Goal: Task Accomplishment & Management: Use online tool/utility

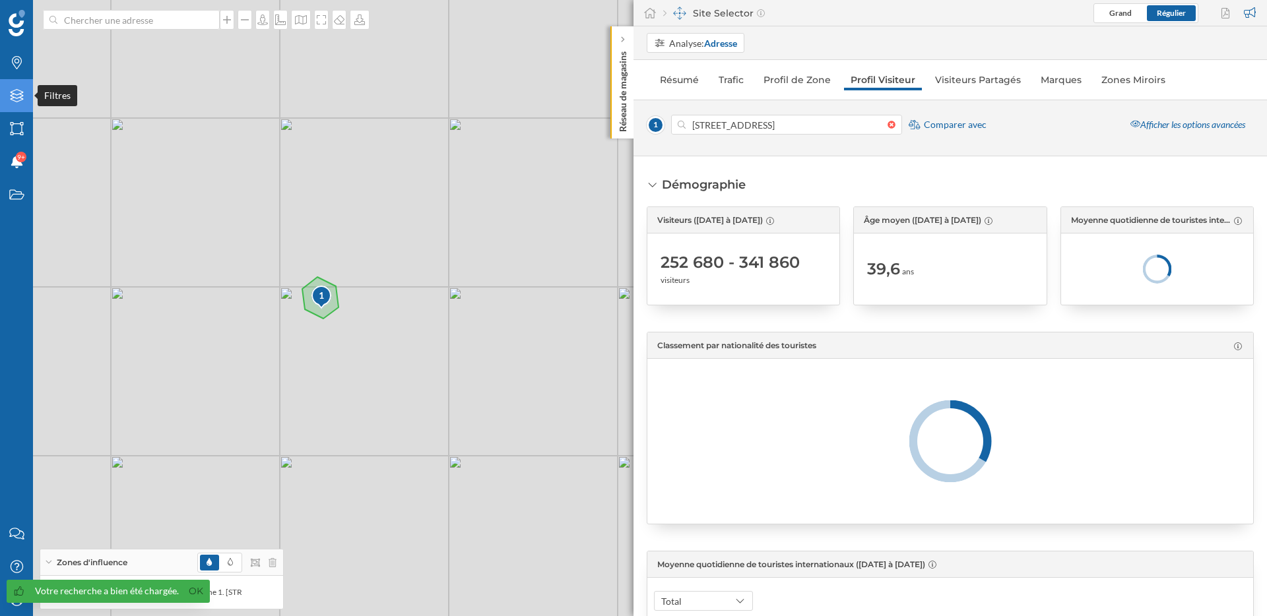
click at [14, 100] on icon "Filtres" at bounding box center [17, 95] width 16 height 13
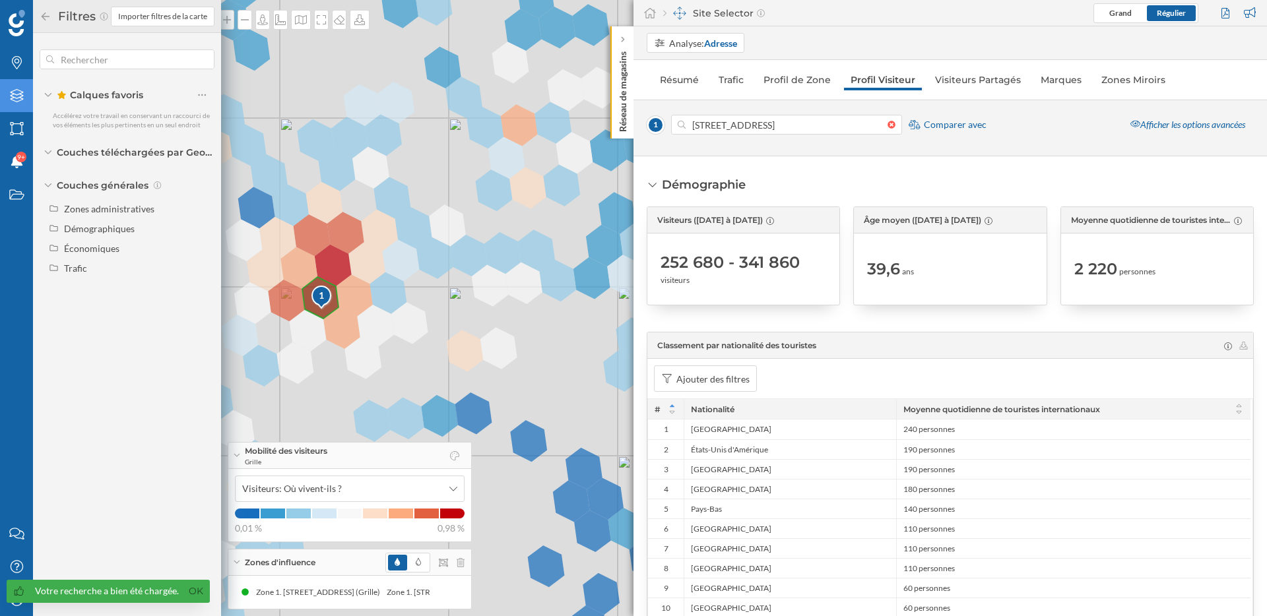
click at [923, 169] on div "Démographie Visiteurs (17/03/2025 à 31/08/2025) 252 680 - 341 860 visiteurs Âge…" at bounding box center [951, 386] width 634 height 460
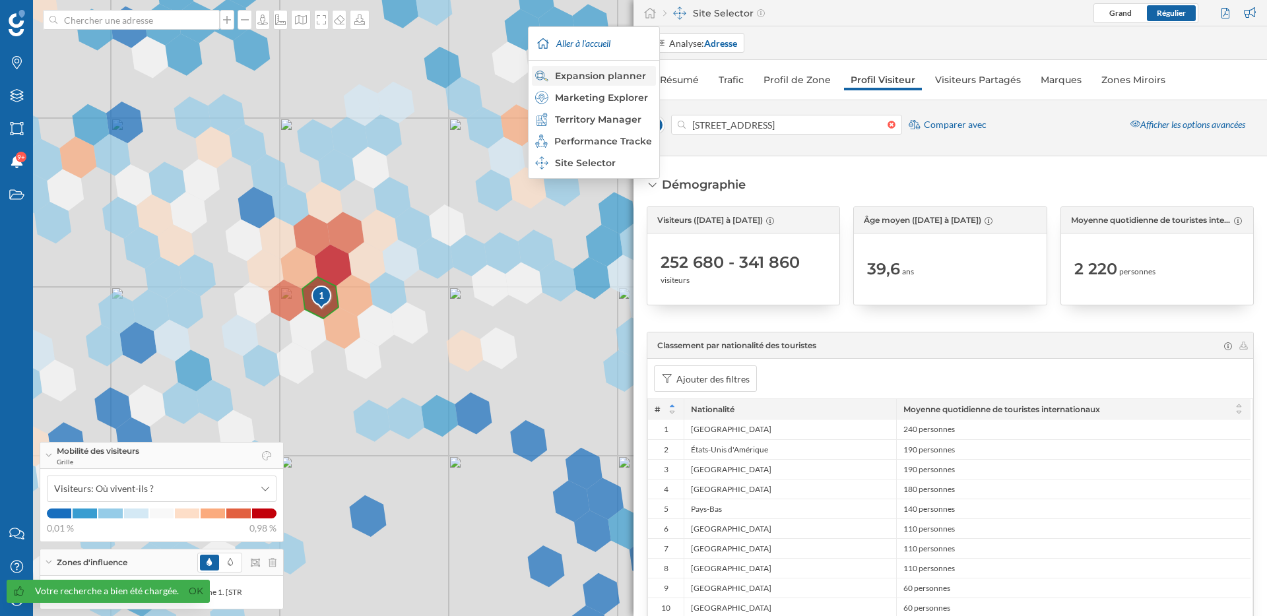
click at [626, 76] on div "Expansion planner" at bounding box center [593, 75] width 116 height 13
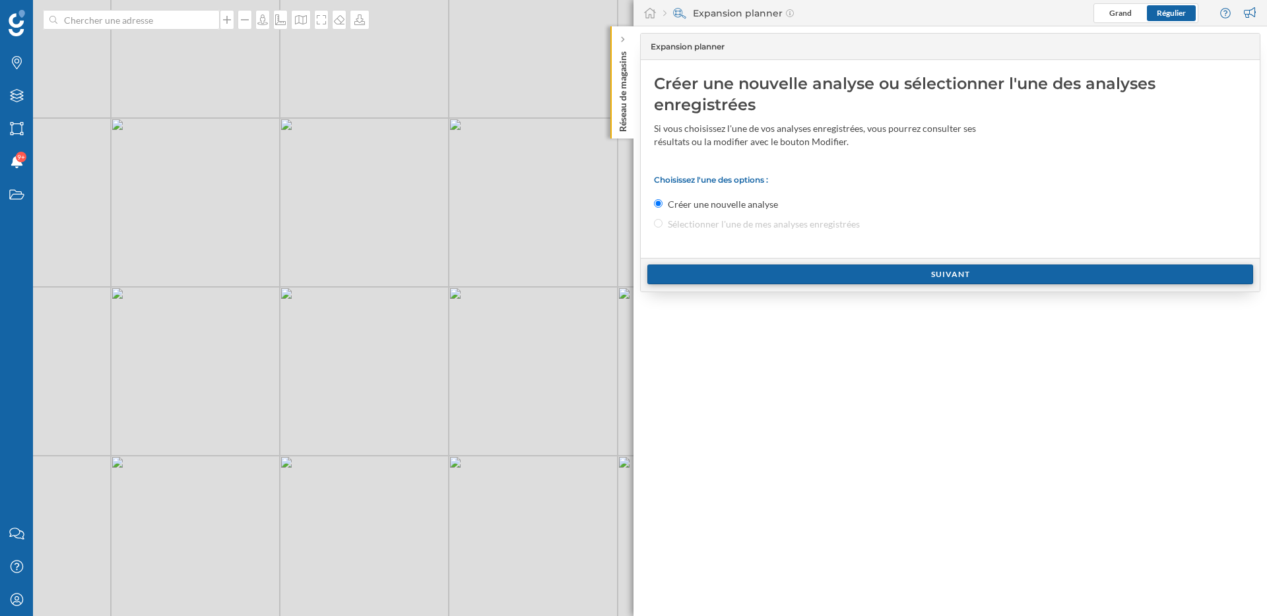
click at [751, 279] on div "Suivant" at bounding box center [950, 275] width 606 height 20
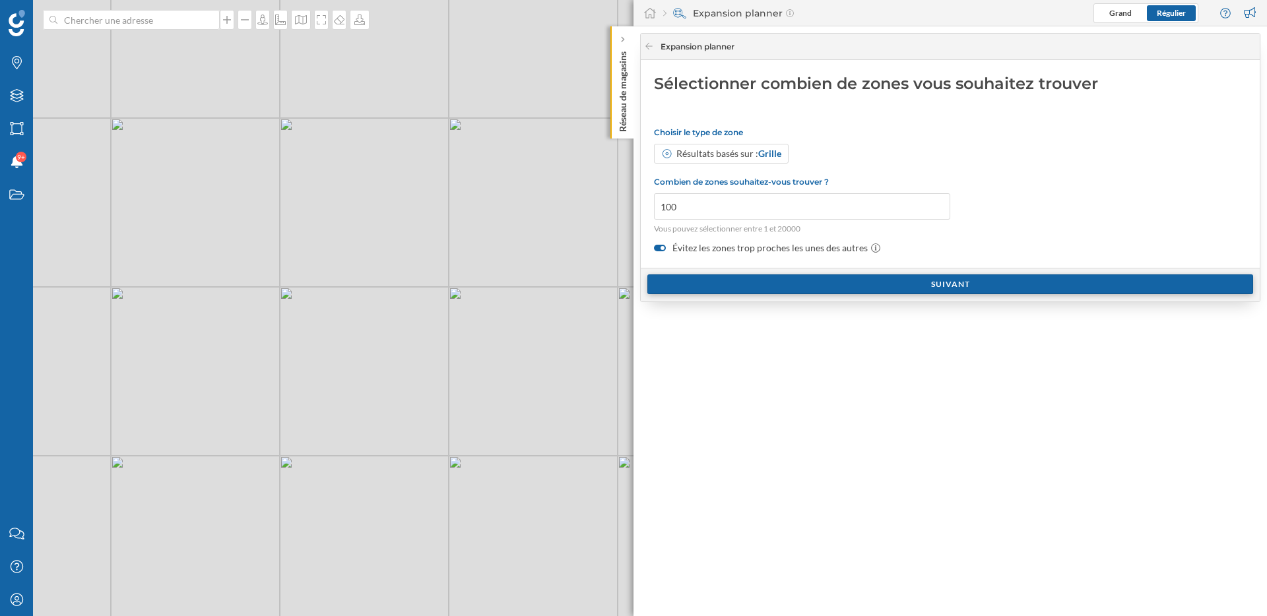
drag, startPoint x: 751, startPoint y: 279, endPoint x: 797, endPoint y: 279, distance: 45.5
click at [797, 279] on div "Suivant" at bounding box center [950, 285] width 606 height 20
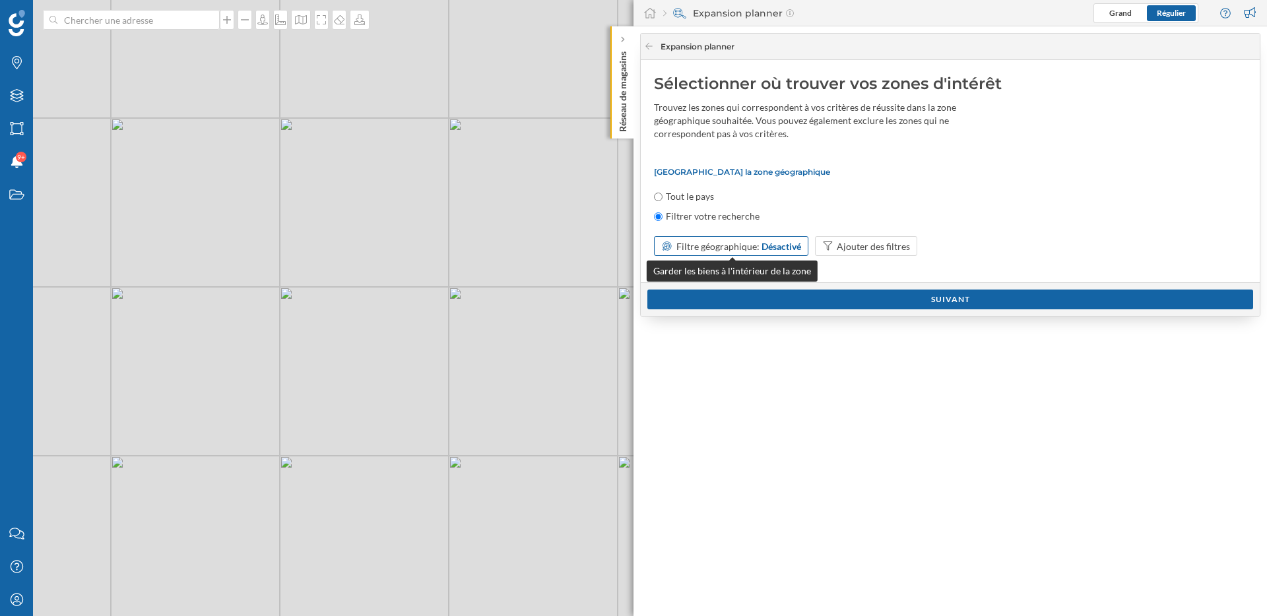
click at [791, 249] on div "Désactivé" at bounding box center [782, 247] width 40 height 14
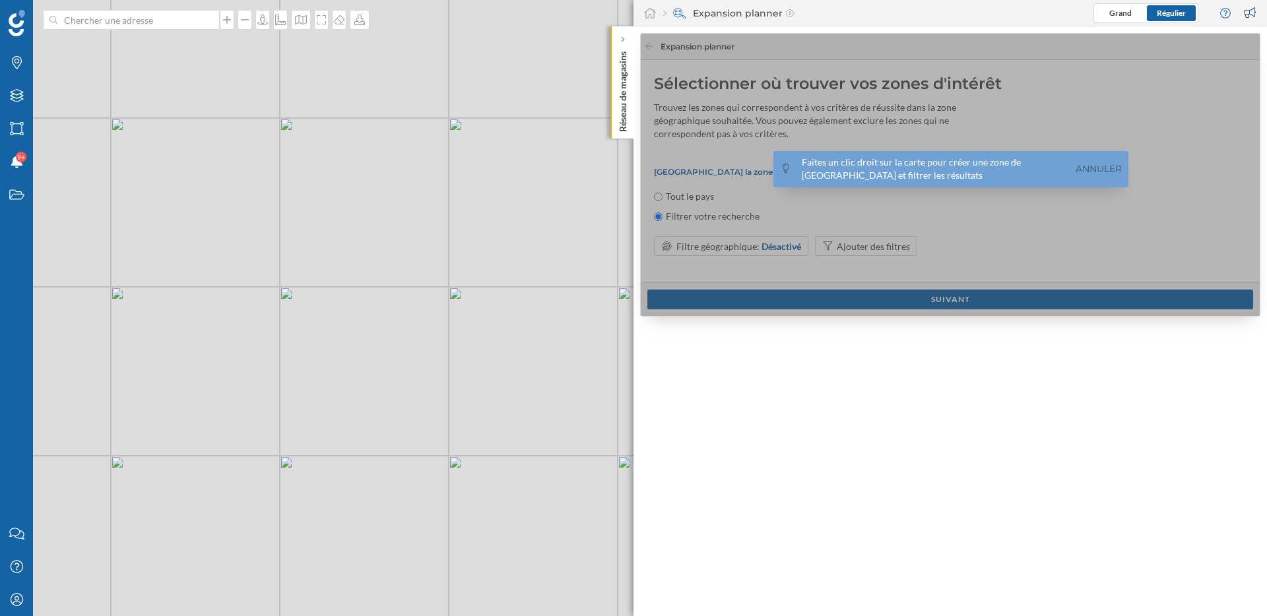
click at [280, 296] on div "© Mapbox © OpenStreetMap Improve this map" at bounding box center [633, 308] width 1267 height 616
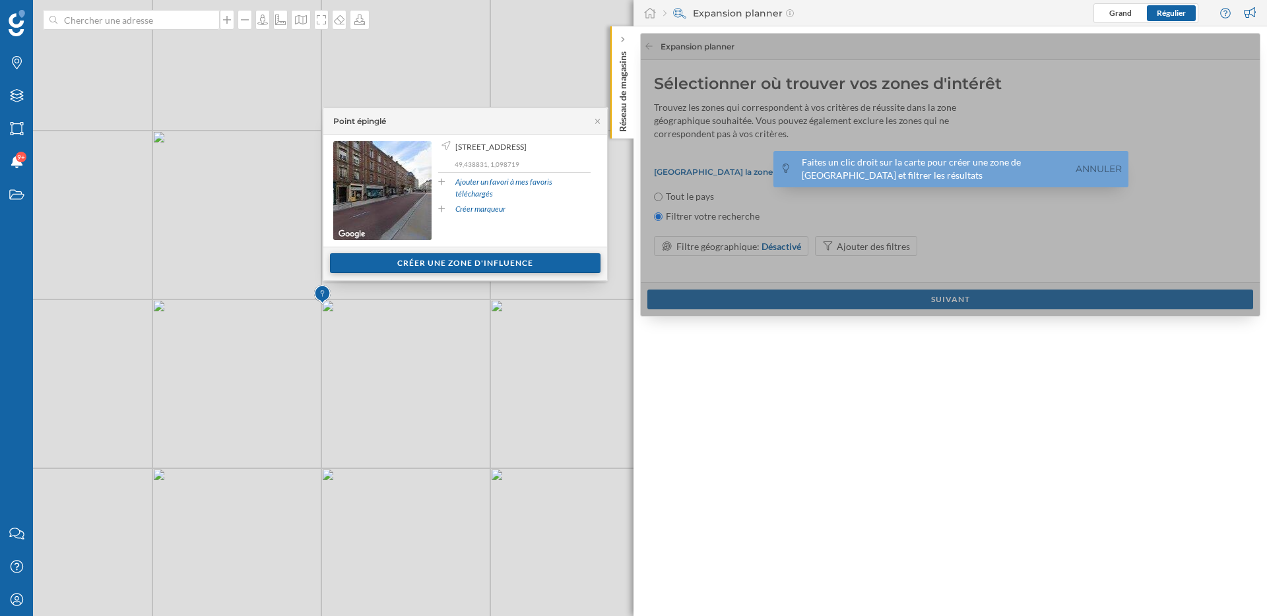
click at [559, 269] on div "Créer une zone d'influence" at bounding box center [465, 263] width 271 height 20
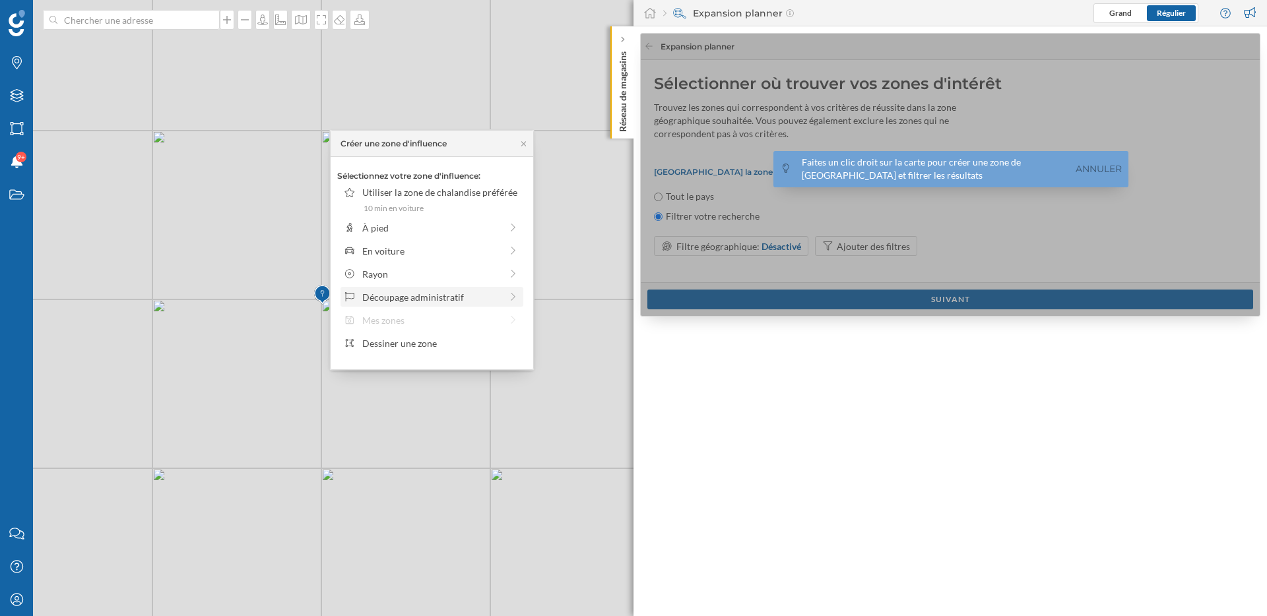
click at [407, 292] on div "Découpage administratif" at bounding box center [431, 297] width 139 height 14
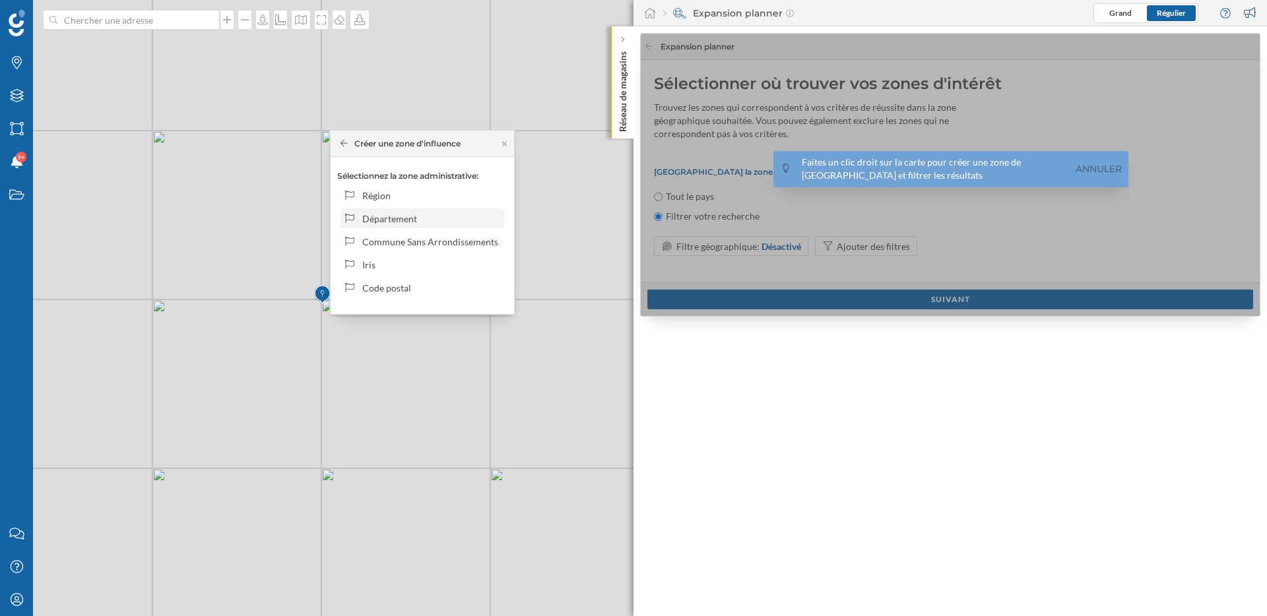
click at [420, 220] on div "Département" at bounding box center [430, 219] width 137 height 14
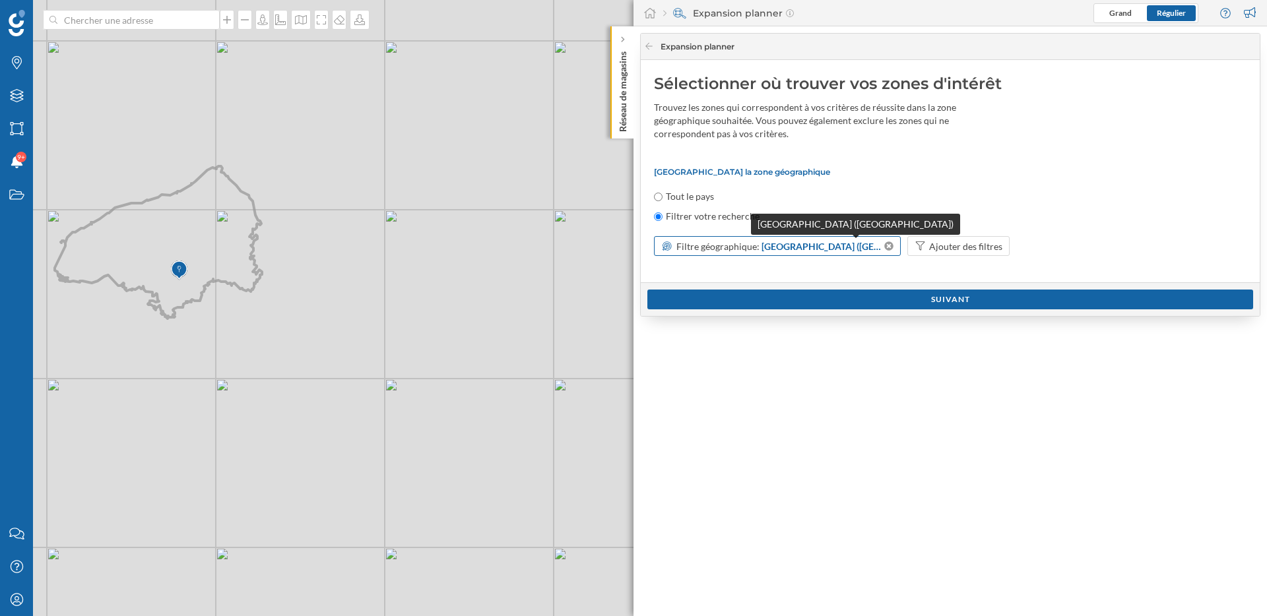
click at [836, 249] on span "Seine-Maritime (Département)" at bounding box center [822, 247] width 121 height 14
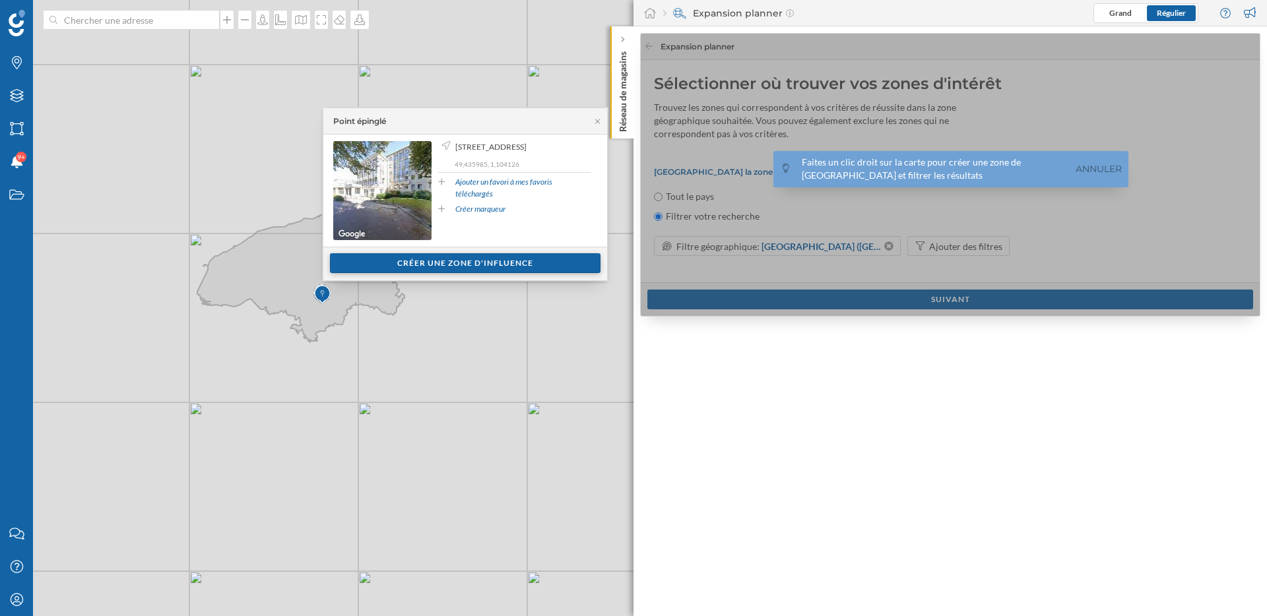
click at [472, 263] on div "Créer une zone d'influence" at bounding box center [465, 263] width 271 height 20
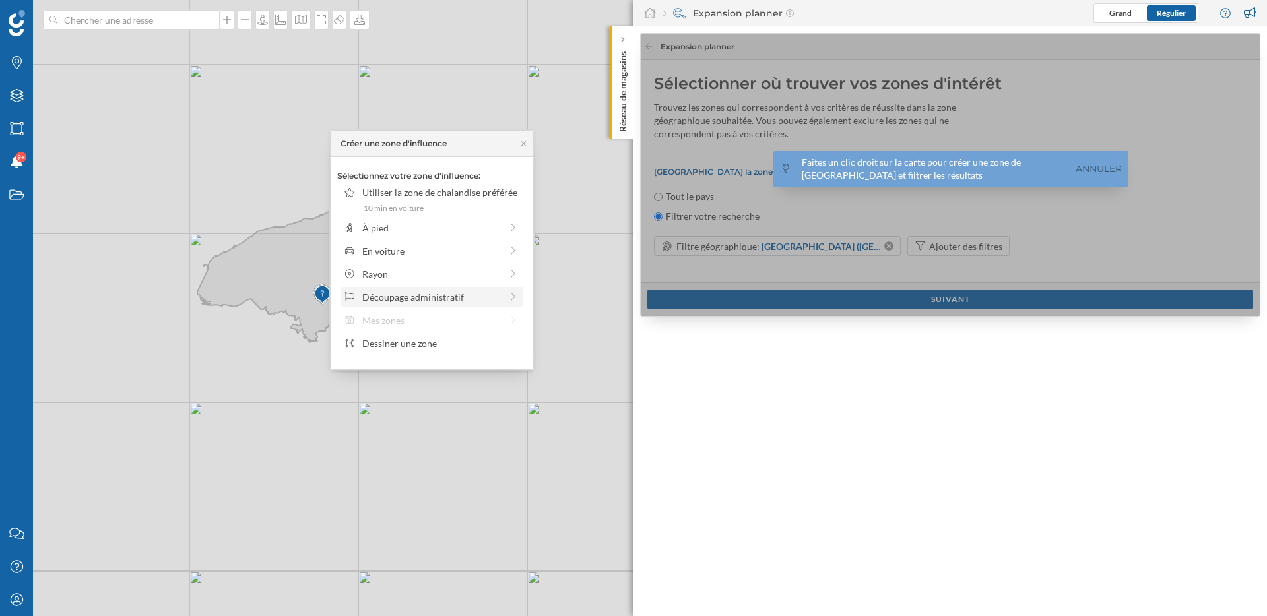
click at [456, 296] on div "Découpage administratif" at bounding box center [431, 297] width 139 height 14
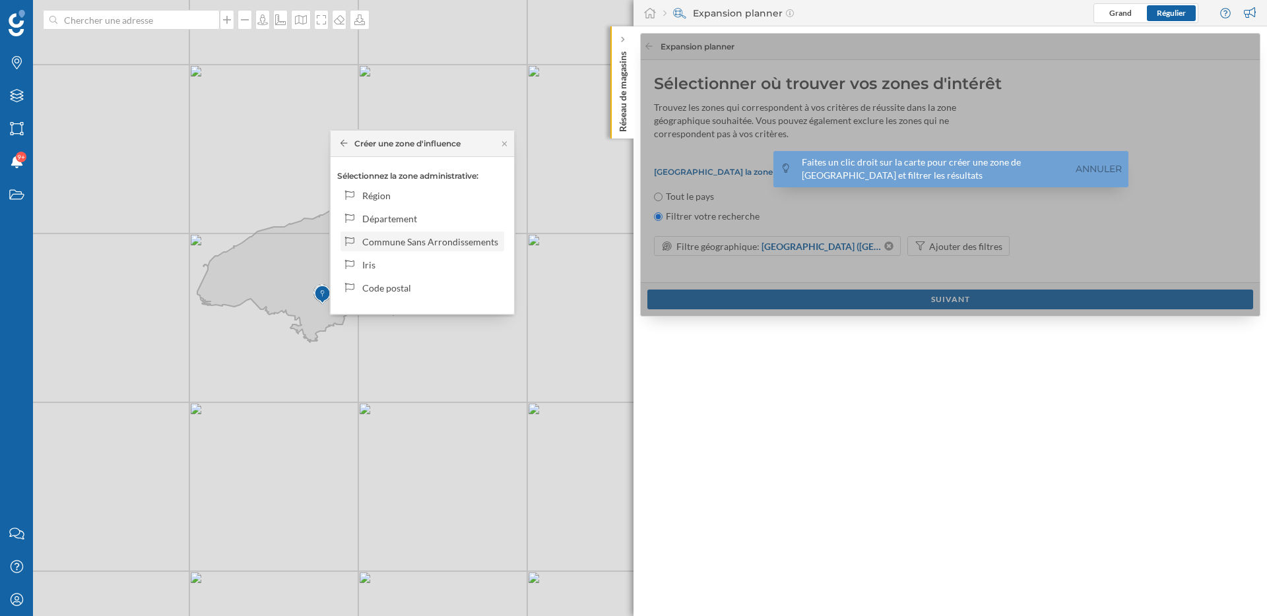
click at [427, 246] on div "Commune Sans Arrondissements" at bounding box center [430, 242] width 137 height 14
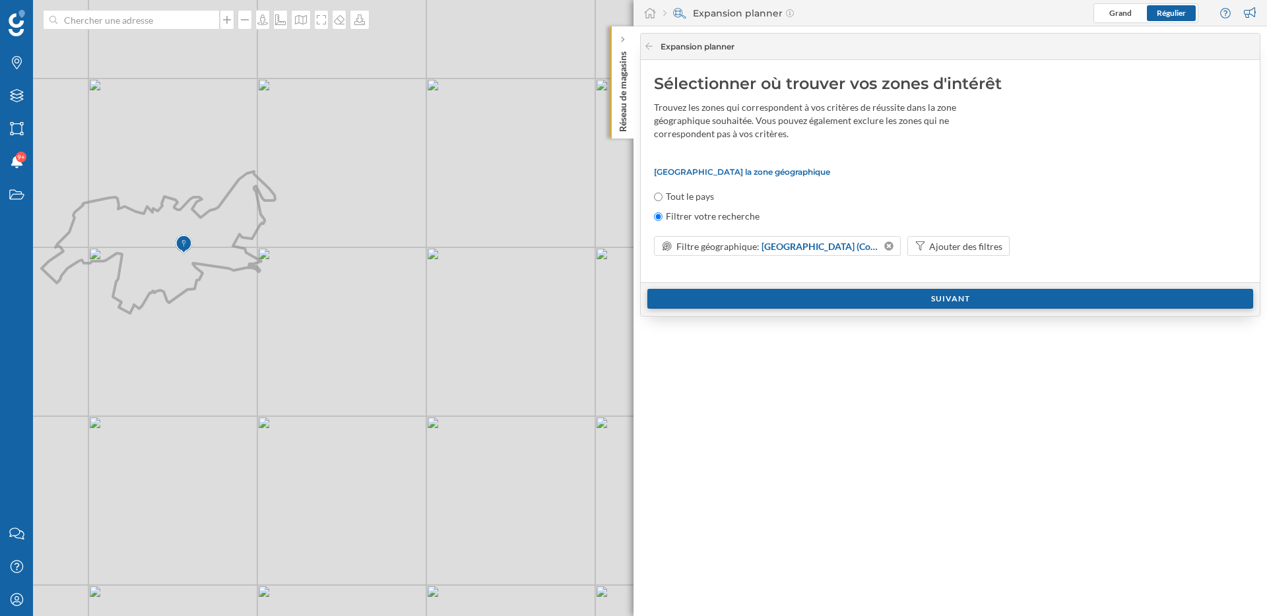
click at [832, 306] on div "Suivant" at bounding box center [950, 299] width 606 height 20
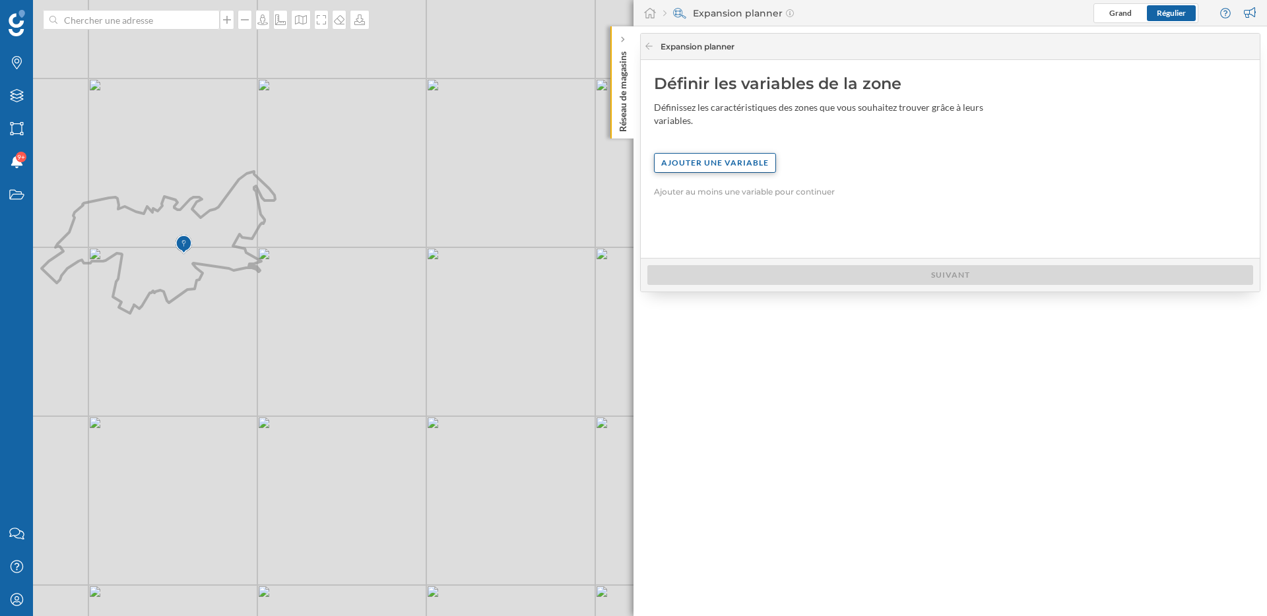
click at [735, 156] on div "Ajouter une variable" at bounding box center [715, 163] width 122 height 20
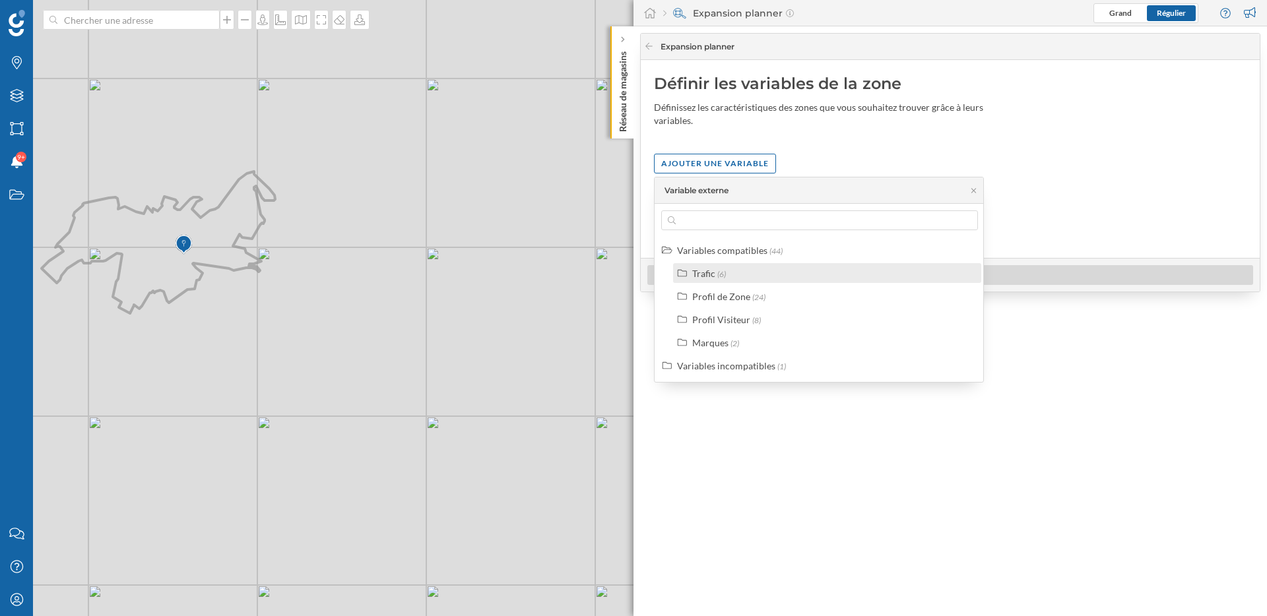
click at [712, 268] on div "Trafic" at bounding box center [703, 273] width 23 height 11
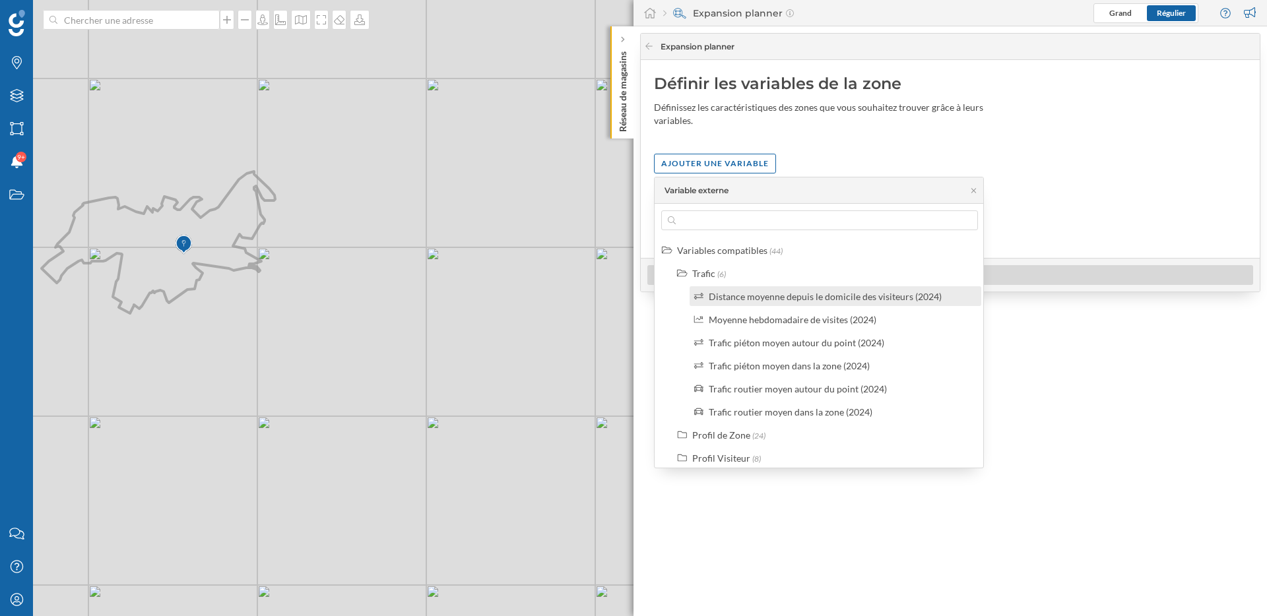
click at [735, 301] on div "Distance moyenne depuis le domicile des visiteurs (2024)" at bounding box center [825, 296] width 233 height 11
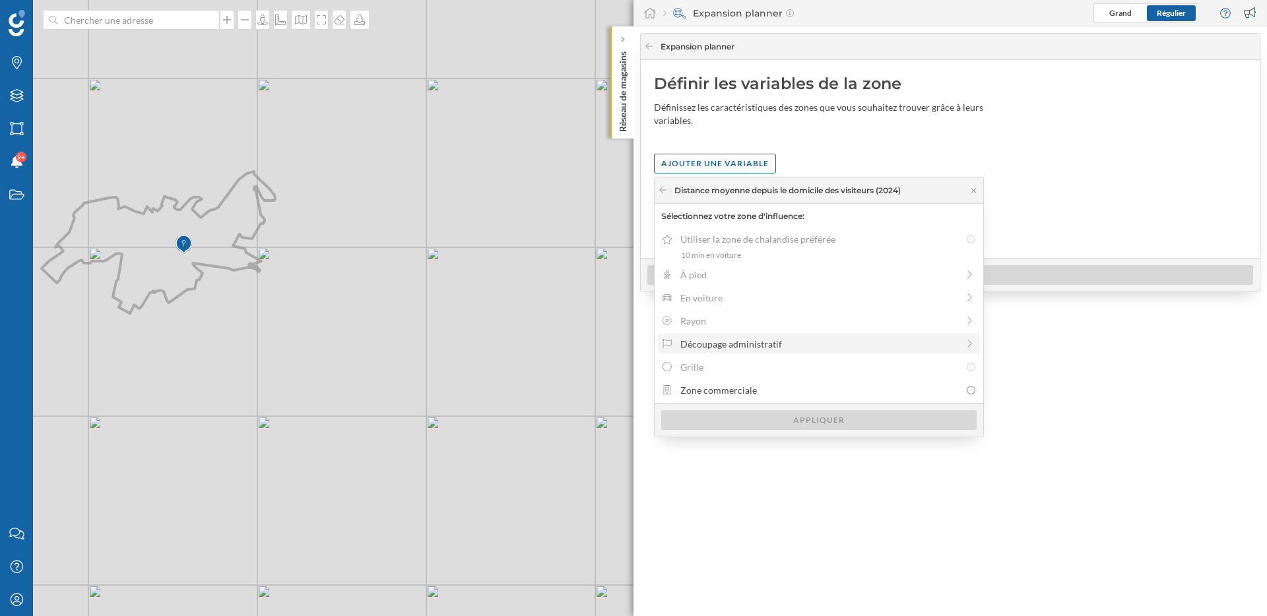
click at [771, 346] on div "Découpage administratif" at bounding box center [818, 344] width 277 height 14
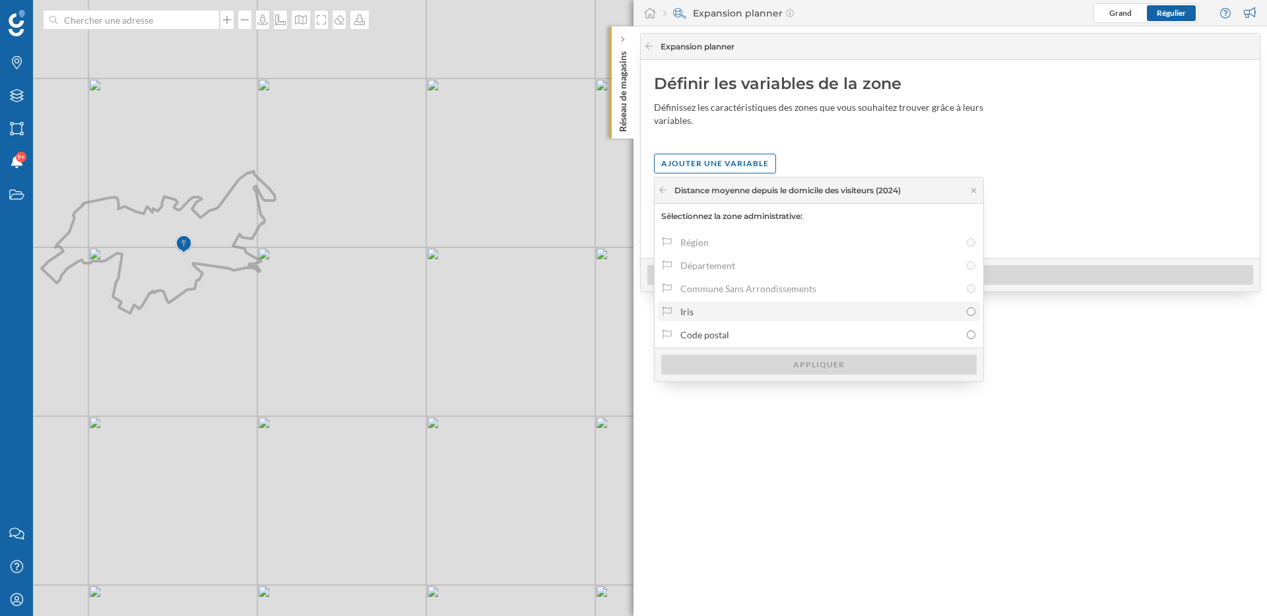
click at [734, 316] on div "Iris" at bounding box center [820, 312] width 280 height 14
click at [967, 316] on input "Iris" at bounding box center [971, 312] width 9 height 9
radio input "true"
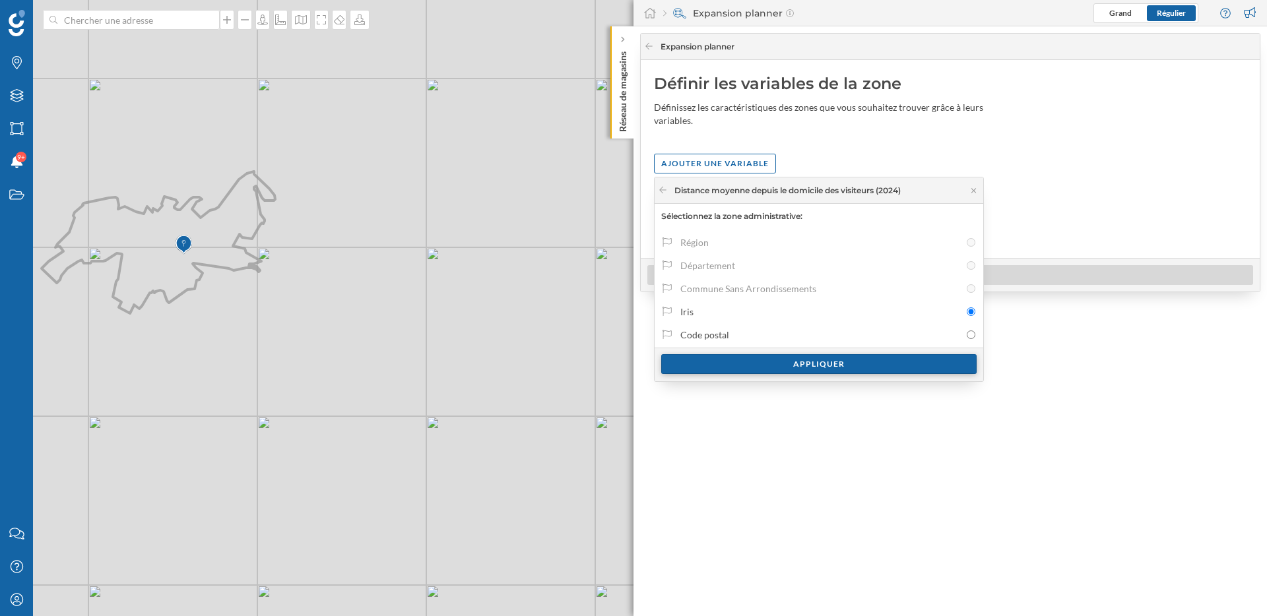
click at [769, 363] on div "Appliquer" at bounding box center [818, 364] width 315 height 20
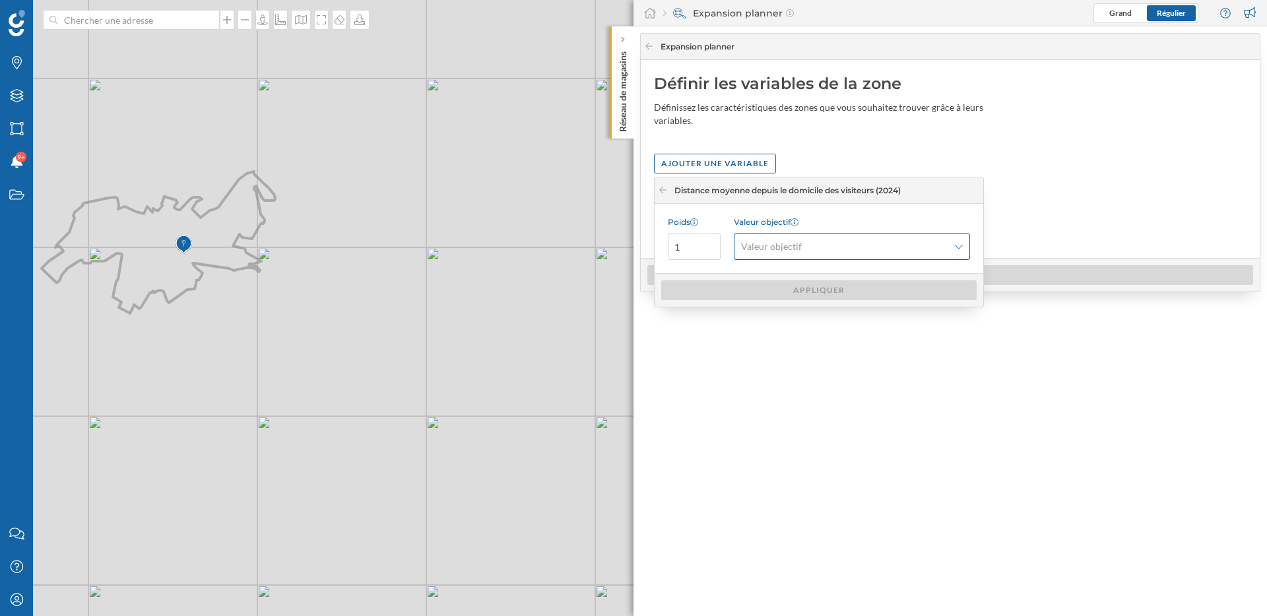
click at [827, 246] on span "Valeur objectif" at bounding box center [844, 246] width 207 height 13
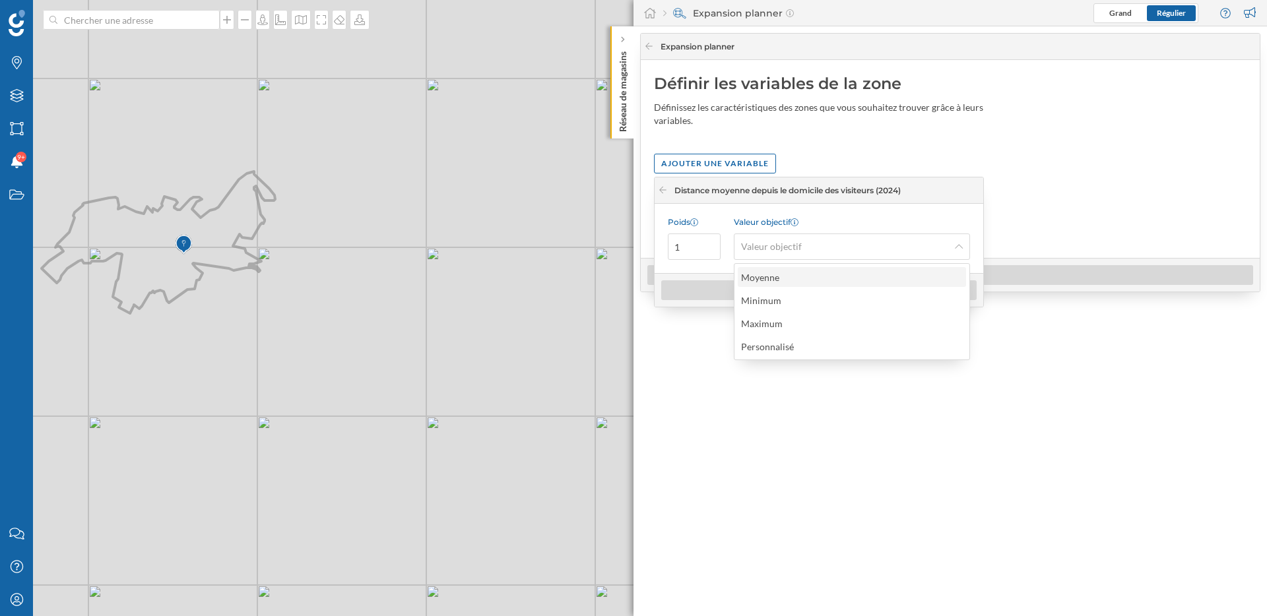
click at [811, 273] on div "Moyenne" at bounding box center [851, 278] width 220 height 14
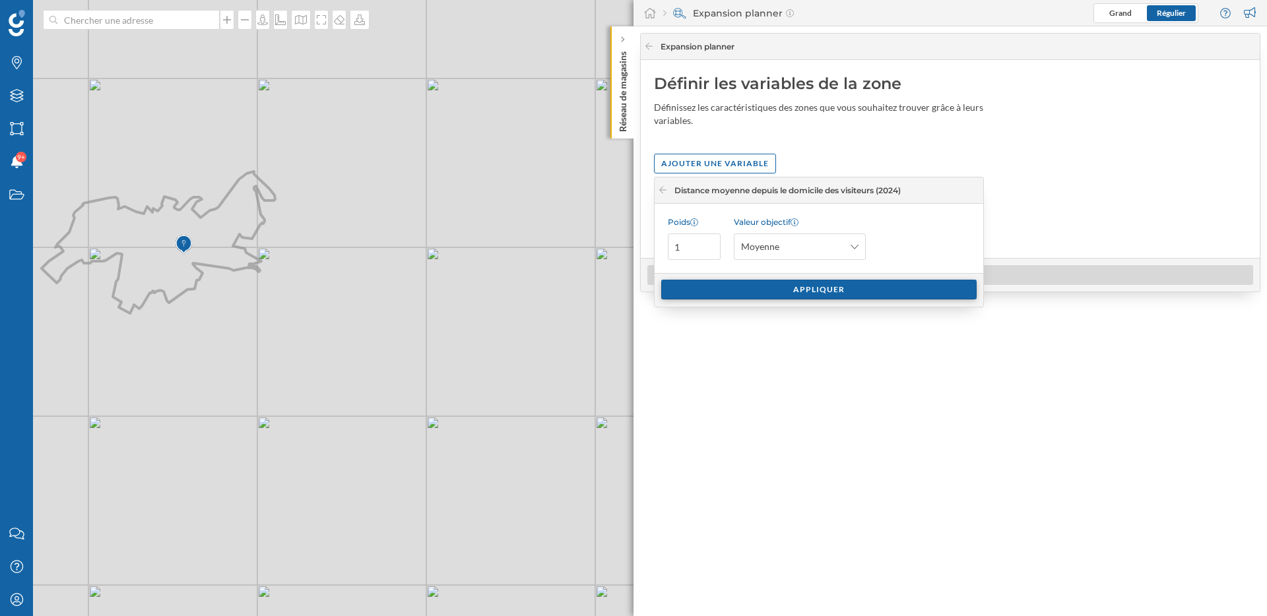
click at [810, 291] on div "Appliquer" at bounding box center [818, 290] width 315 height 20
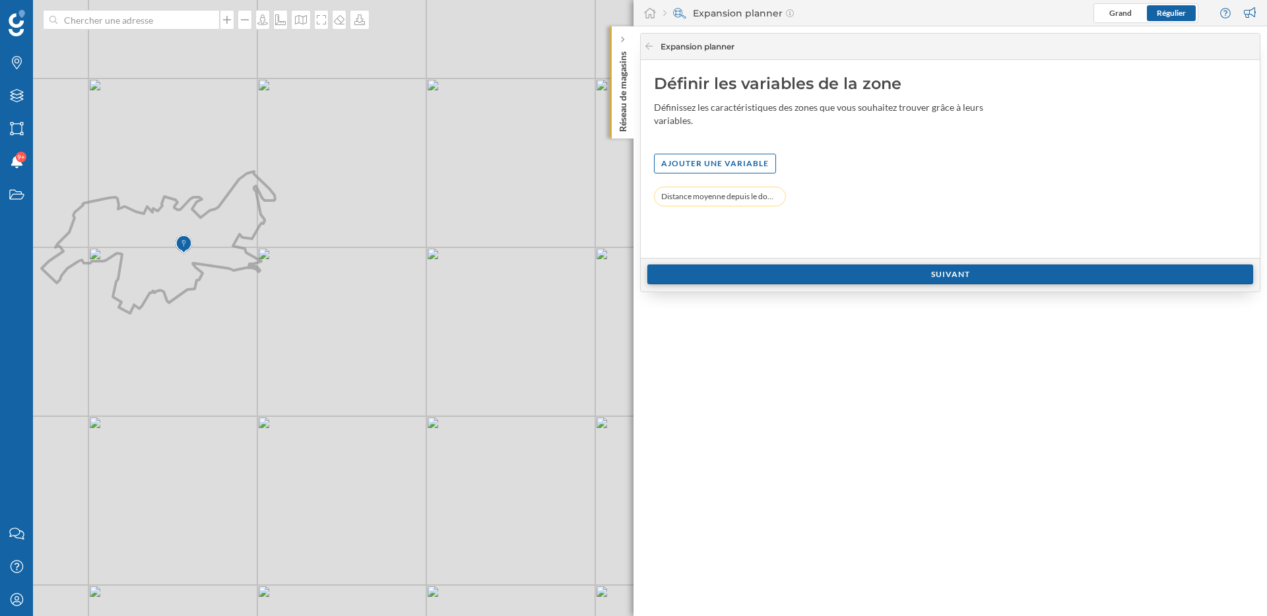
click at [818, 265] on div "Suivant" at bounding box center [950, 275] width 606 height 20
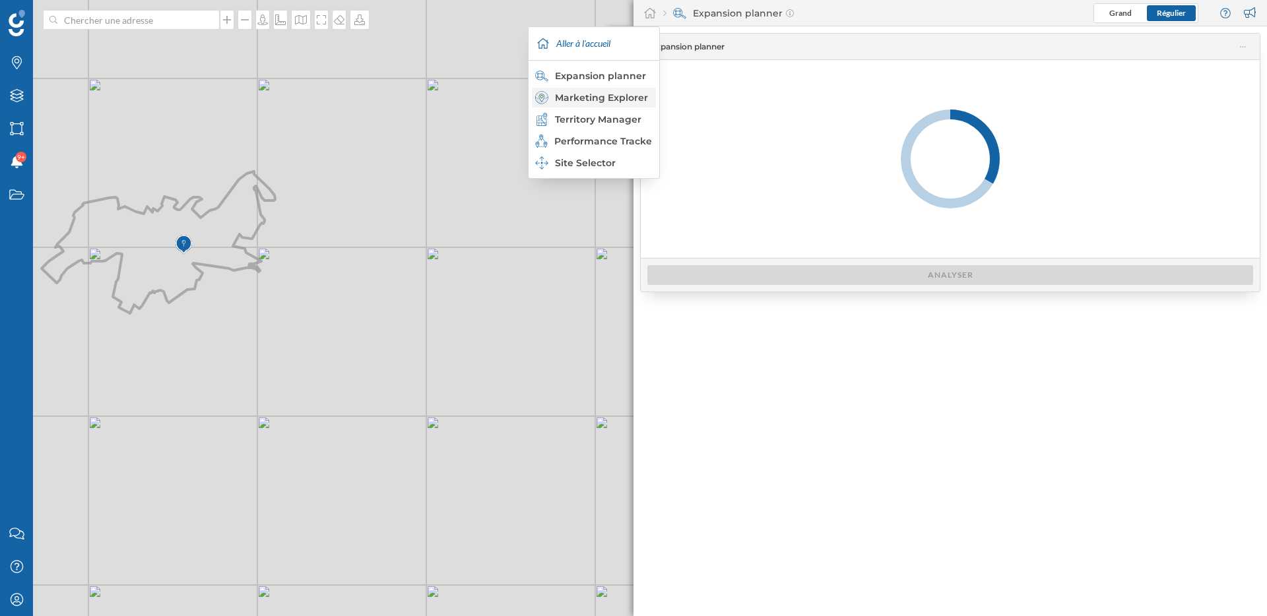
click at [606, 98] on div "Marketing Explorer" at bounding box center [593, 97] width 116 height 13
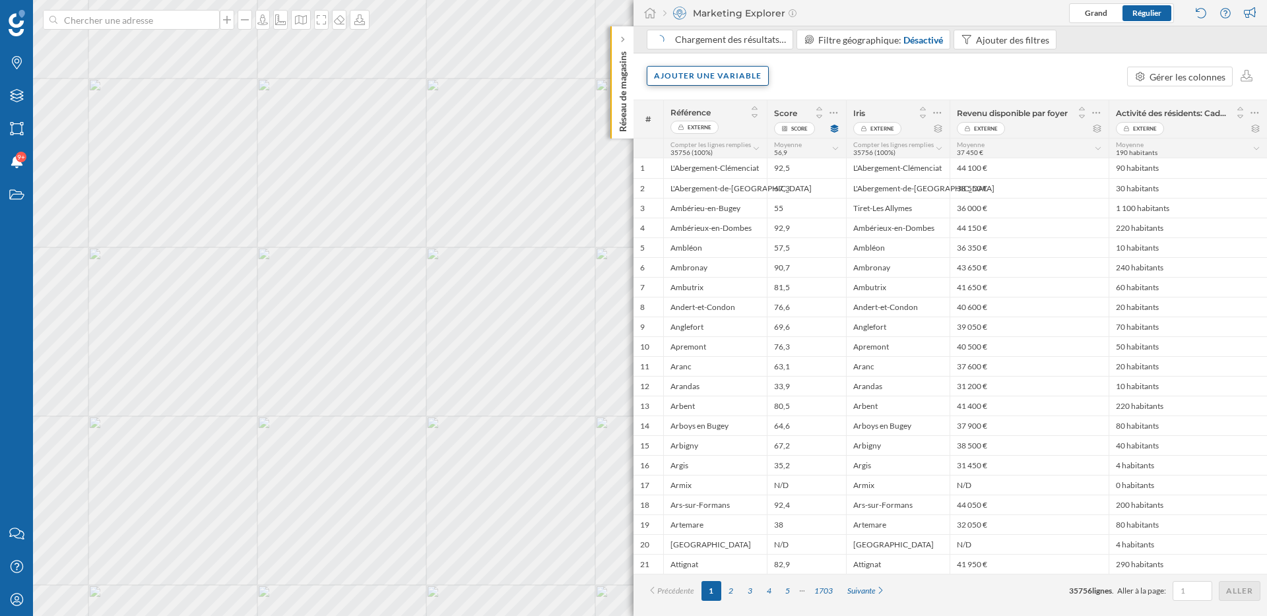
click at [715, 82] on div "Ajouter une variable" at bounding box center [708, 76] width 122 height 20
click at [704, 126] on div "Variable externe" at bounding box center [719, 130] width 131 height 14
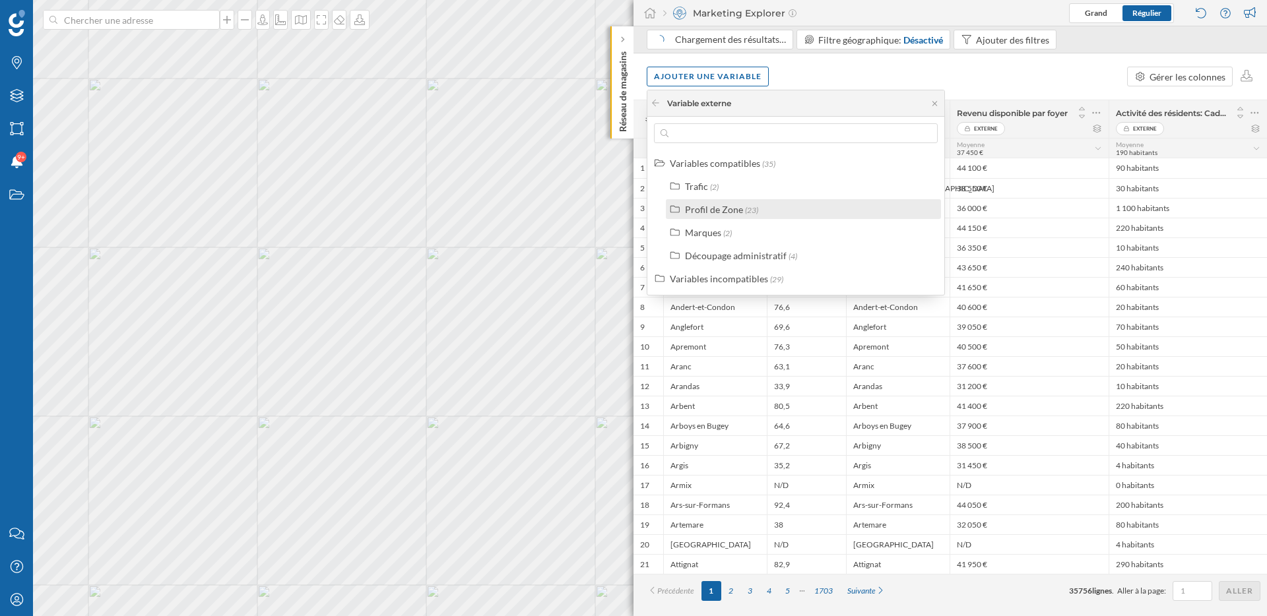
click at [721, 209] on div "Profil de Zone" at bounding box center [714, 209] width 58 height 11
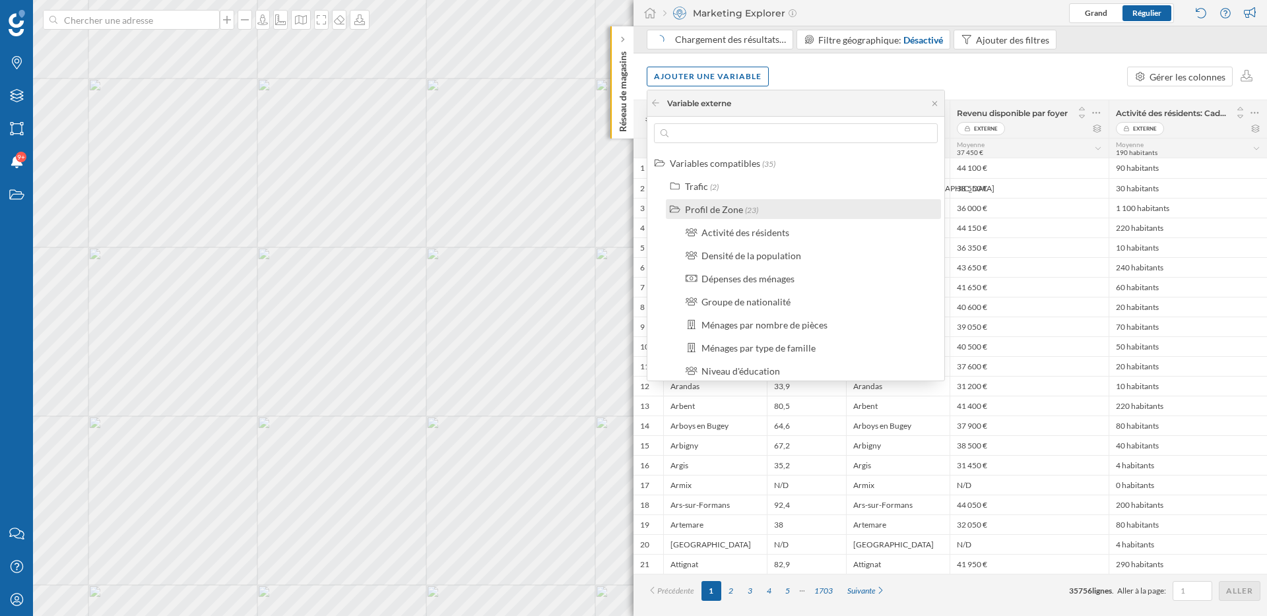
click at [721, 209] on div "Profil de Zone" at bounding box center [714, 209] width 58 height 11
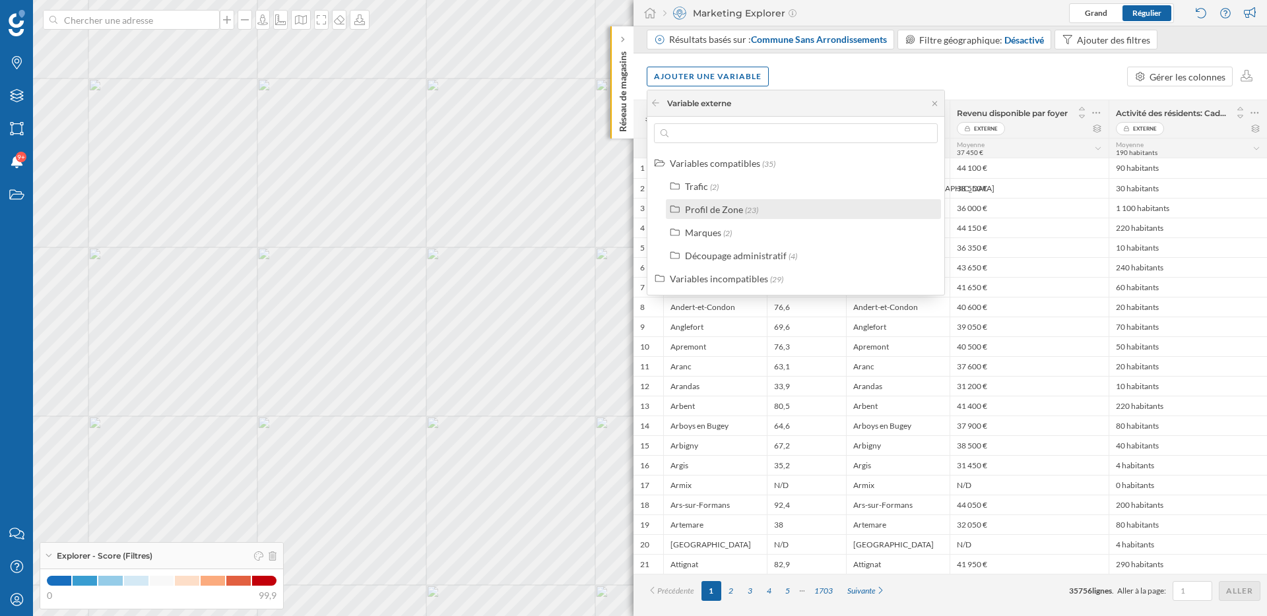
click at [726, 209] on div "Profil de Zone" at bounding box center [714, 209] width 58 height 11
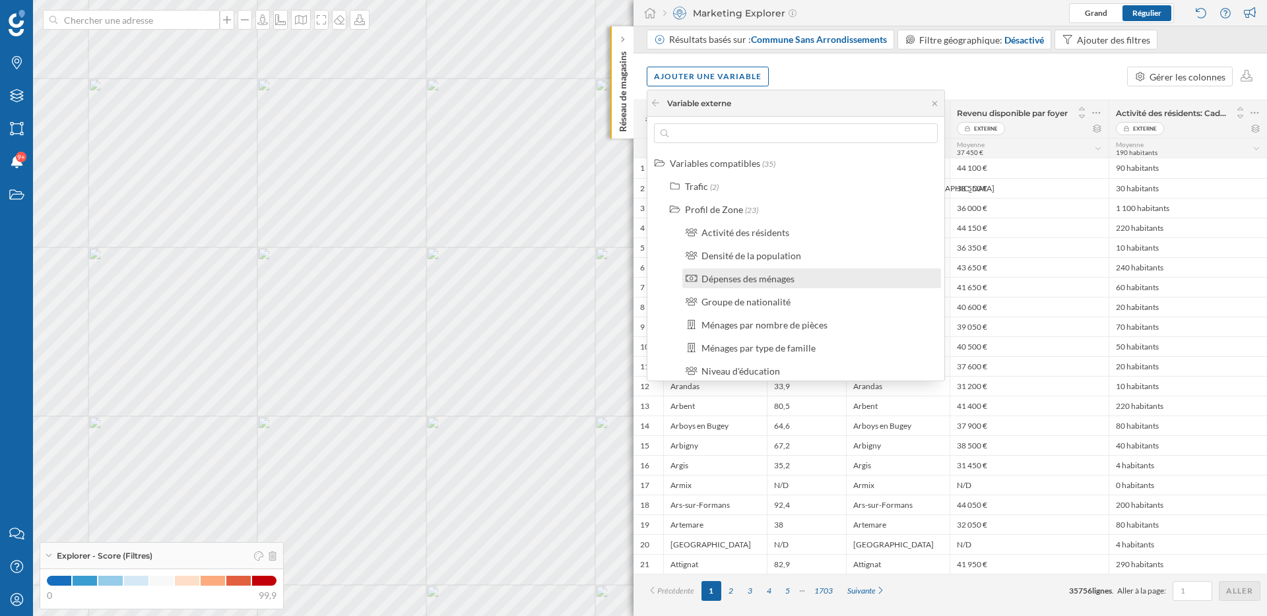
click at [756, 279] on div "Dépenses des ménages" at bounding box center [748, 278] width 93 height 11
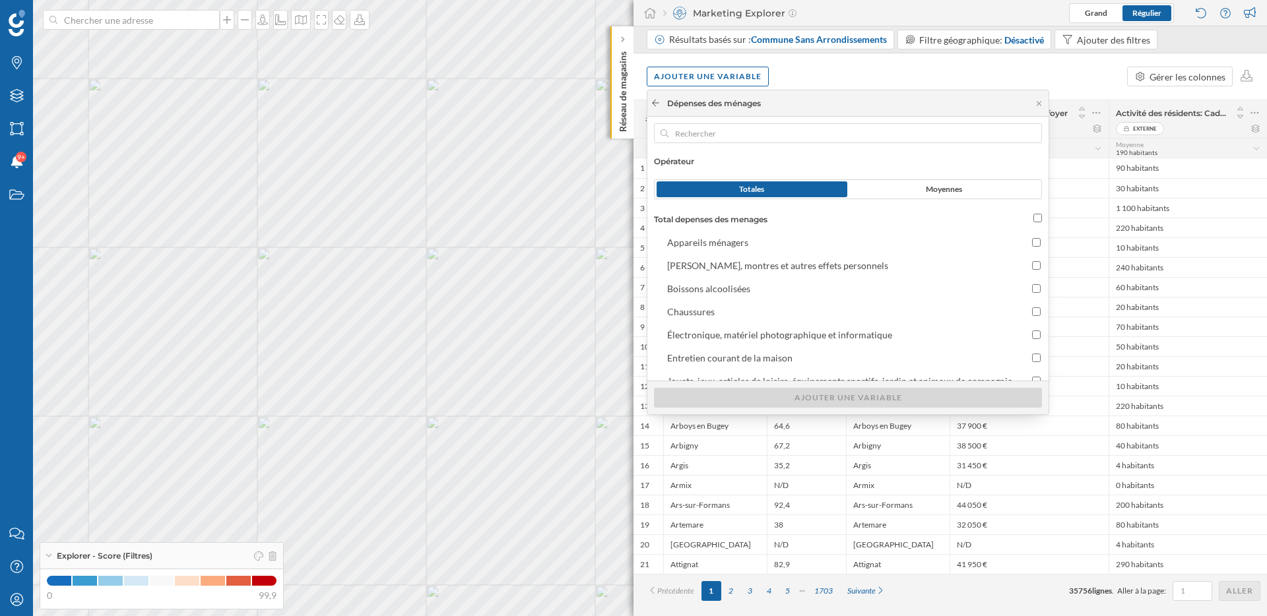
click at [653, 99] on icon at bounding box center [656, 103] width 10 height 8
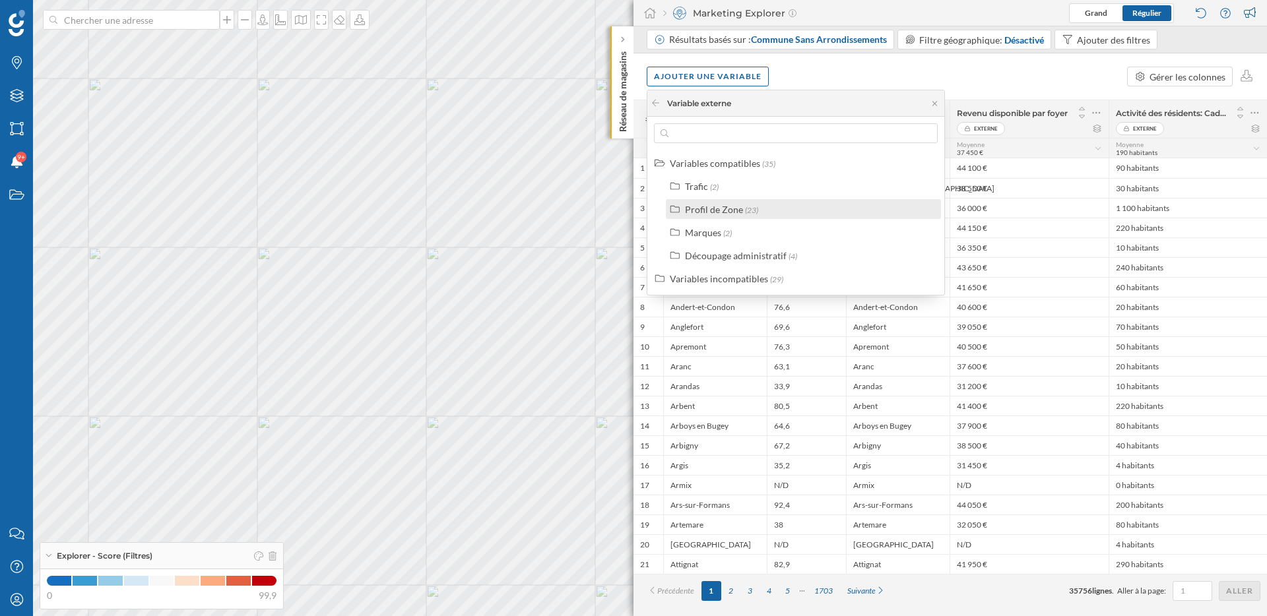
click at [717, 211] on div "Profil de Zone" at bounding box center [714, 209] width 58 height 11
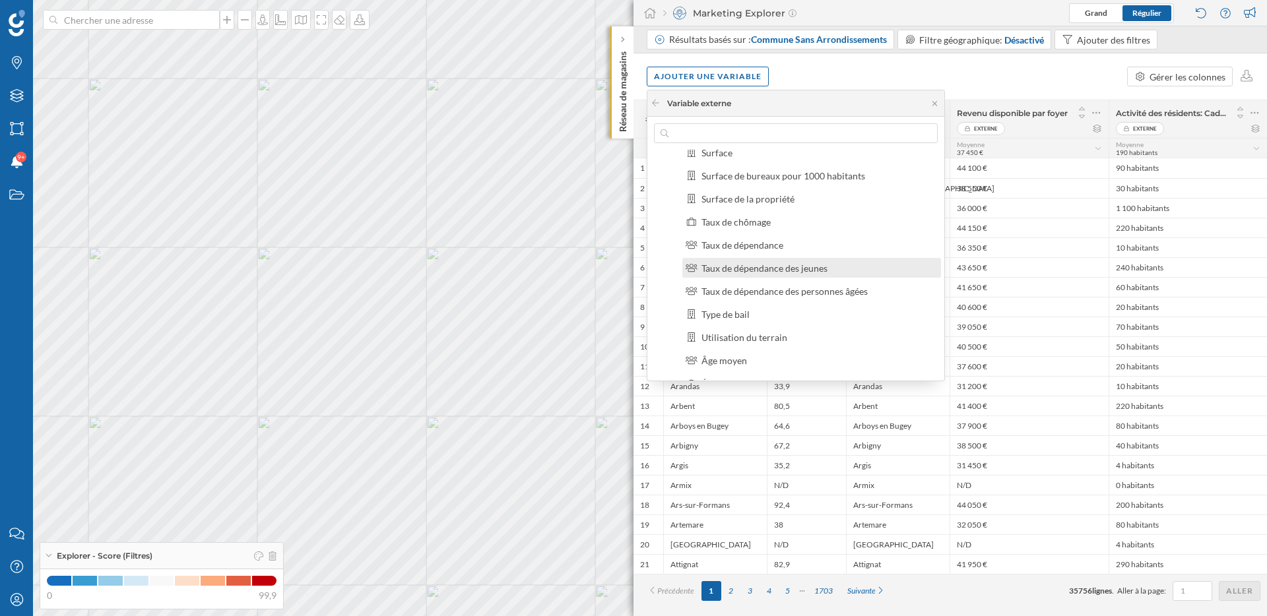
scroll to position [356, 0]
click at [748, 224] on div "Taux de chômage" at bounding box center [736, 222] width 69 height 11
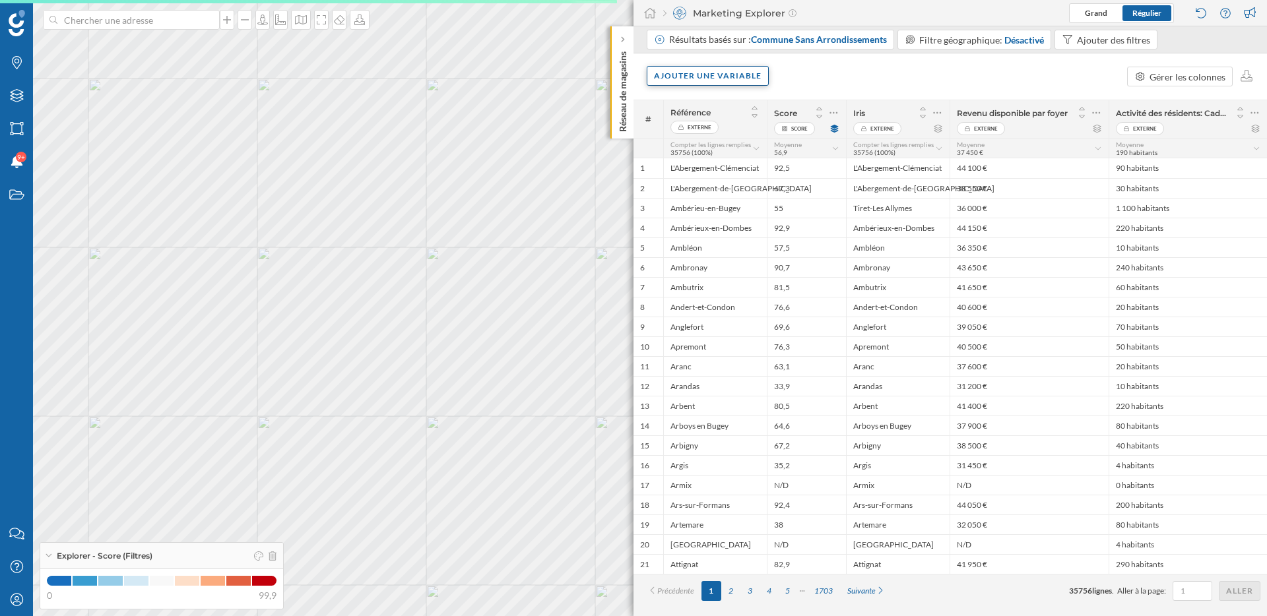
click at [748, 77] on div "Ajouter une variable" at bounding box center [708, 76] width 122 height 20
click at [759, 126] on div "Variable externe" at bounding box center [719, 130] width 131 height 14
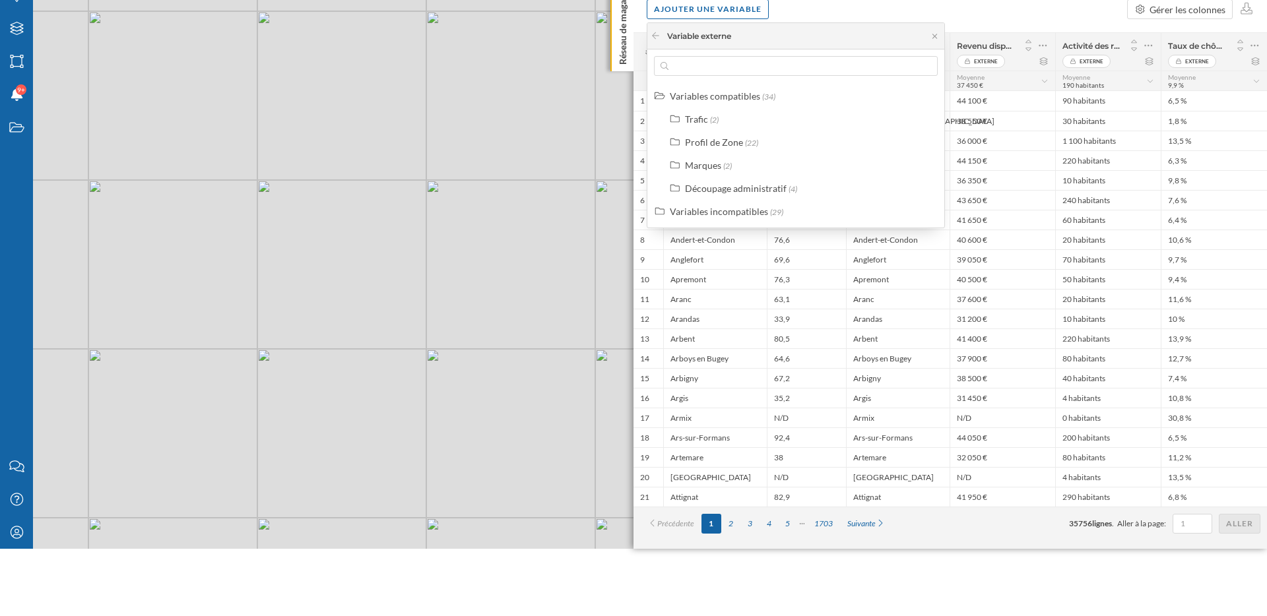
scroll to position [0, 0]
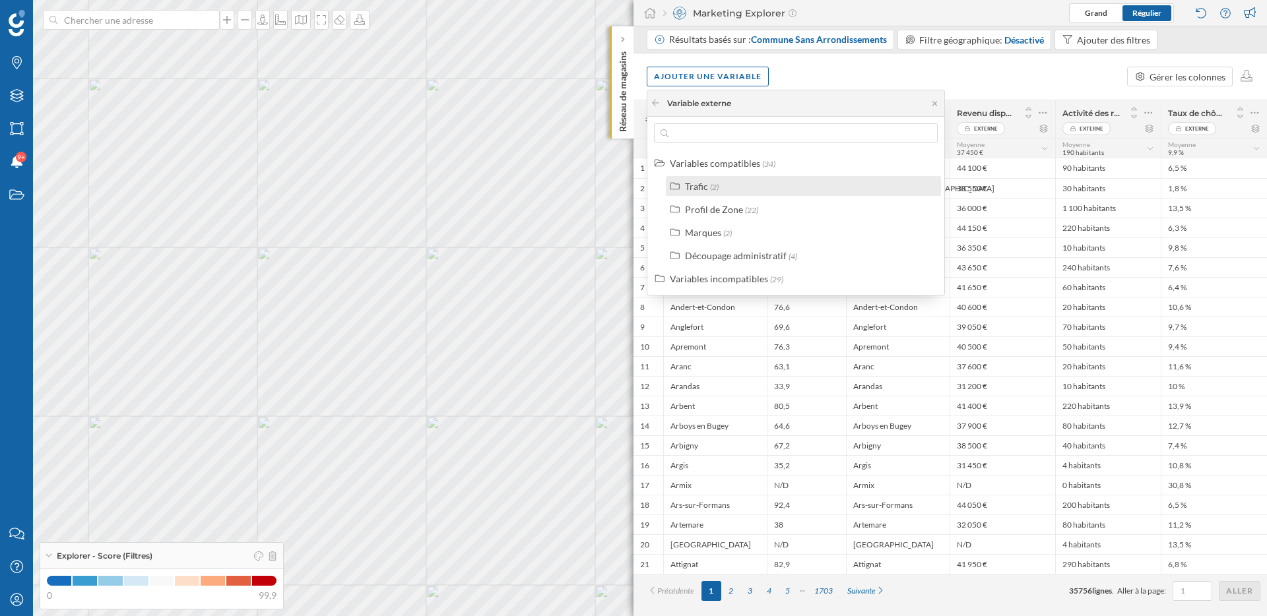
click at [704, 184] on div "Trafic" at bounding box center [696, 186] width 23 height 11
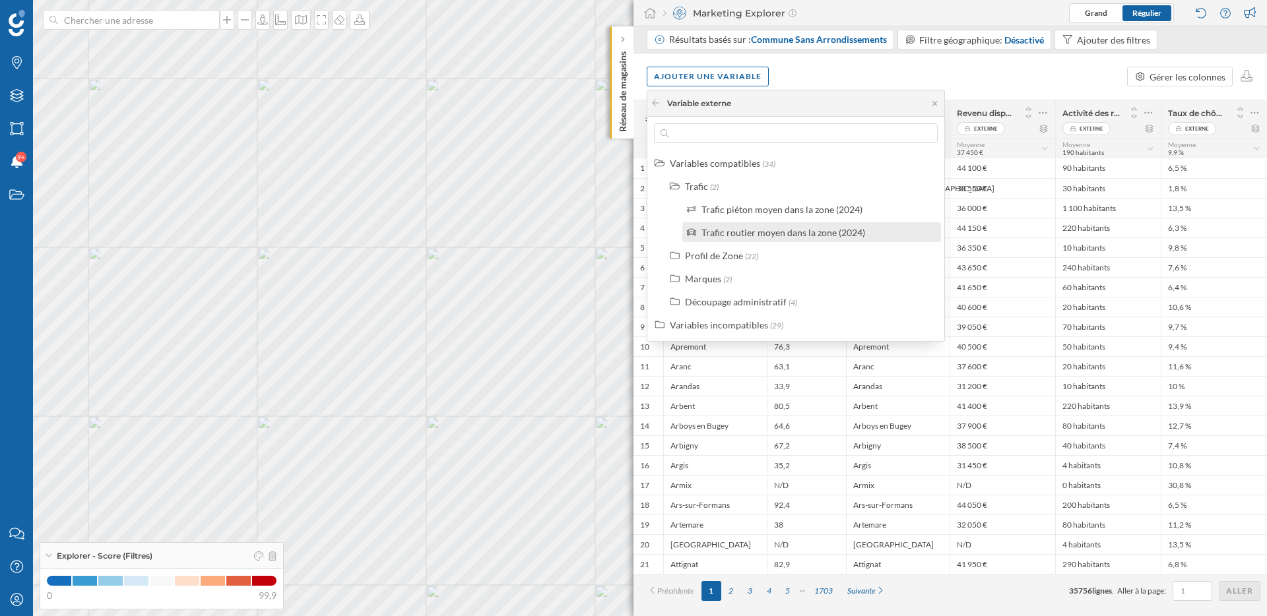
click at [718, 232] on div "Trafic routier moyen dans la zone (2024)" at bounding box center [784, 232] width 164 height 11
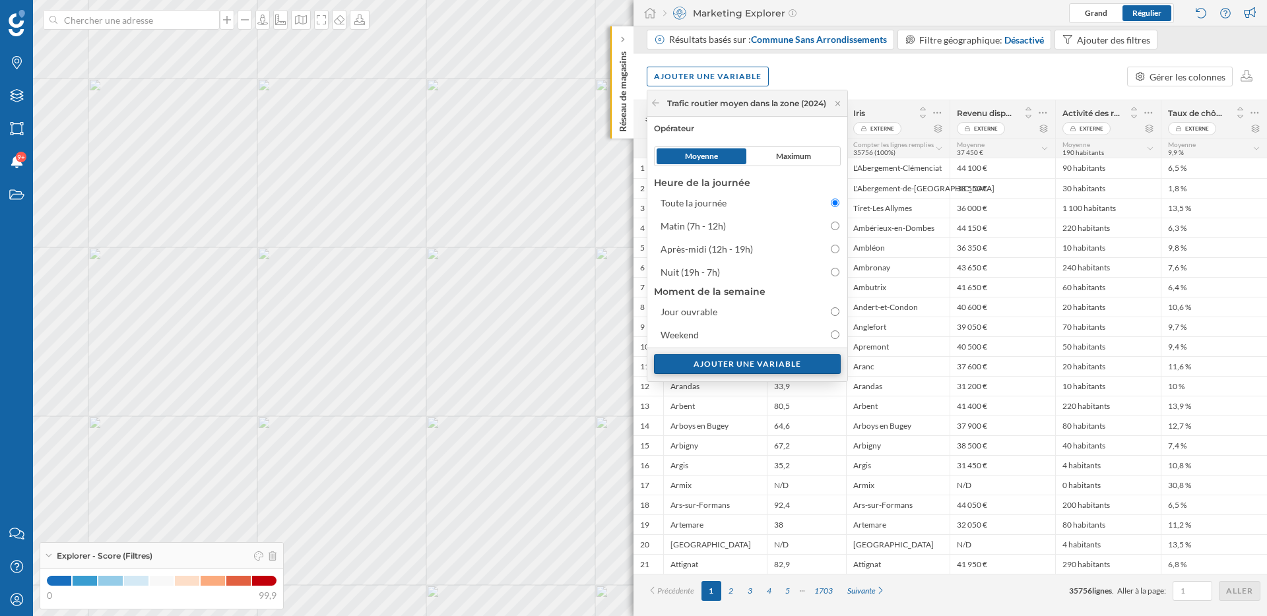
click at [747, 358] on div "Ajouter une variable" at bounding box center [747, 364] width 187 height 20
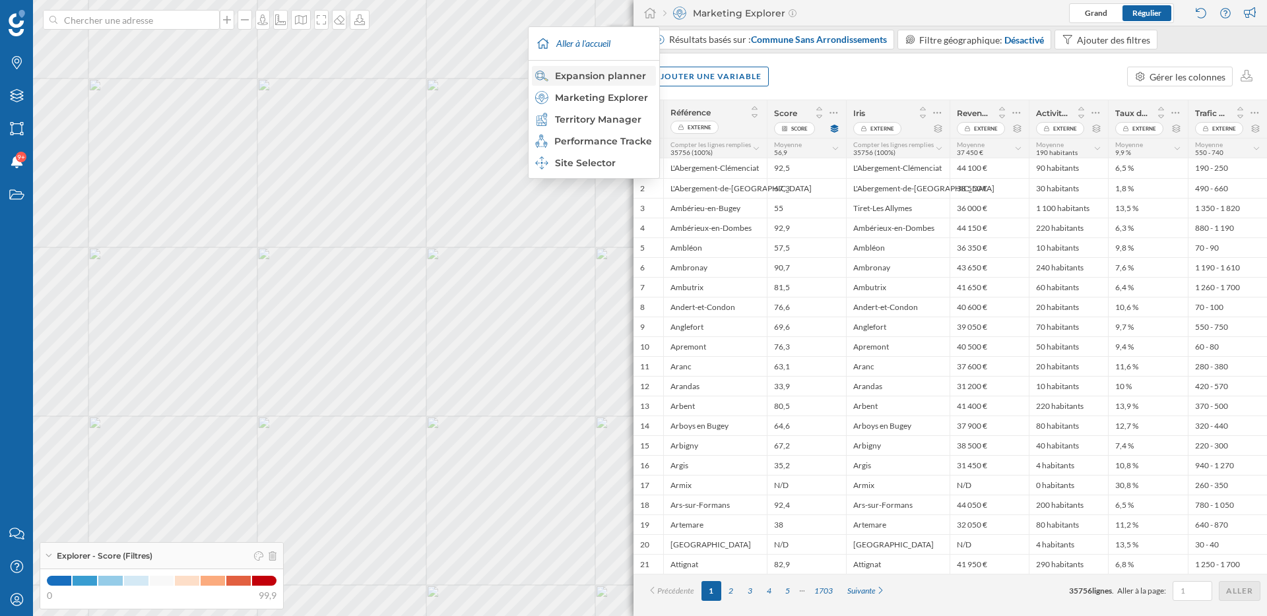
click at [616, 73] on div "Expansion planner" at bounding box center [593, 75] width 116 height 13
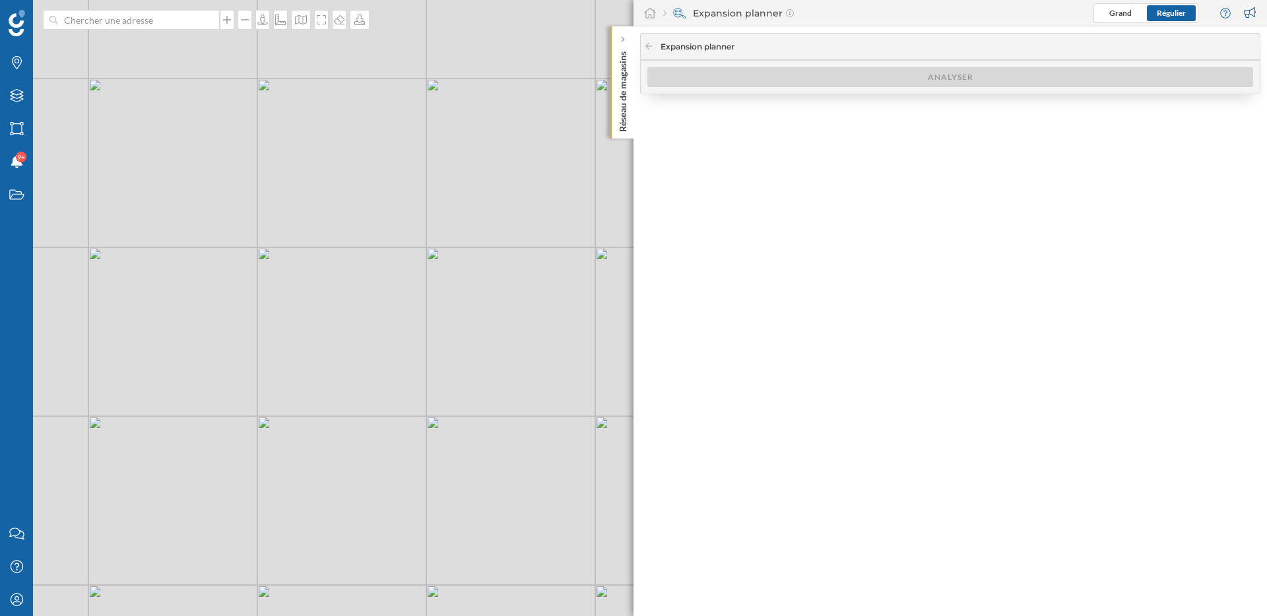
click at [641, 51] on div "Expansion planner" at bounding box center [950, 47] width 619 height 26
click at [646, 48] on icon at bounding box center [649, 46] width 10 height 8
click at [651, 42] on icon at bounding box center [649, 46] width 10 height 8
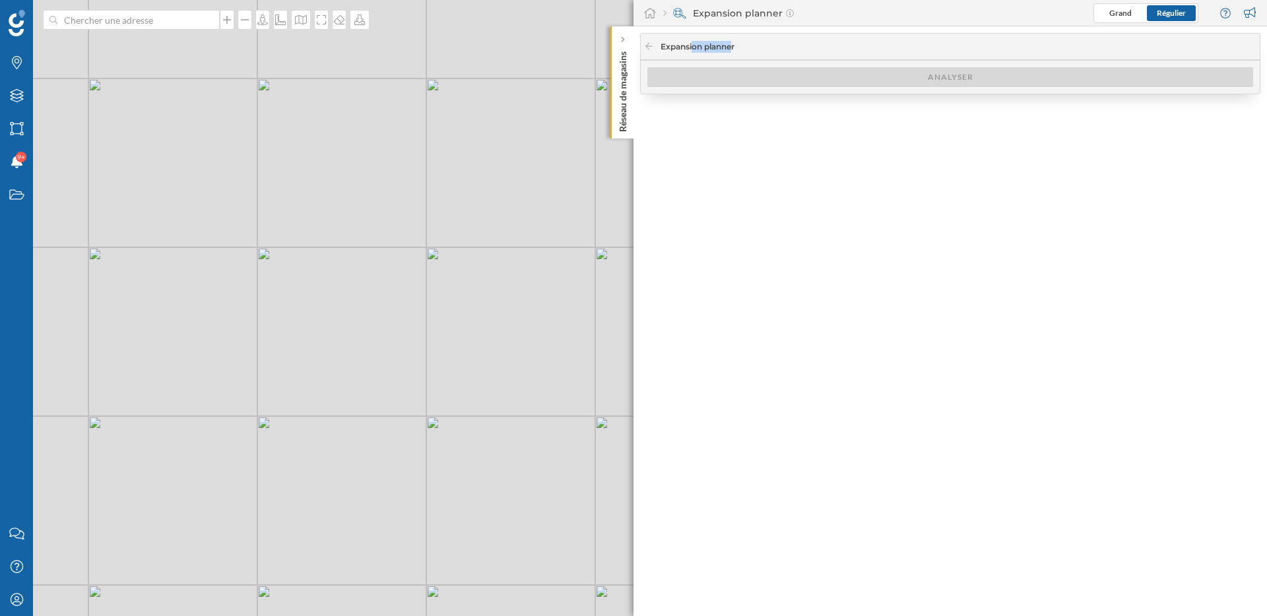
click at [569, 162] on div "© Mapbox © OpenStreetMap Improve this map" at bounding box center [633, 308] width 1267 height 616
drag, startPoint x: 552, startPoint y: 183, endPoint x: 777, endPoint y: 189, distance: 225.1
click at [777, 189] on div "Marques Filtres Zones Notifications 9+ Travail Nous contacter Centre d'aide Mon…" at bounding box center [633, 308] width 1267 height 616
drag, startPoint x: 473, startPoint y: 267, endPoint x: 465, endPoint y: 267, distance: 8.6
click at [465, 267] on div "© Mapbox © OpenStreetMap Improve this map" at bounding box center [633, 308] width 1267 height 616
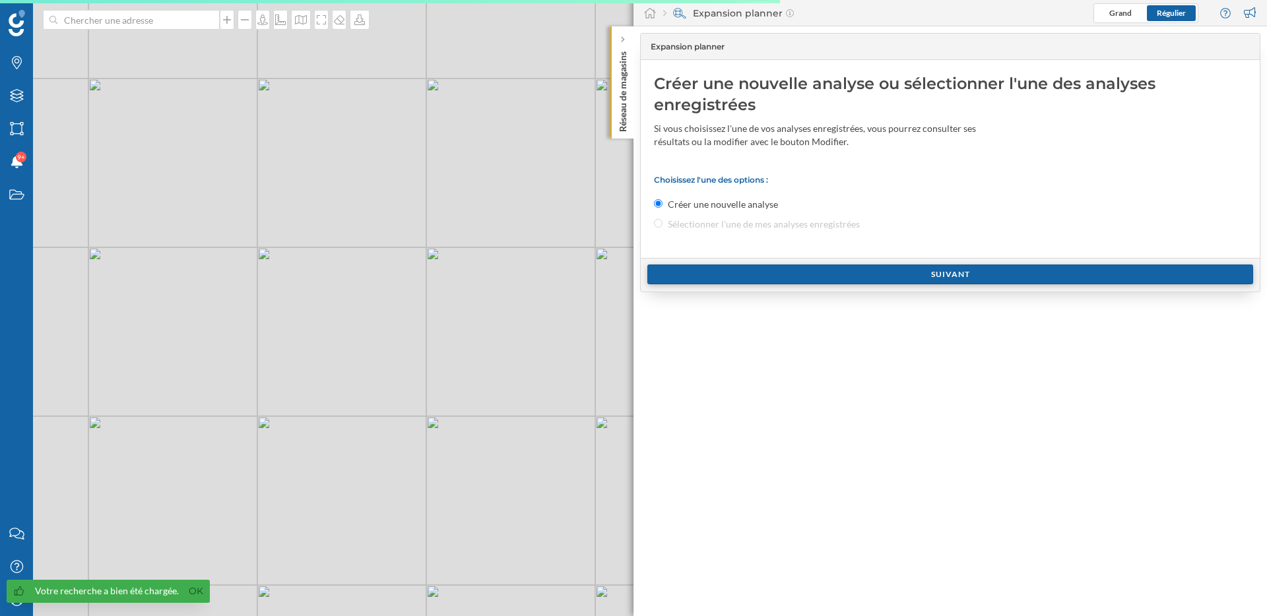
click at [741, 267] on div "Suivant" at bounding box center [950, 275] width 606 height 20
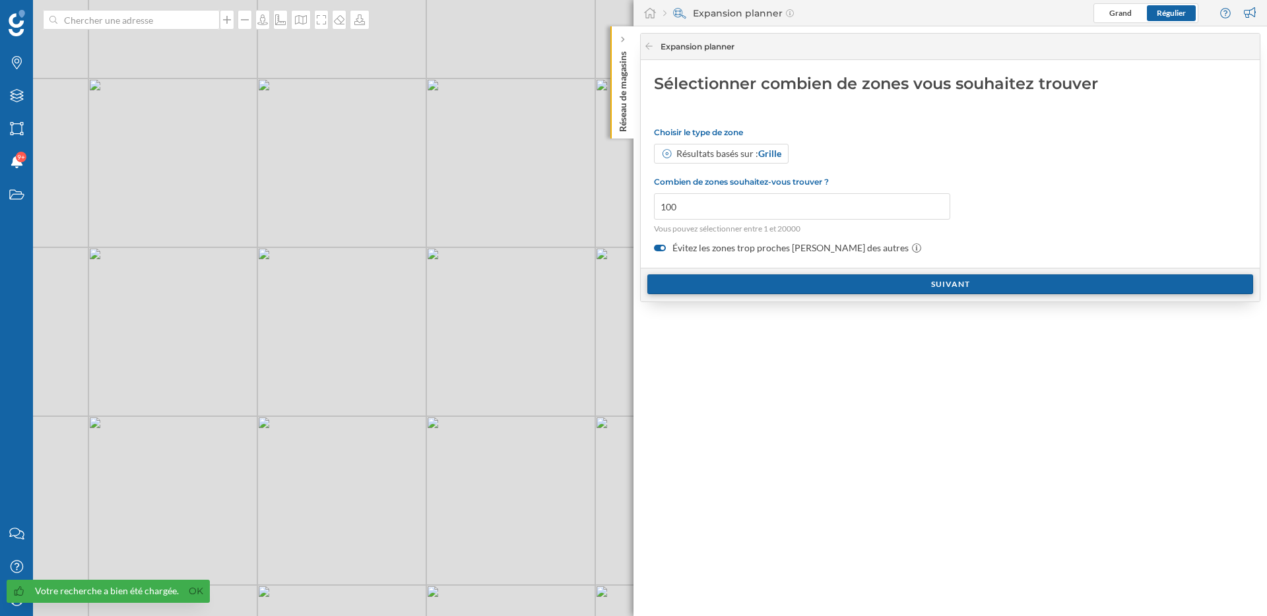
click at [746, 284] on div "Suivant" at bounding box center [950, 285] width 606 height 20
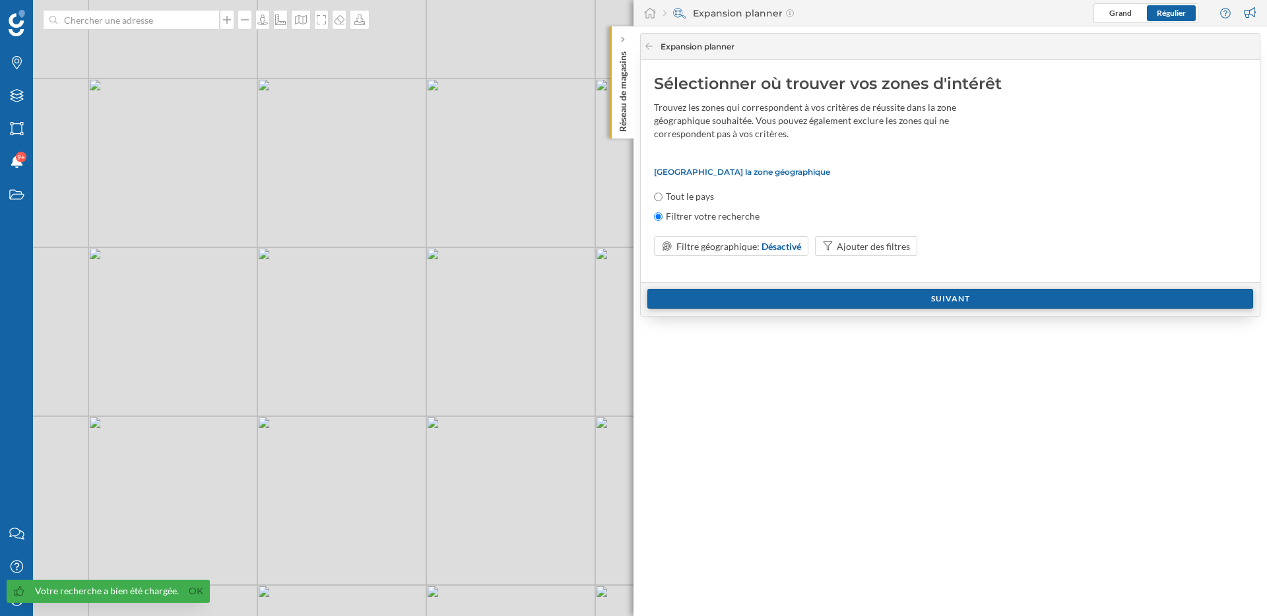
click at [770, 302] on div "Suivant" at bounding box center [950, 299] width 606 height 20
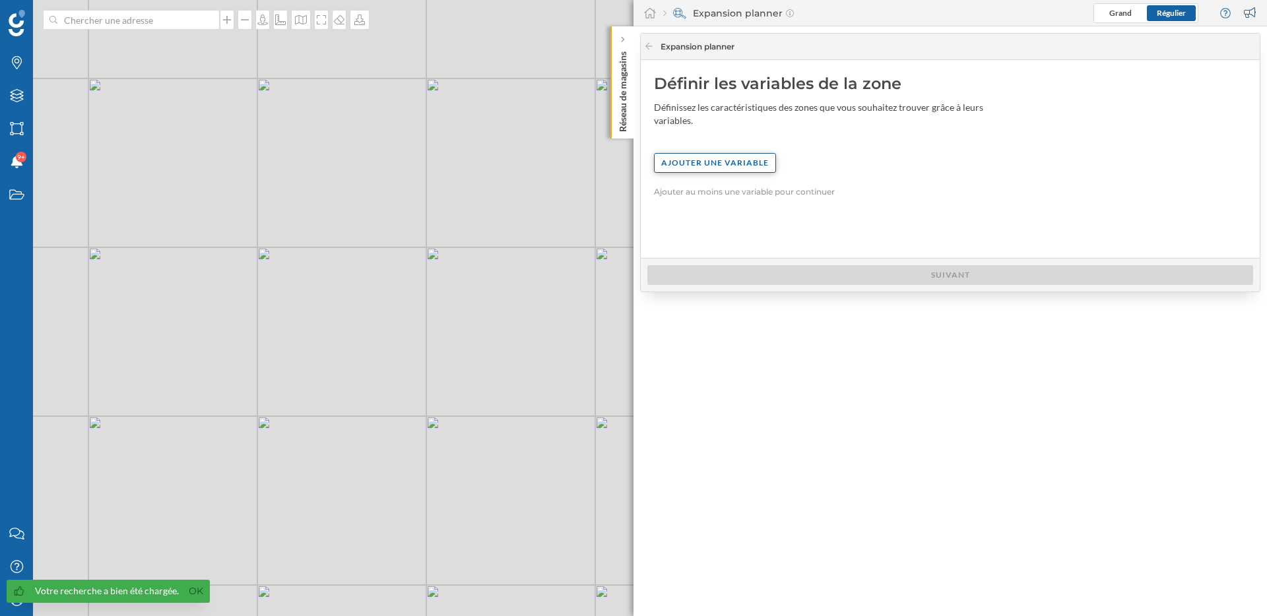
click at [714, 154] on div "Ajouter une variable" at bounding box center [715, 163] width 122 height 20
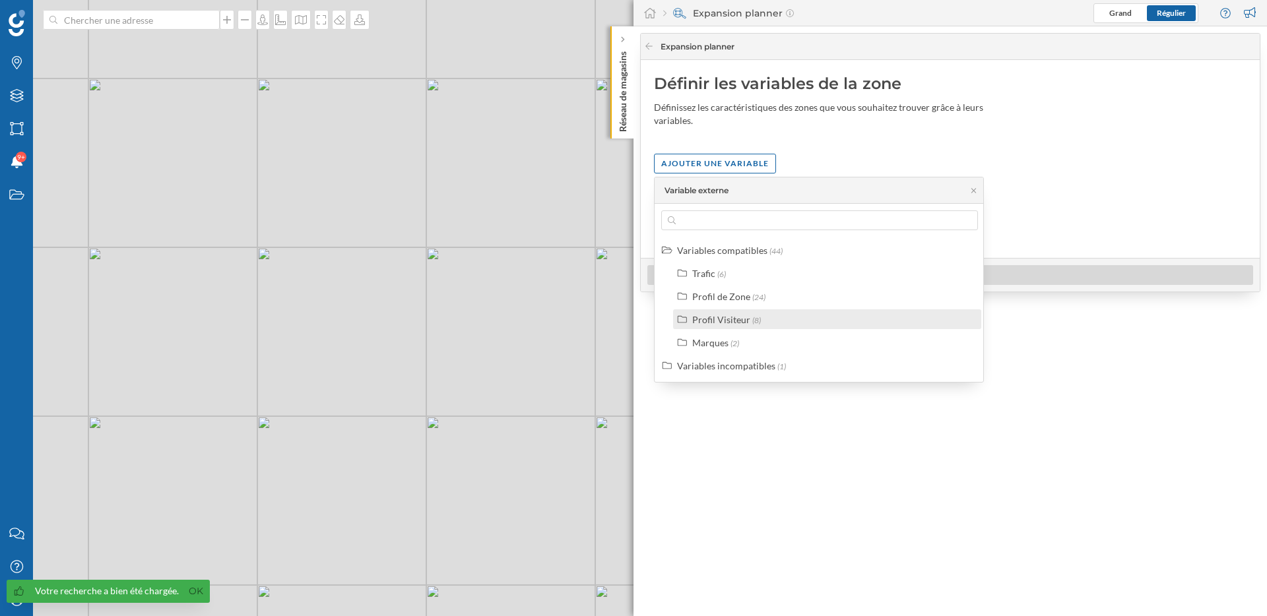
click at [744, 317] on div "Profil Visiteur" at bounding box center [721, 319] width 58 height 11
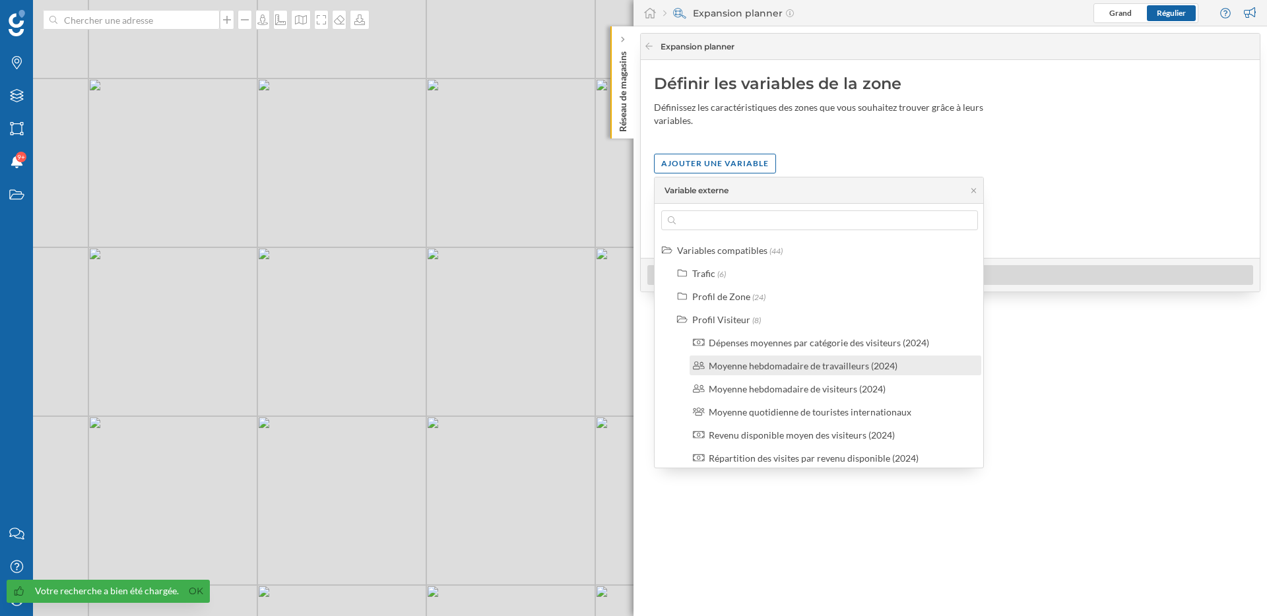
click at [765, 366] on div "Moyenne hebdomadaire de travailleurs (2024)" at bounding box center [803, 365] width 189 height 11
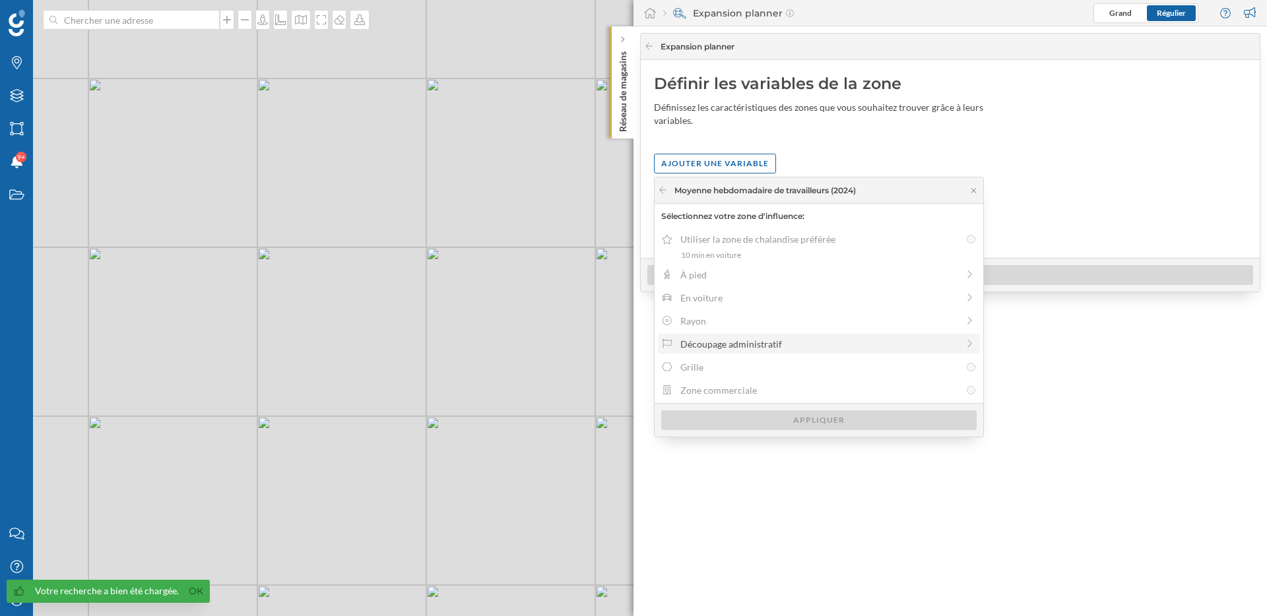
click at [746, 346] on div "Découpage administratif" at bounding box center [818, 344] width 277 height 14
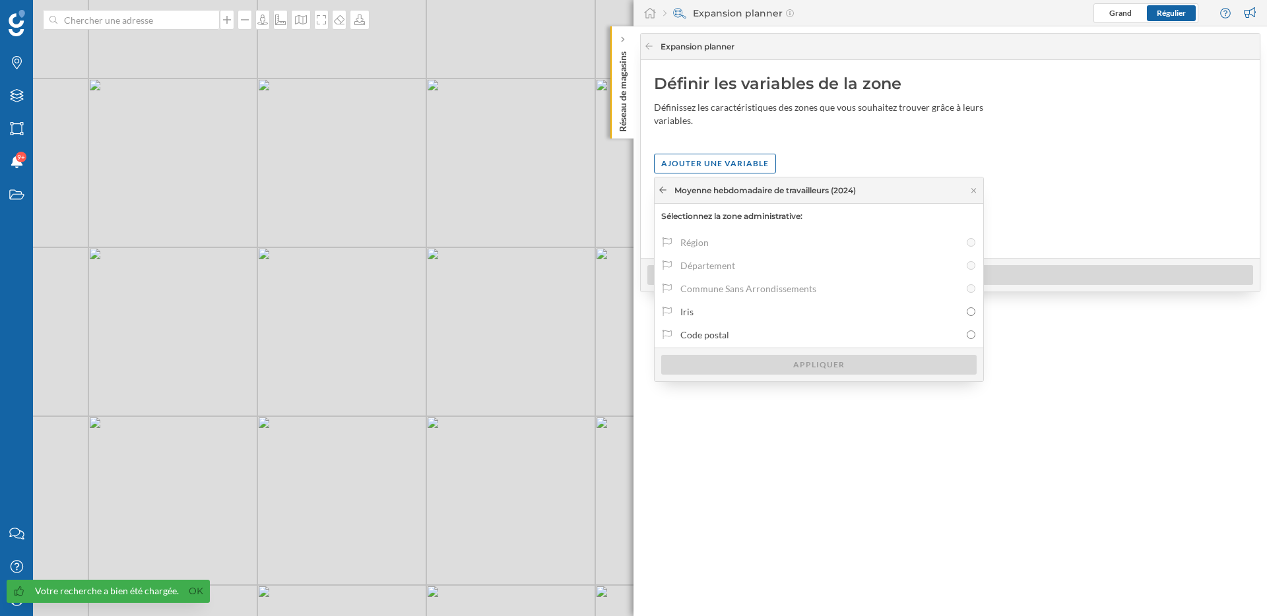
click at [658, 189] on icon at bounding box center [663, 190] width 10 height 8
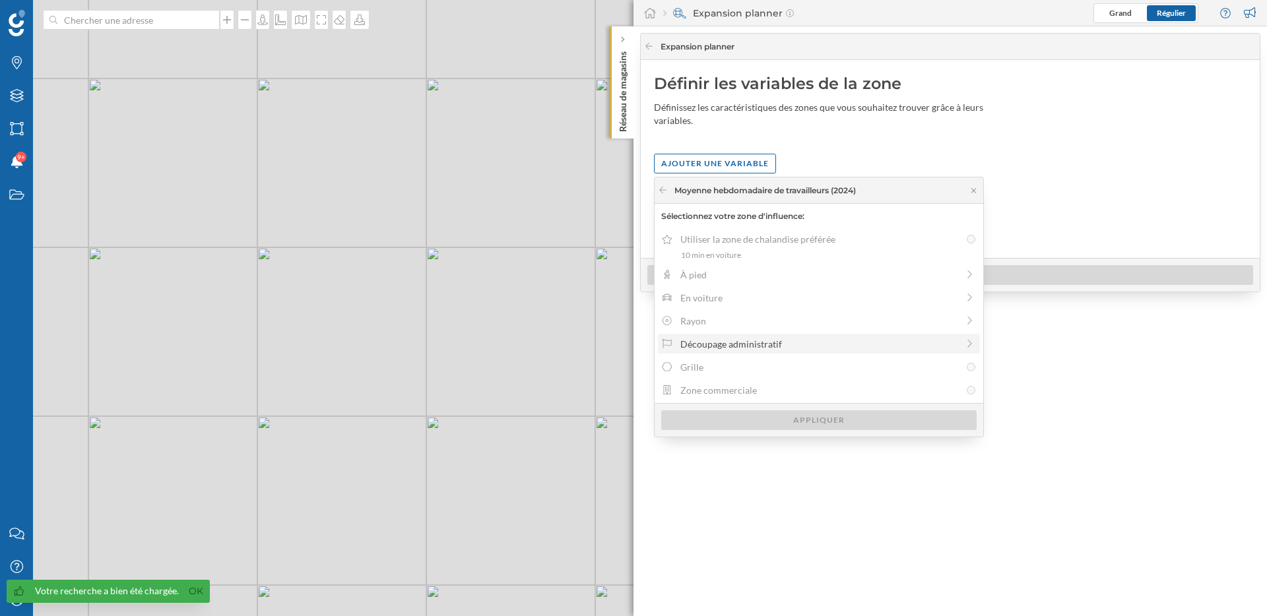
click at [744, 347] on div "Découpage administratif" at bounding box center [818, 344] width 277 height 14
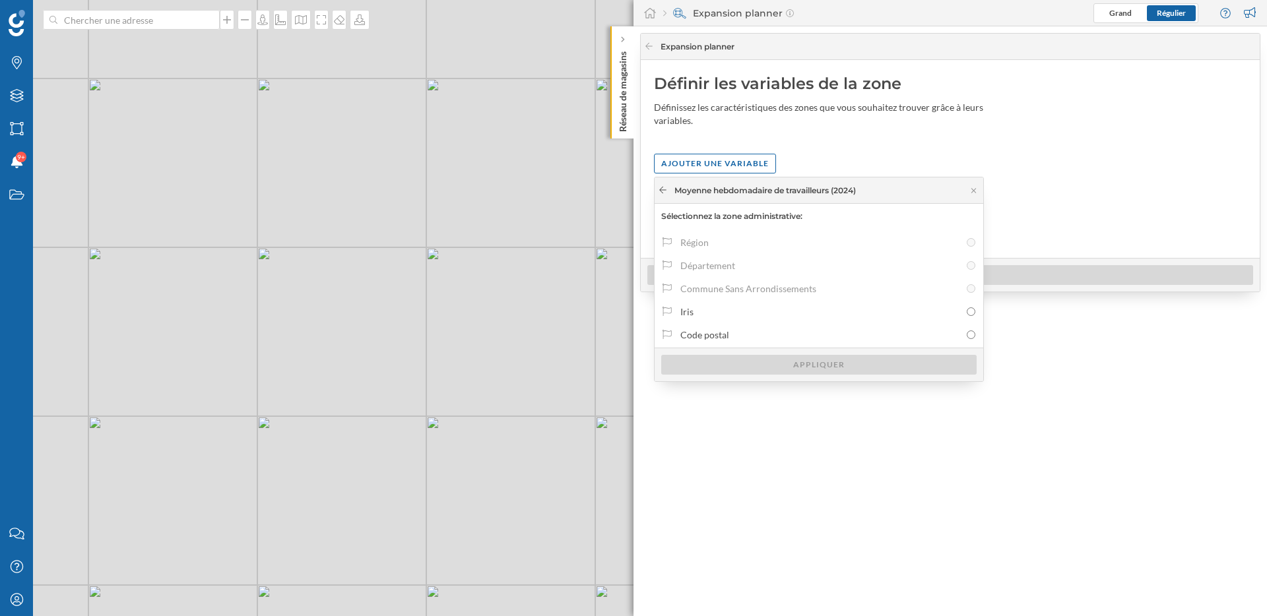
click at [665, 192] on icon at bounding box center [663, 190] width 10 height 8
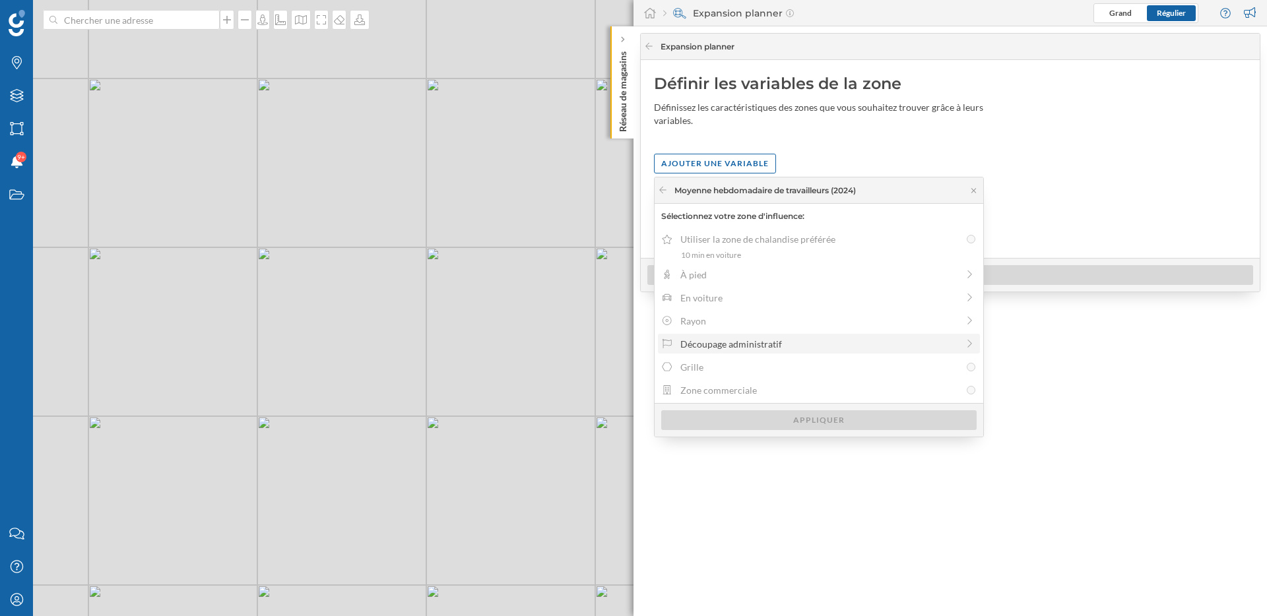
click at [706, 340] on div "Découpage administratif" at bounding box center [818, 344] width 277 height 14
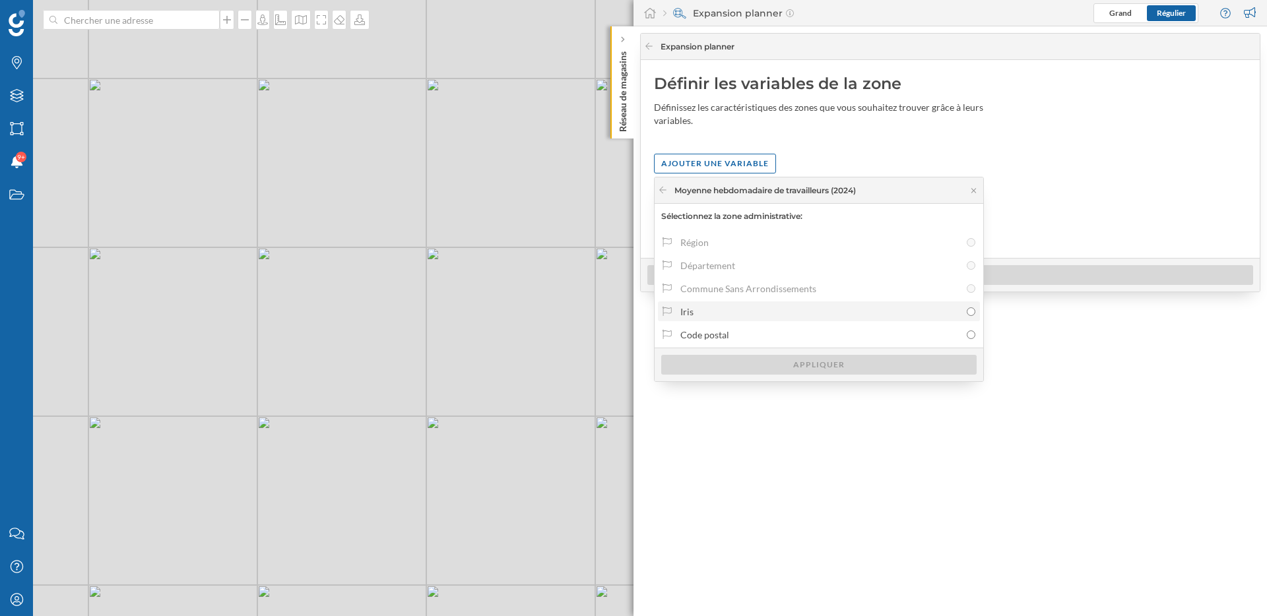
click at [705, 308] on div "Iris" at bounding box center [820, 312] width 280 height 14
click at [967, 308] on input "Iris" at bounding box center [971, 312] width 9 height 9
radio input "true"
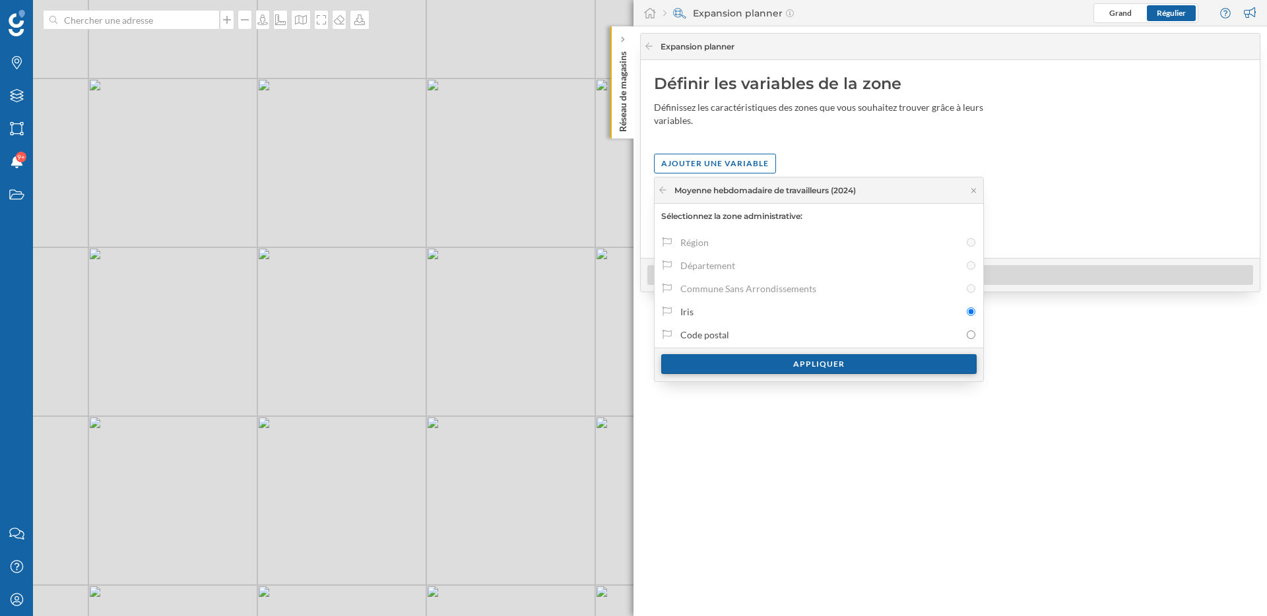
click at [735, 364] on div "Appliquer" at bounding box center [818, 364] width 315 height 20
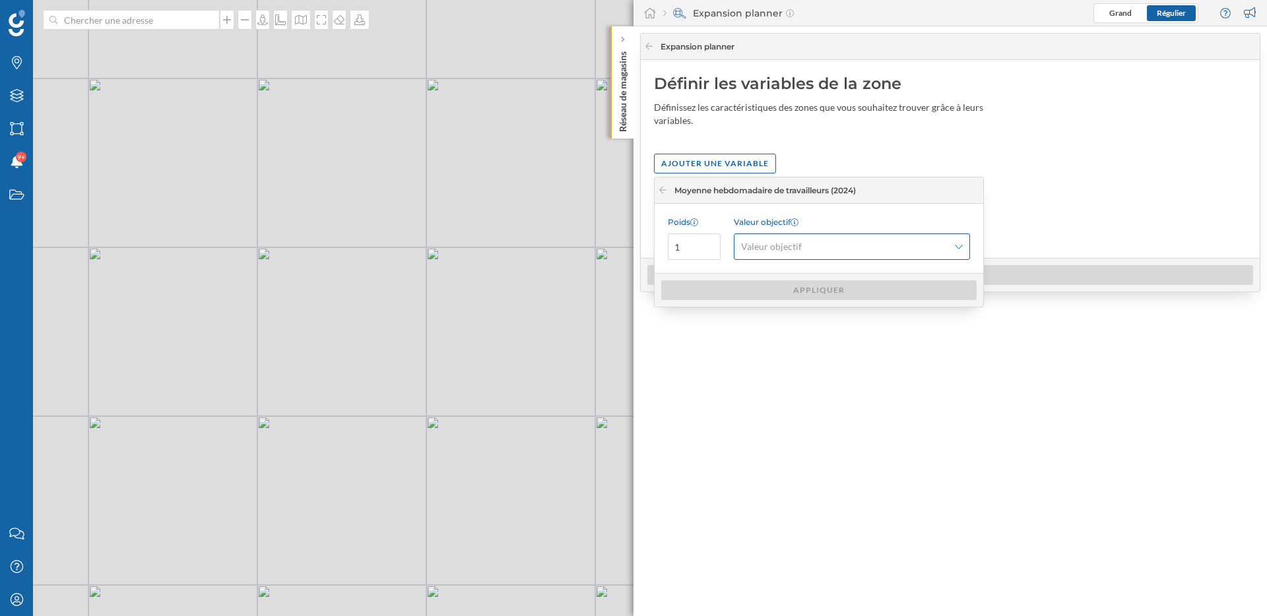
click at [799, 249] on span "Valeur objectif" at bounding box center [771, 246] width 61 height 13
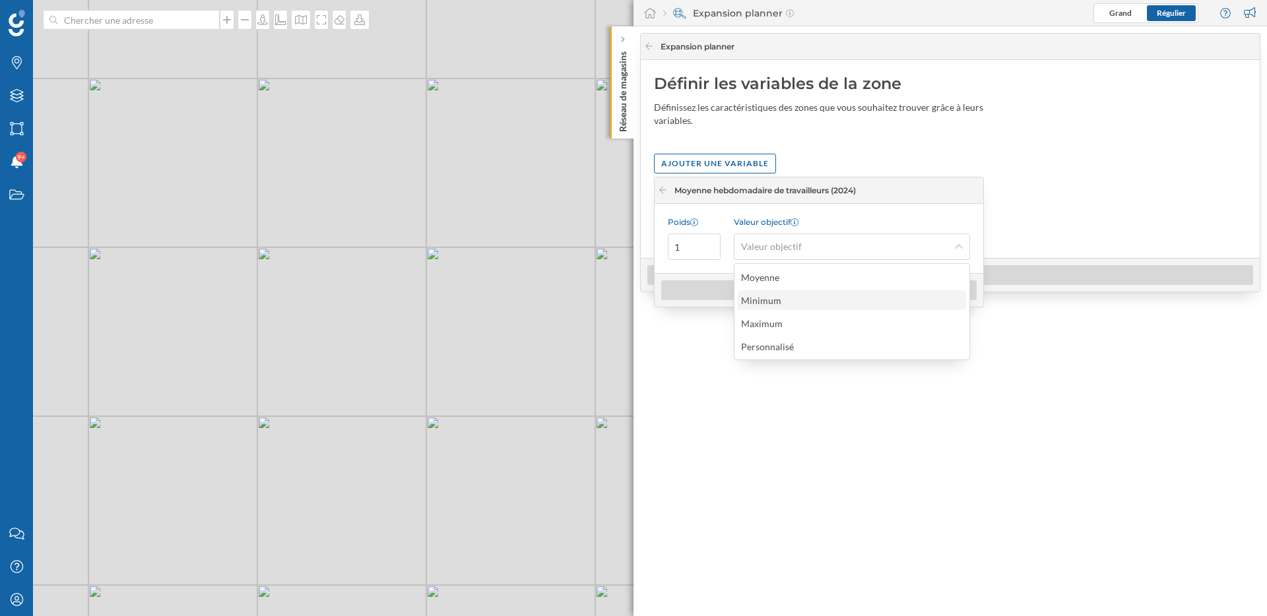
click at [800, 300] on div "Minimum" at bounding box center [851, 301] width 220 height 14
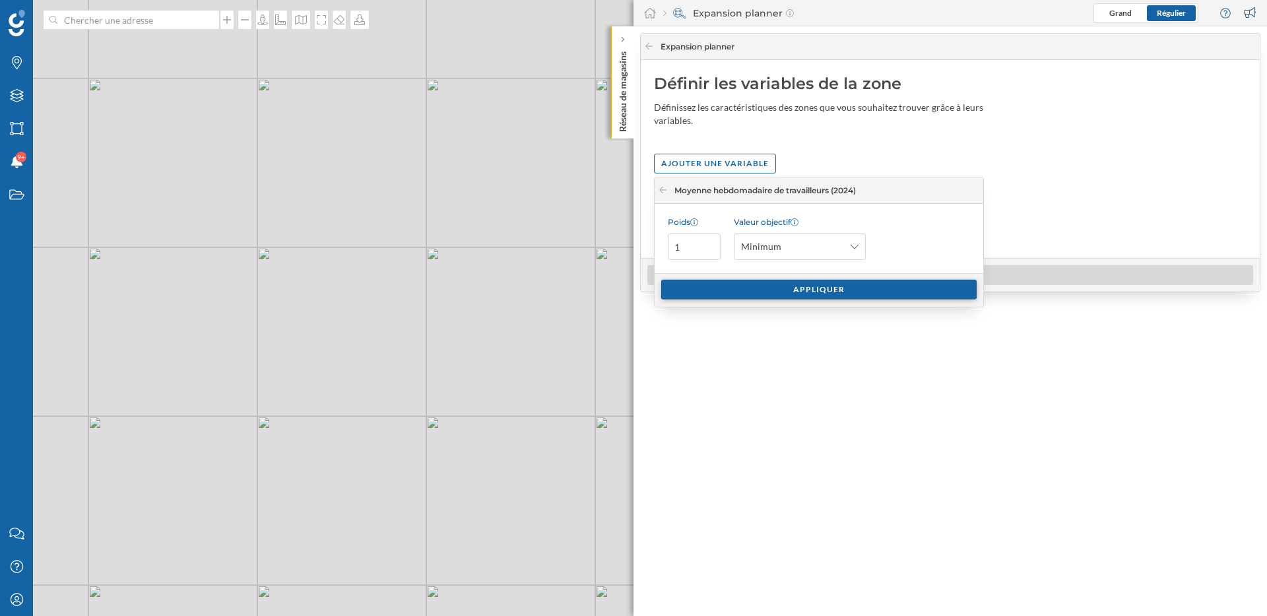
click at [801, 297] on div "Appliquer" at bounding box center [818, 290] width 315 height 20
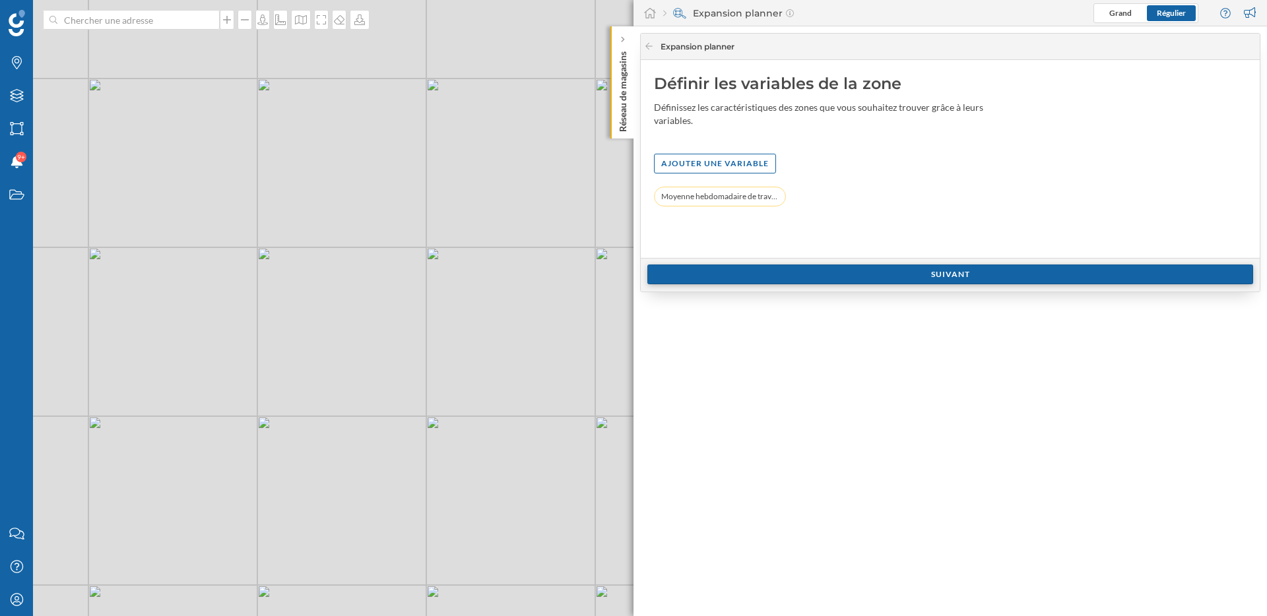
click at [799, 275] on div "Suivant" at bounding box center [950, 275] width 606 height 20
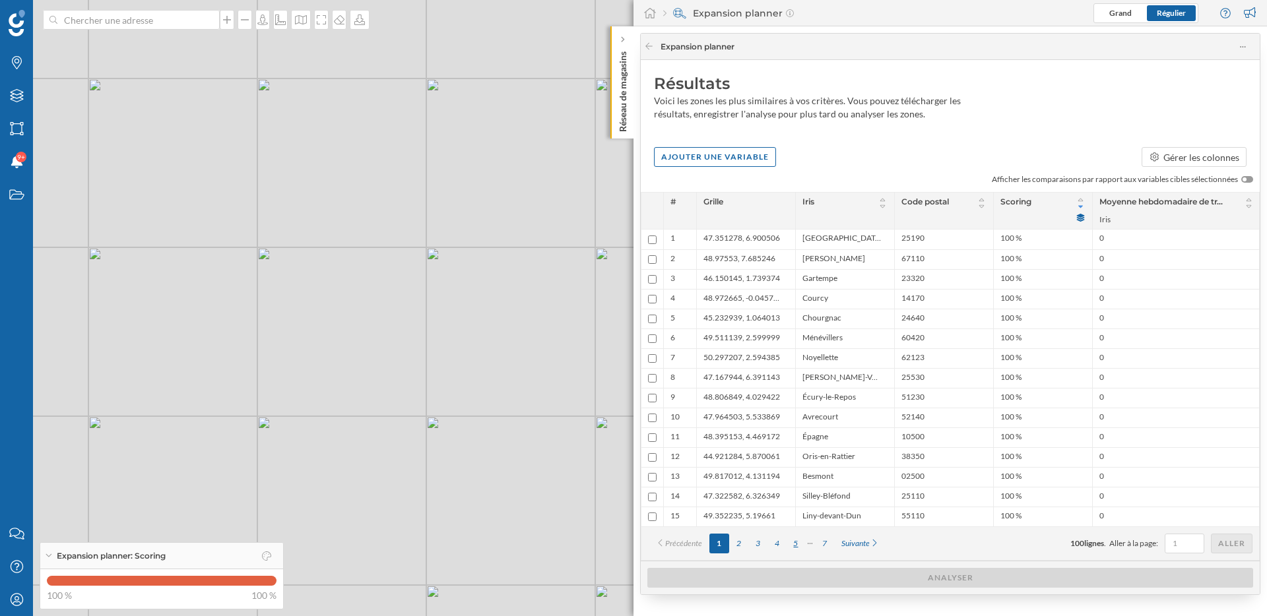
click at [799, 547] on div "5" at bounding box center [796, 544] width 19 height 20
click at [824, 547] on div "7" at bounding box center [824, 544] width 19 height 20
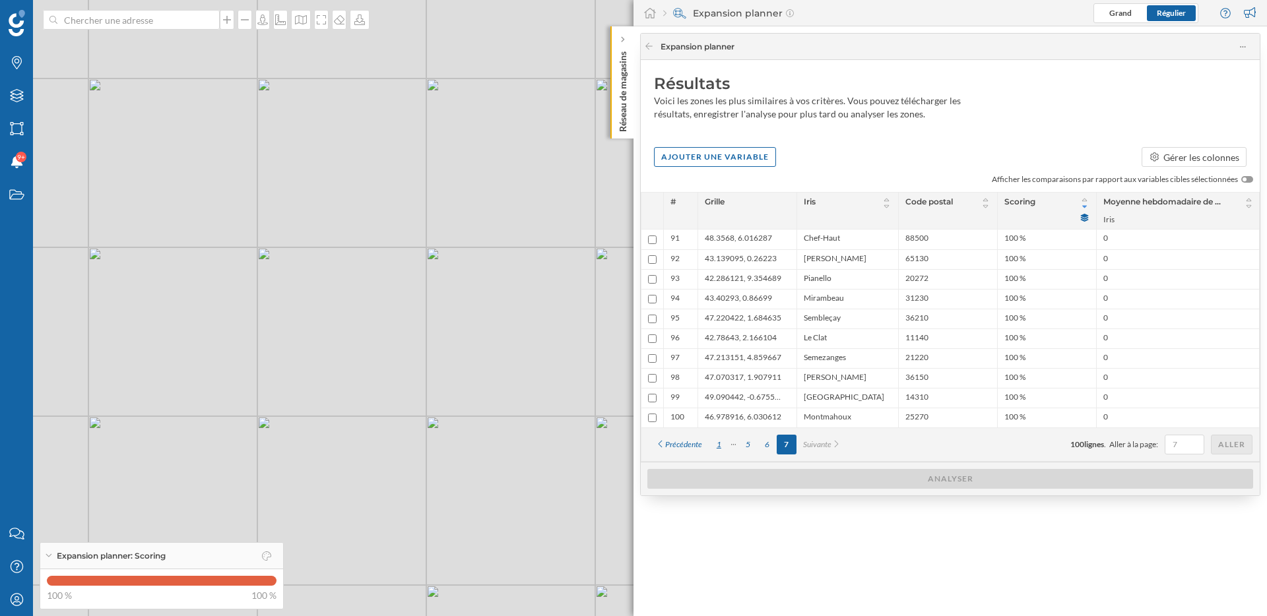
click at [718, 447] on div "1" at bounding box center [718, 445] width 19 height 20
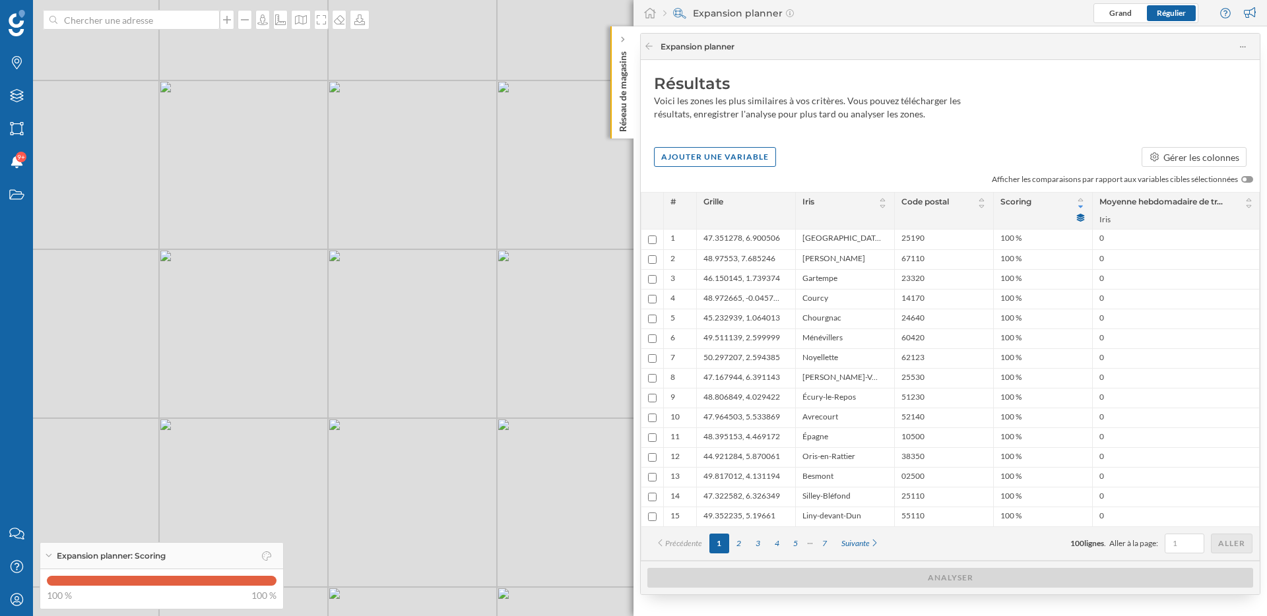
drag, startPoint x: 296, startPoint y: 434, endPoint x: 370, endPoint y: 436, distance: 74.6
click at [370, 436] on div "© Mapbox © OpenStreetMap Improve this map" at bounding box center [633, 308] width 1267 height 616
drag, startPoint x: 279, startPoint y: 291, endPoint x: 313, endPoint y: 319, distance: 43.6
click at [317, 320] on div "© Mapbox © OpenStreetMap Improve this map" at bounding box center [633, 308] width 1267 height 616
drag, startPoint x: 273, startPoint y: 280, endPoint x: 303, endPoint y: 295, distance: 33.9
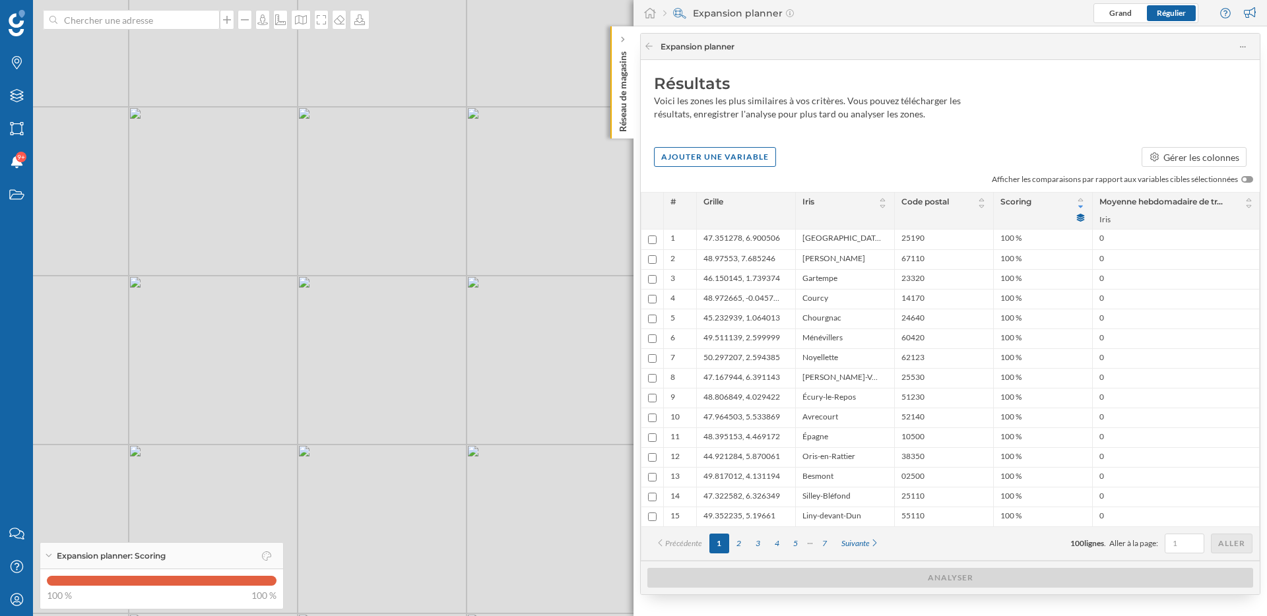
click at [304, 296] on div "© Mapbox © OpenStreetMap Improve this map" at bounding box center [633, 308] width 1267 height 616
click at [1081, 217] on icon at bounding box center [1081, 218] width 8 height 8
click at [739, 156] on div "Ajouter une variable" at bounding box center [715, 157] width 122 height 20
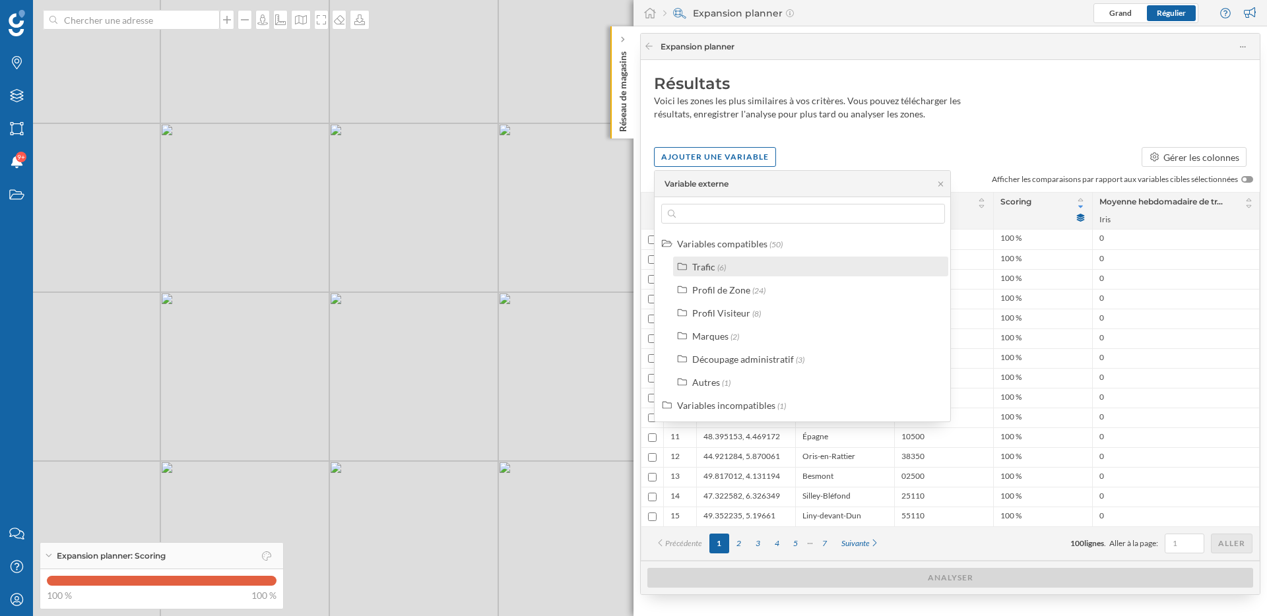
click at [720, 267] on span "(6)" at bounding box center [721, 268] width 9 height 10
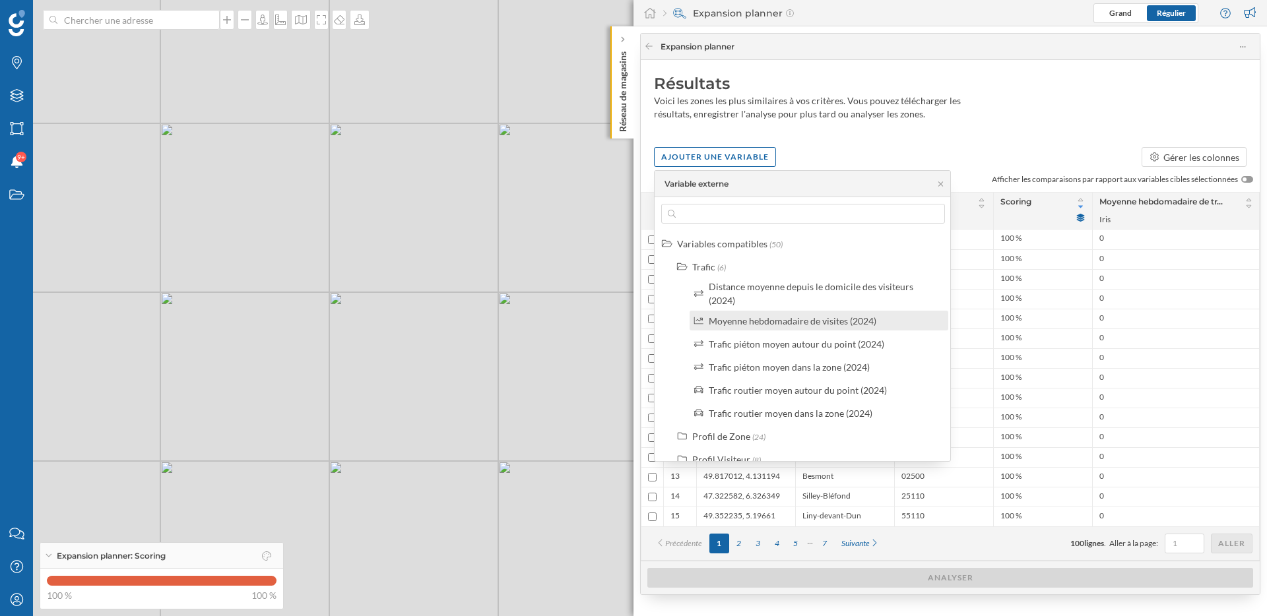
click at [759, 321] on div "Moyenne hebdomadaire de visites (2024)" at bounding box center [793, 320] width 168 height 11
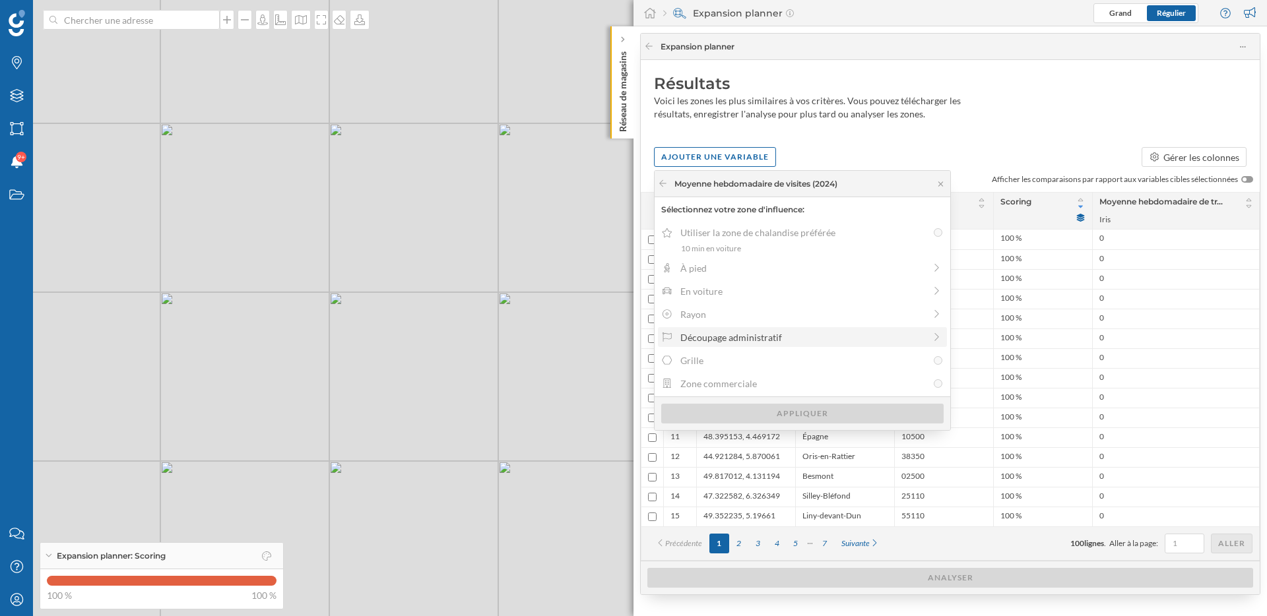
click at [752, 335] on div "Découpage administratif" at bounding box center [802, 338] width 244 height 14
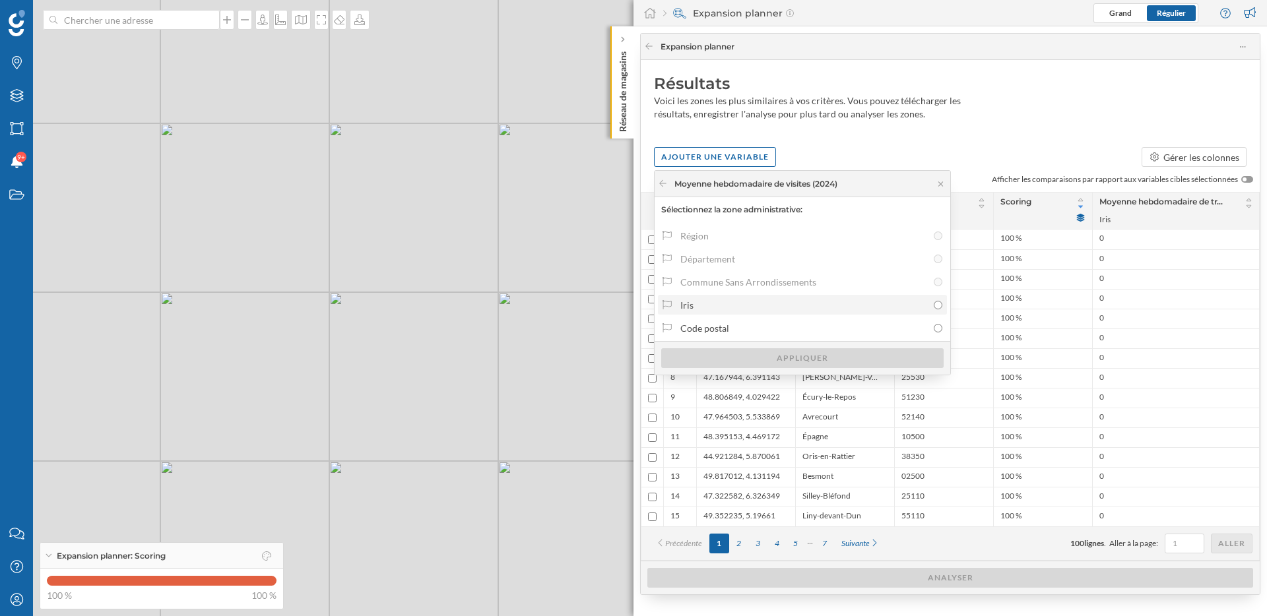
click at [726, 312] on div "Iris" at bounding box center [803, 305] width 247 height 14
click at [934, 310] on input "Iris" at bounding box center [938, 305] width 9 height 9
radio input "true"
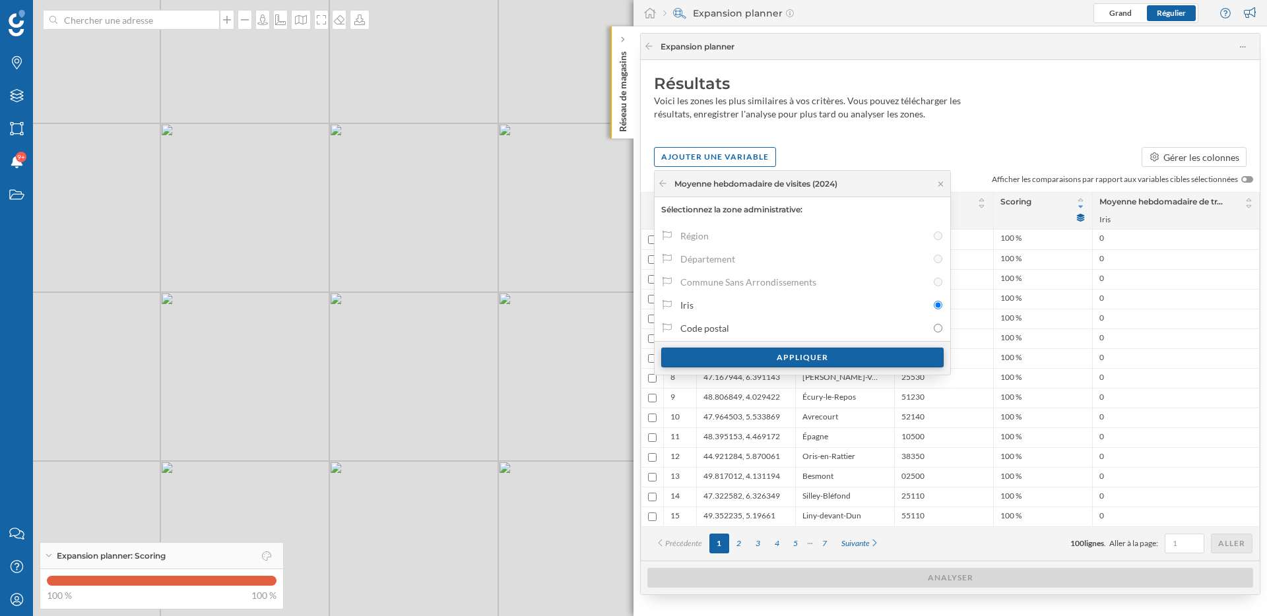
click at [753, 358] on div "Appliquer" at bounding box center [802, 358] width 282 height 20
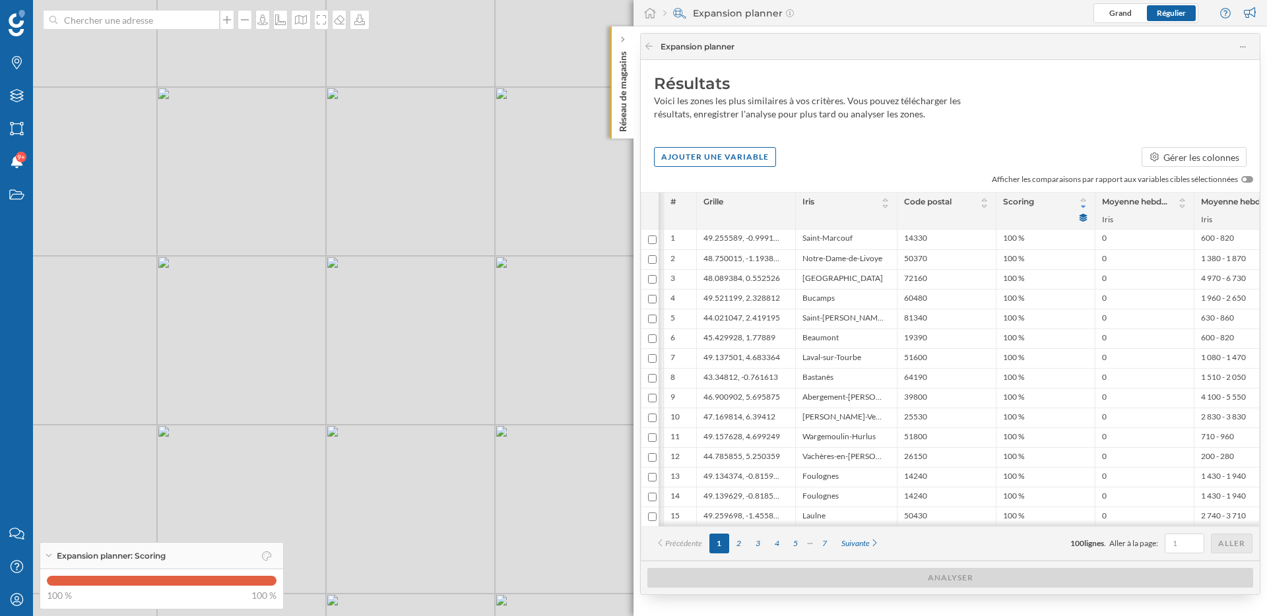
scroll to position [0, 34]
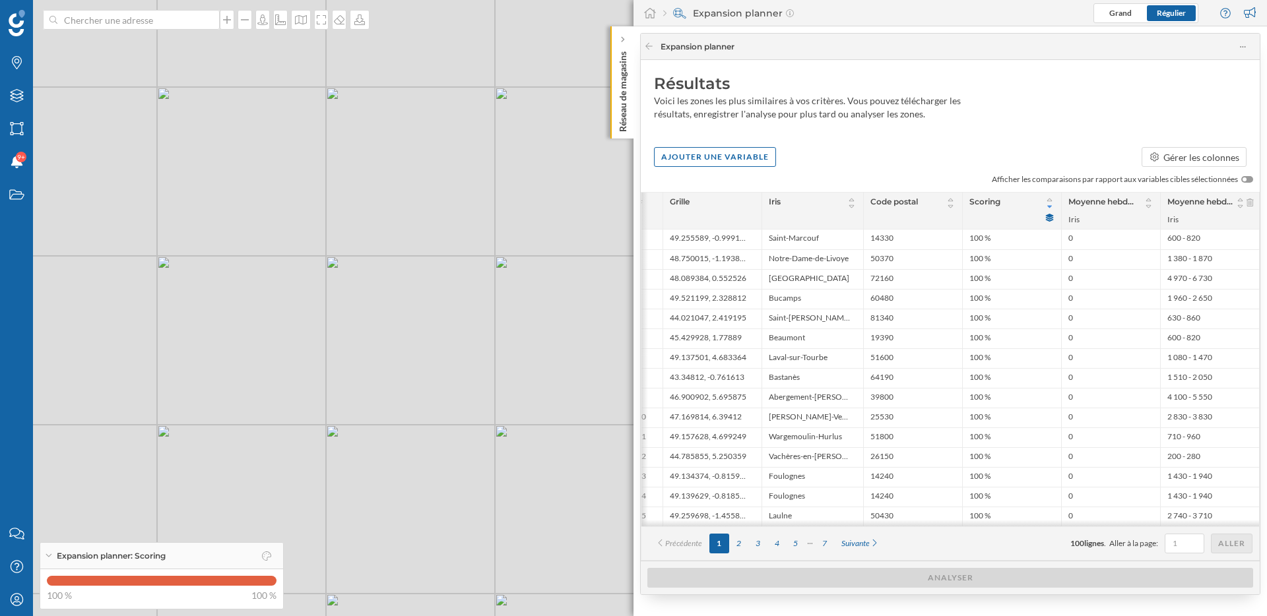
click at [1051, 217] on icon at bounding box center [1050, 218] width 10 height 8
click at [653, 48] on icon at bounding box center [649, 46] width 10 height 8
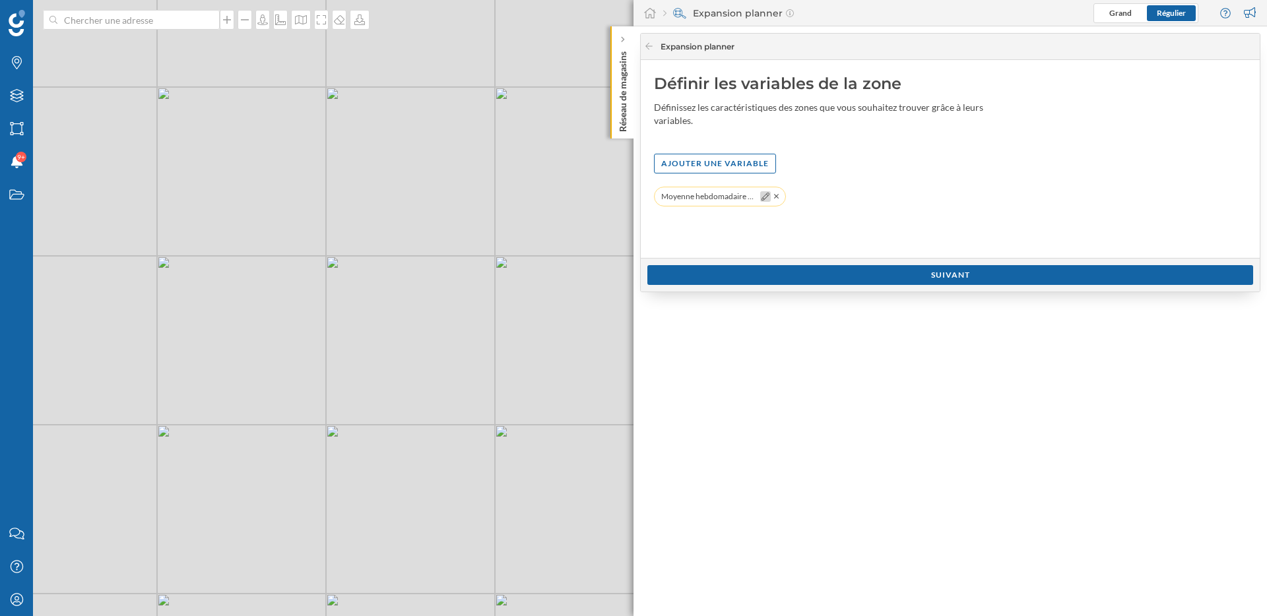
click at [765, 195] on icon at bounding box center [766, 197] width 8 height 8
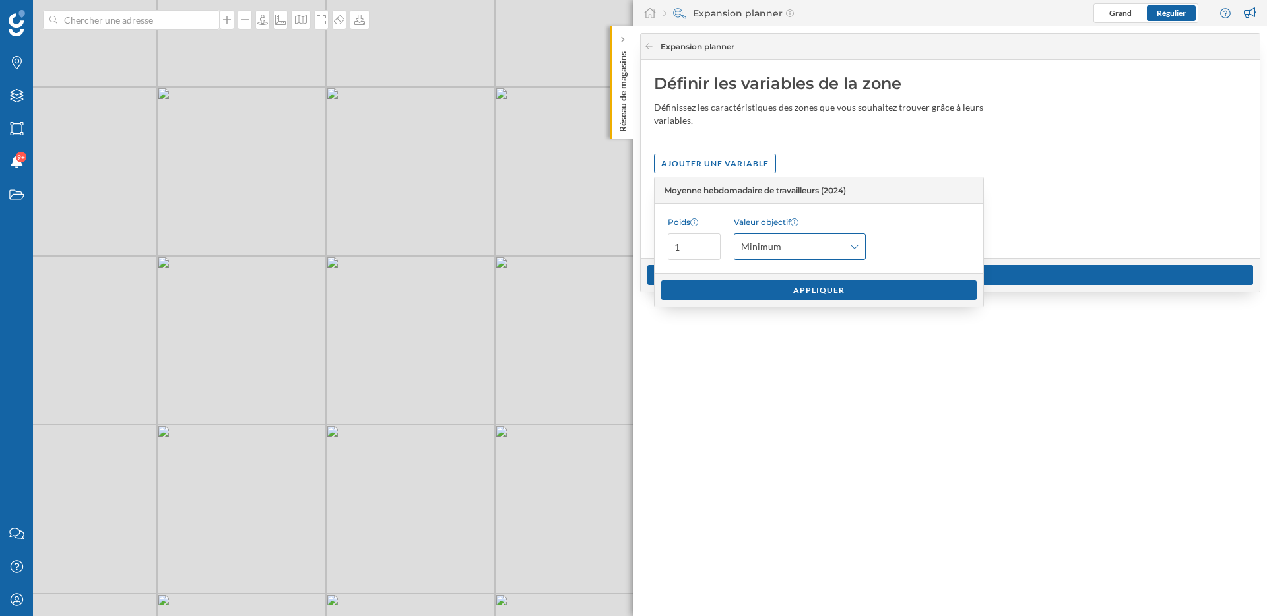
click at [818, 250] on span "Minimum" at bounding box center [792, 246] width 103 height 13
click at [814, 326] on div "Maximum" at bounding box center [799, 324] width 116 height 14
click at [810, 290] on div "Appliquer" at bounding box center [818, 290] width 315 height 20
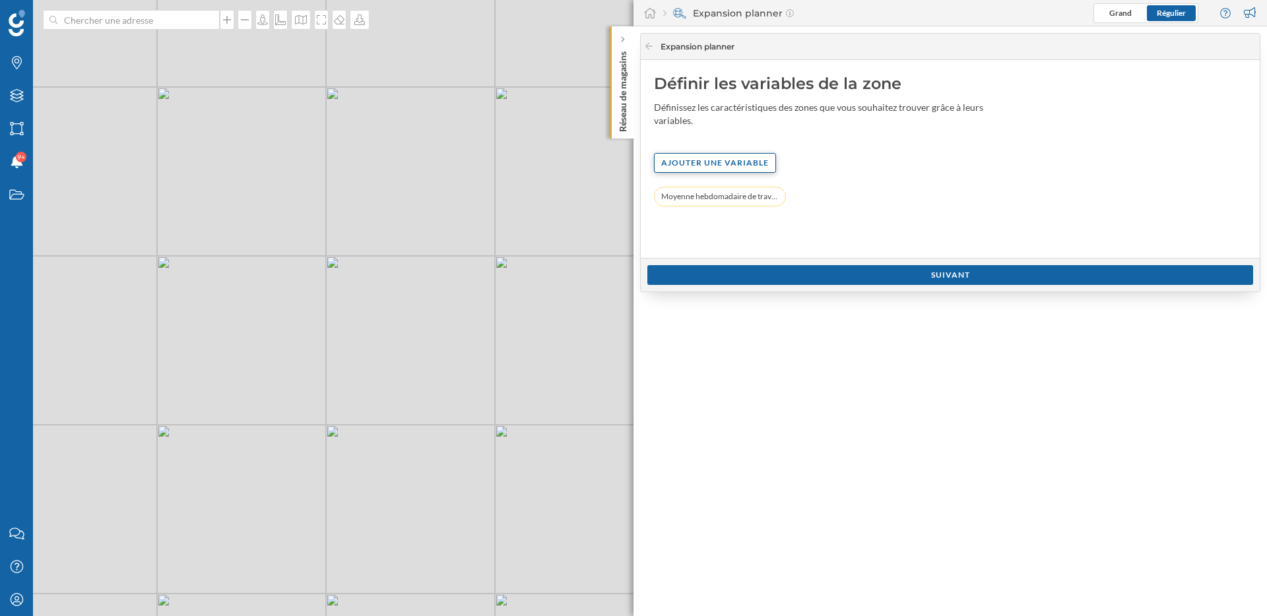
click at [754, 166] on div "Ajouter une variable" at bounding box center [715, 163] width 122 height 20
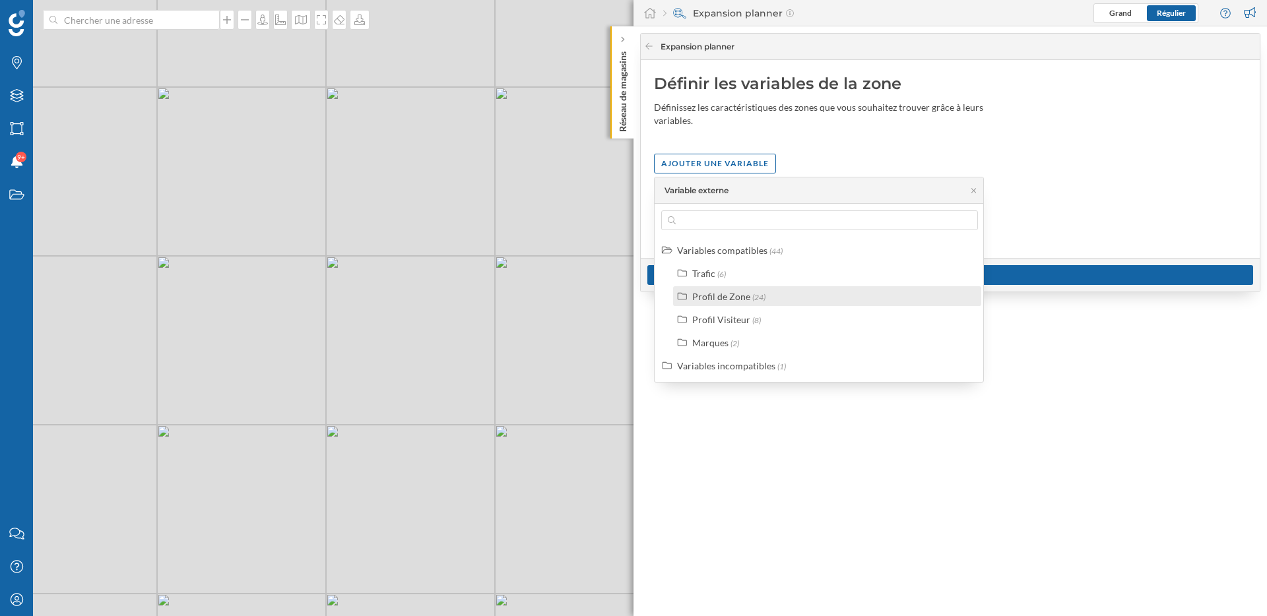
click at [739, 300] on div "Profil de Zone" at bounding box center [721, 296] width 58 height 11
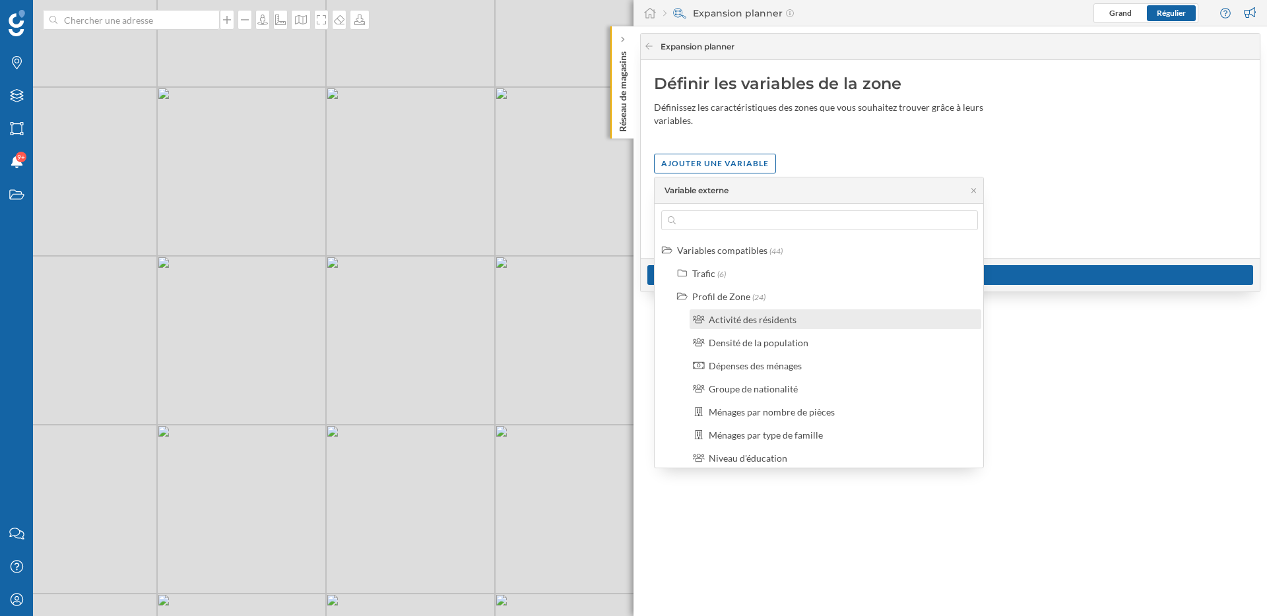
click at [754, 318] on div "Activité des résidents" at bounding box center [753, 319] width 88 height 11
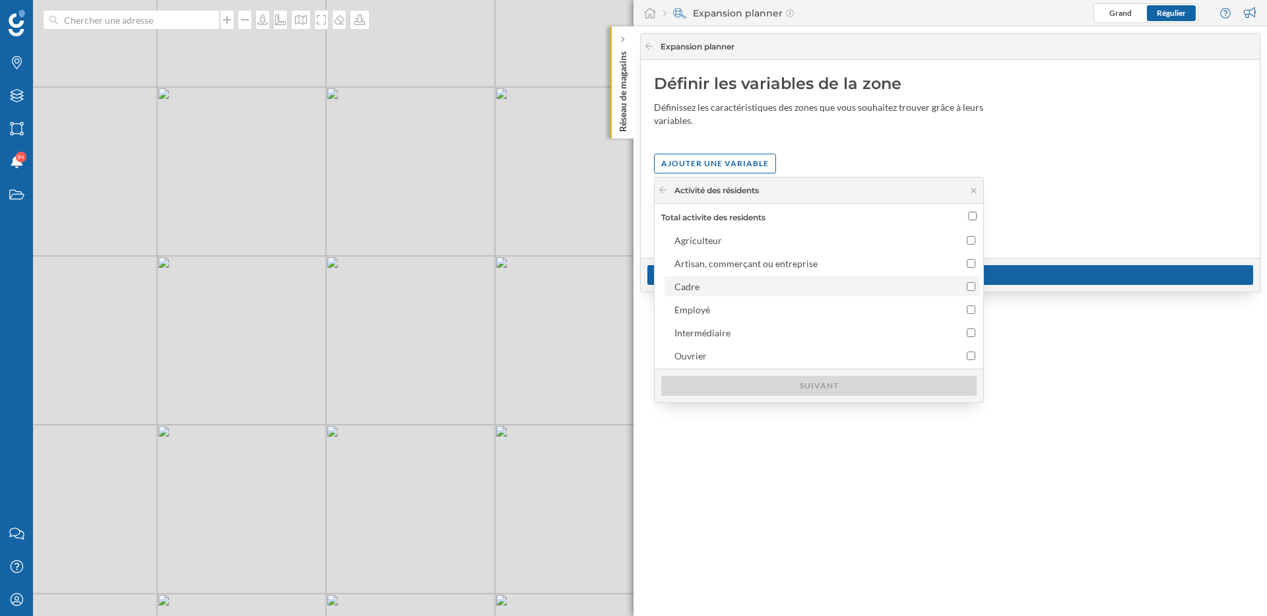
click at [749, 288] on div "Cadre" at bounding box center [810, 287] width 273 height 14
click at [967, 288] on input "Cadre" at bounding box center [971, 286] width 9 height 9
checkbox input "true"
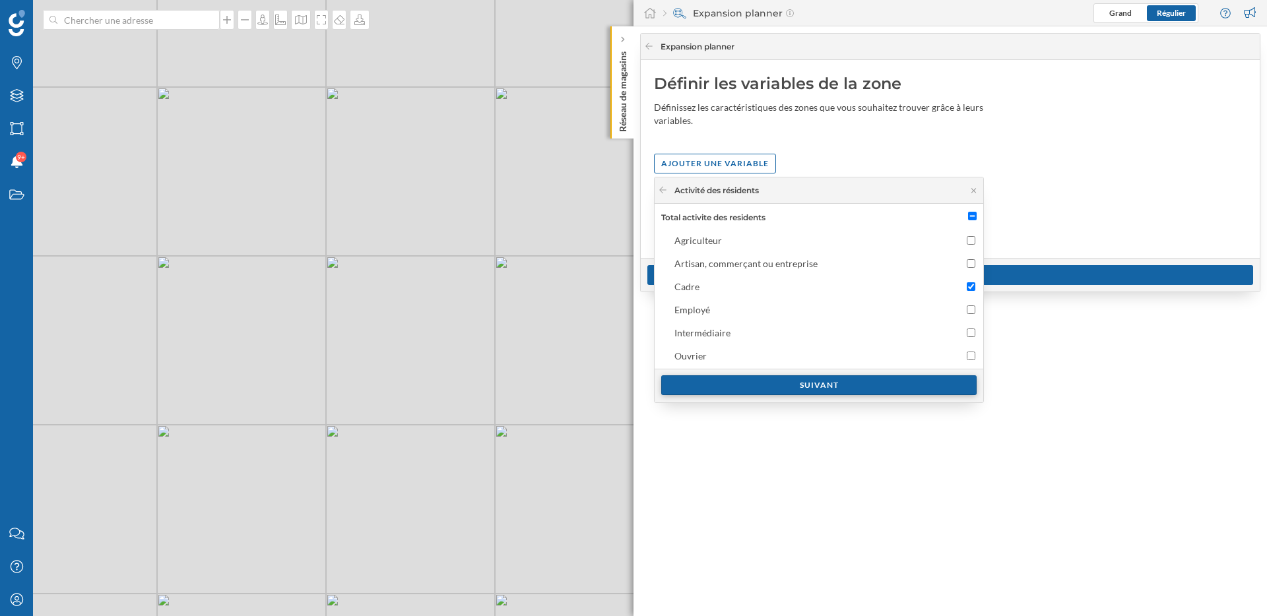
click at [768, 389] on div "Suivant" at bounding box center [818, 386] width 315 height 20
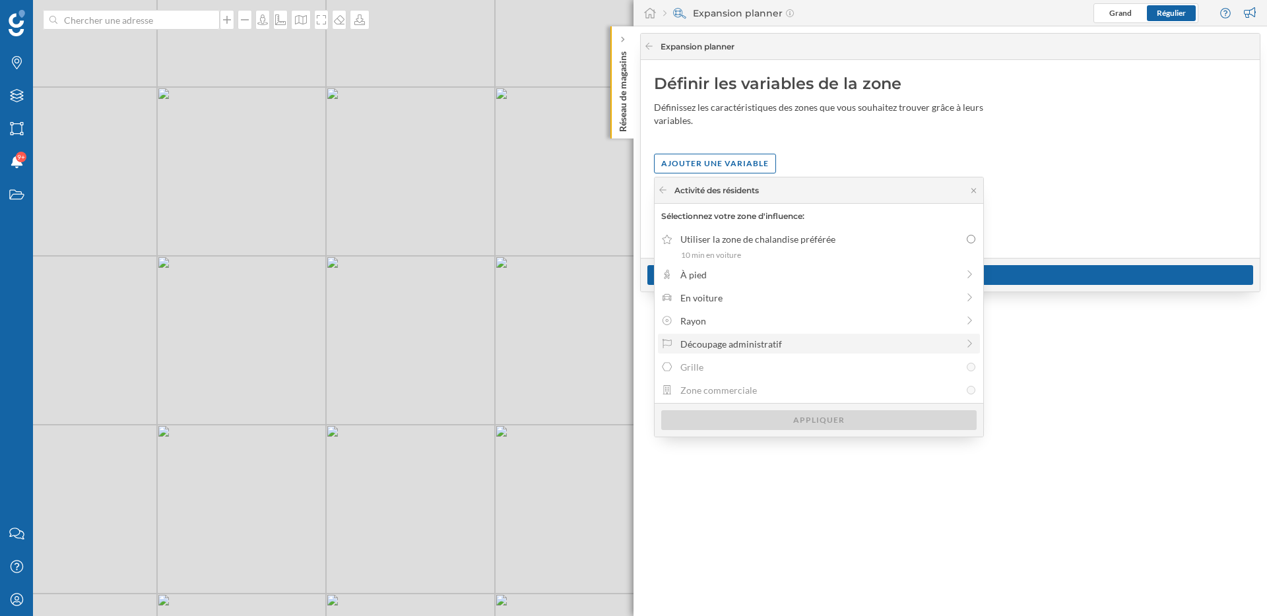
click at [743, 350] on div "Découpage administratif" at bounding box center [818, 344] width 277 height 14
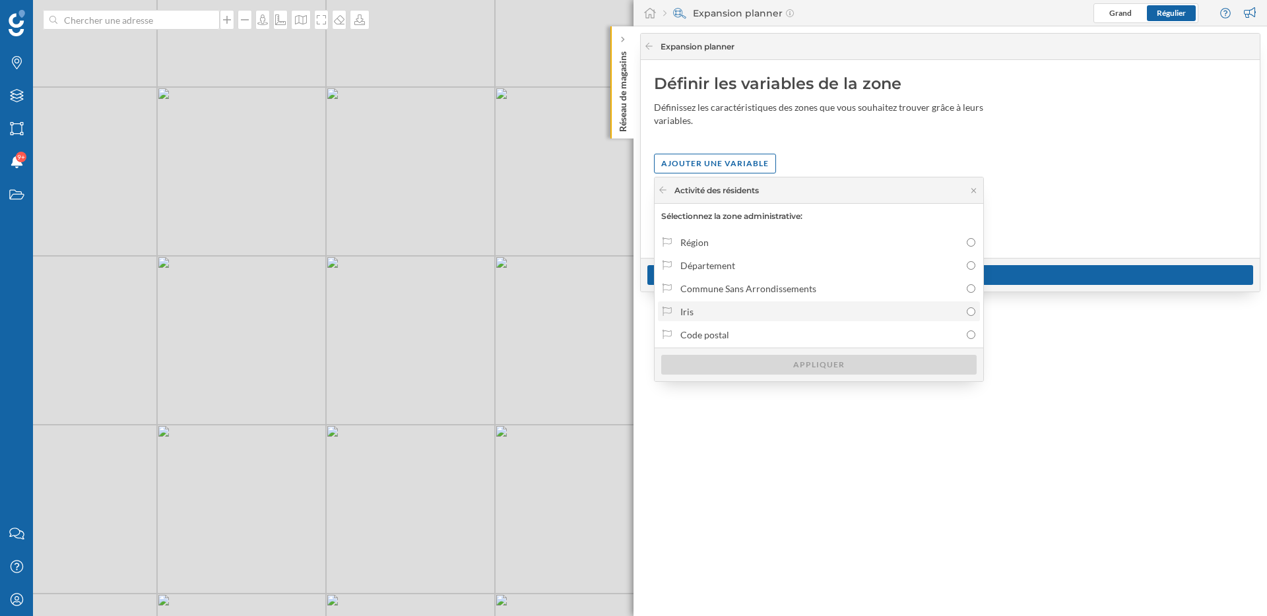
click at [740, 308] on div "Iris" at bounding box center [820, 312] width 280 height 14
click at [967, 308] on input "Iris" at bounding box center [971, 312] width 9 height 9
radio input "true"
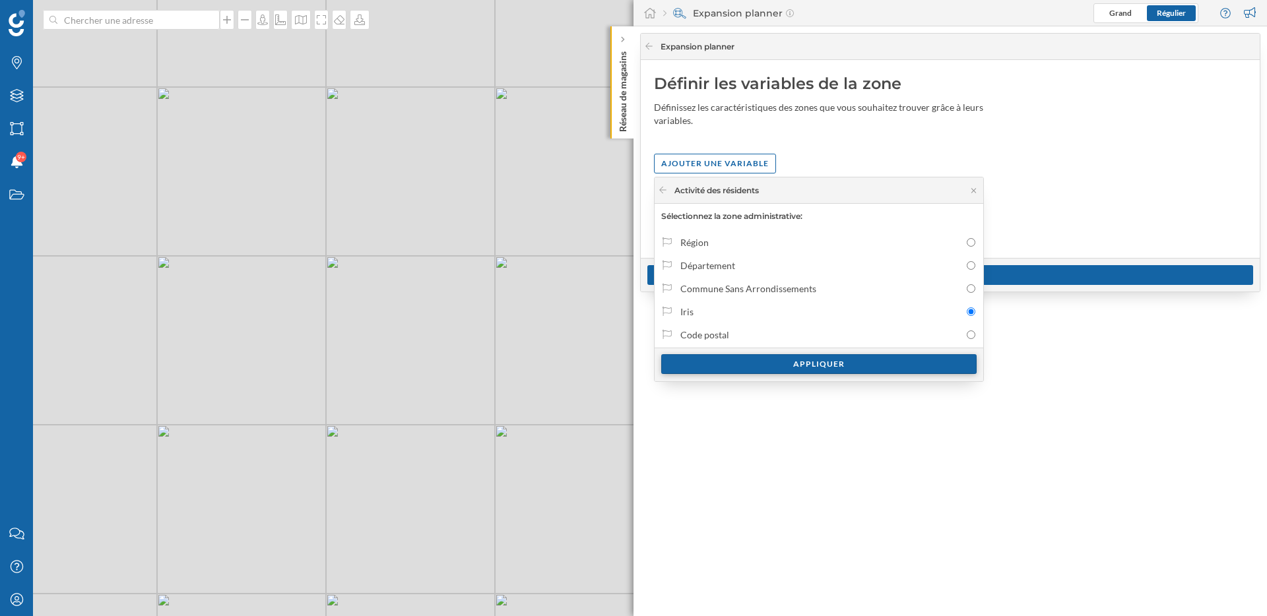
click at [768, 359] on div "Appliquer" at bounding box center [818, 364] width 315 height 20
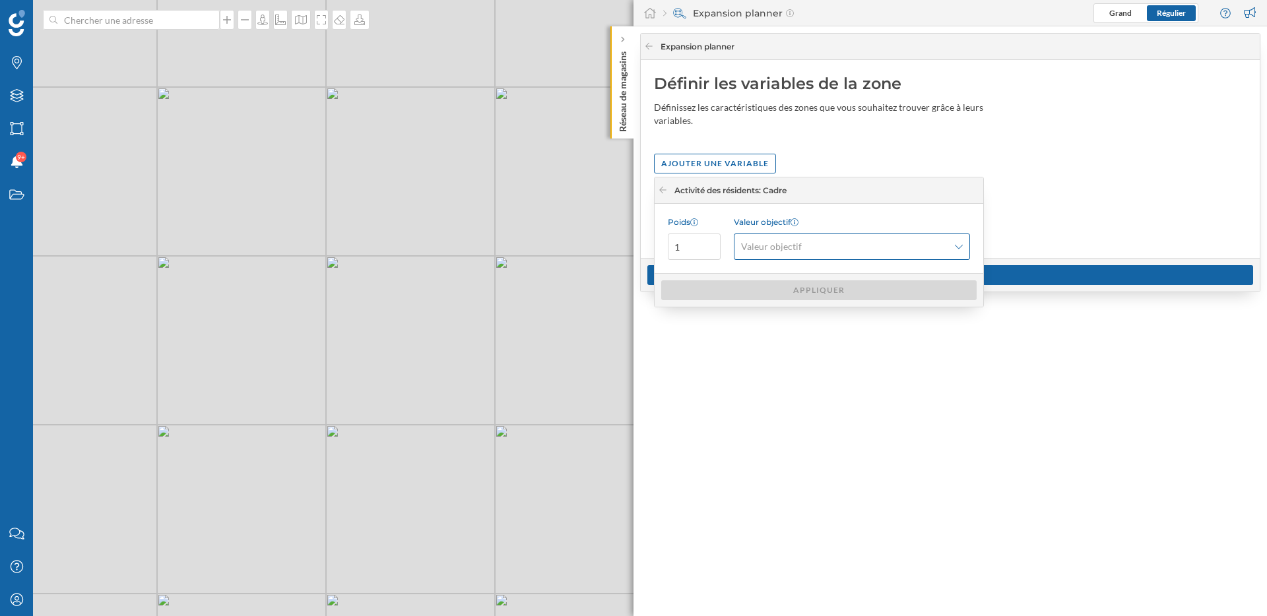
click at [827, 251] on span "Valeur objectif" at bounding box center [844, 246] width 207 height 13
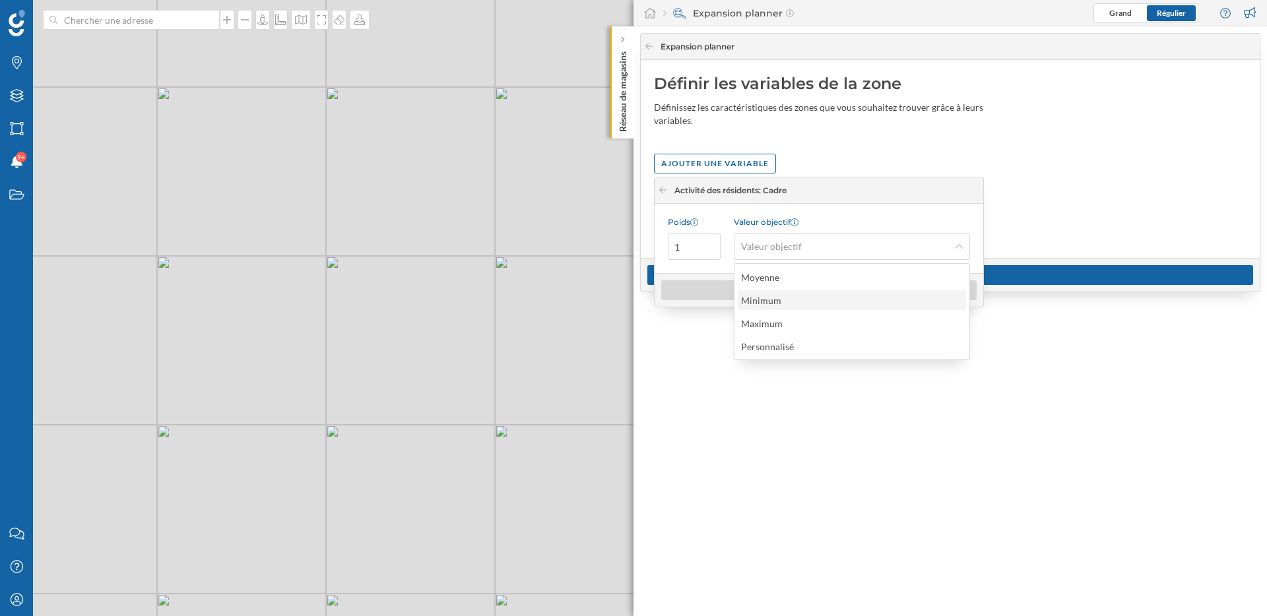
click at [824, 306] on div "Minimum" at bounding box center [851, 301] width 220 height 14
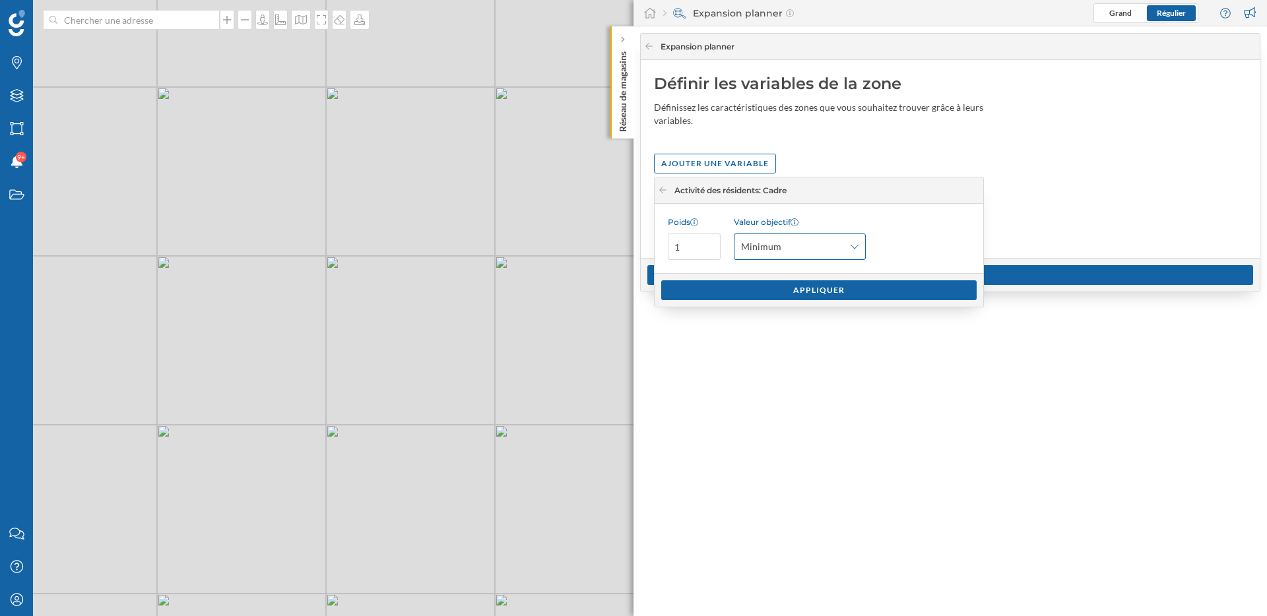
click at [816, 246] on span "Minimum" at bounding box center [792, 246] width 103 height 13
click at [816, 324] on div "Maximum" at bounding box center [799, 324] width 116 height 14
click at [816, 296] on div "Appliquer" at bounding box center [818, 290] width 315 height 20
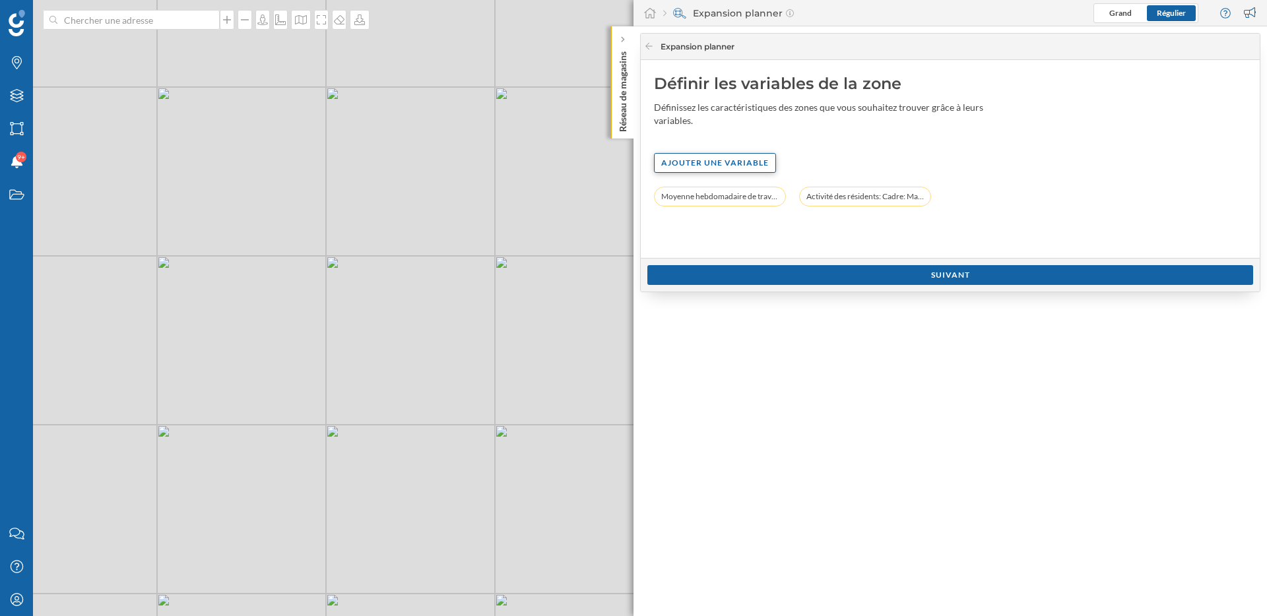
click at [752, 164] on div "Ajouter une variable" at bounding box center [715, 163] width 122 height 20
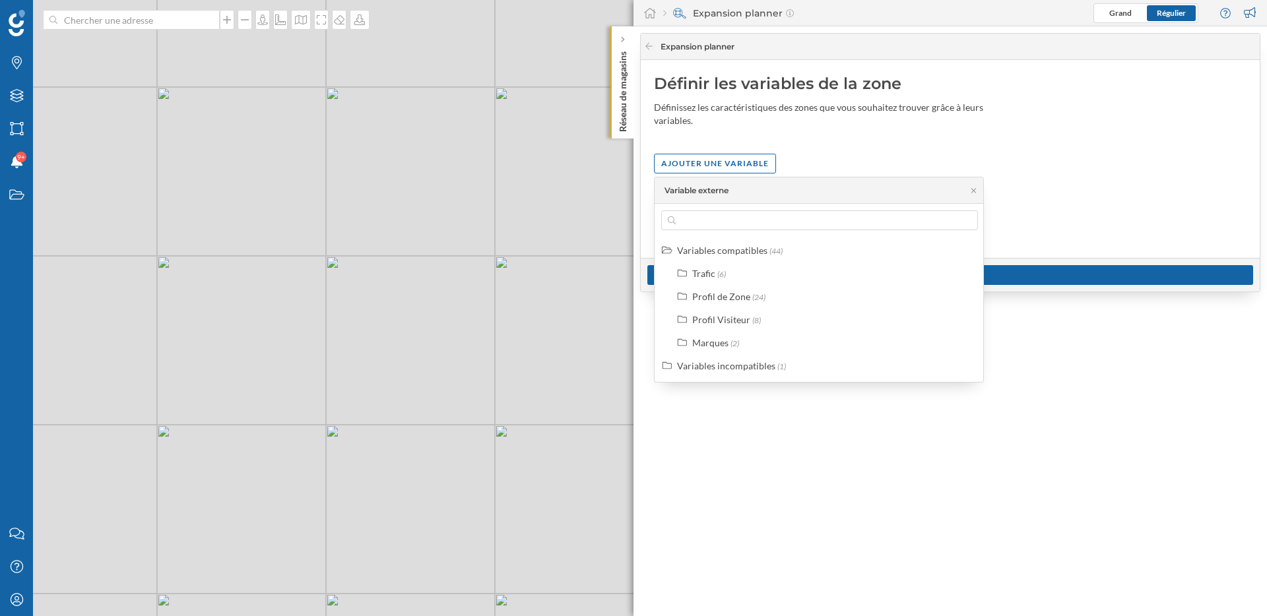
click at [964, 148] on div "Définir les variables de la zone Définissez les caractéristiques des zones que …" at bounding box center [950, 159] width 619 height 198
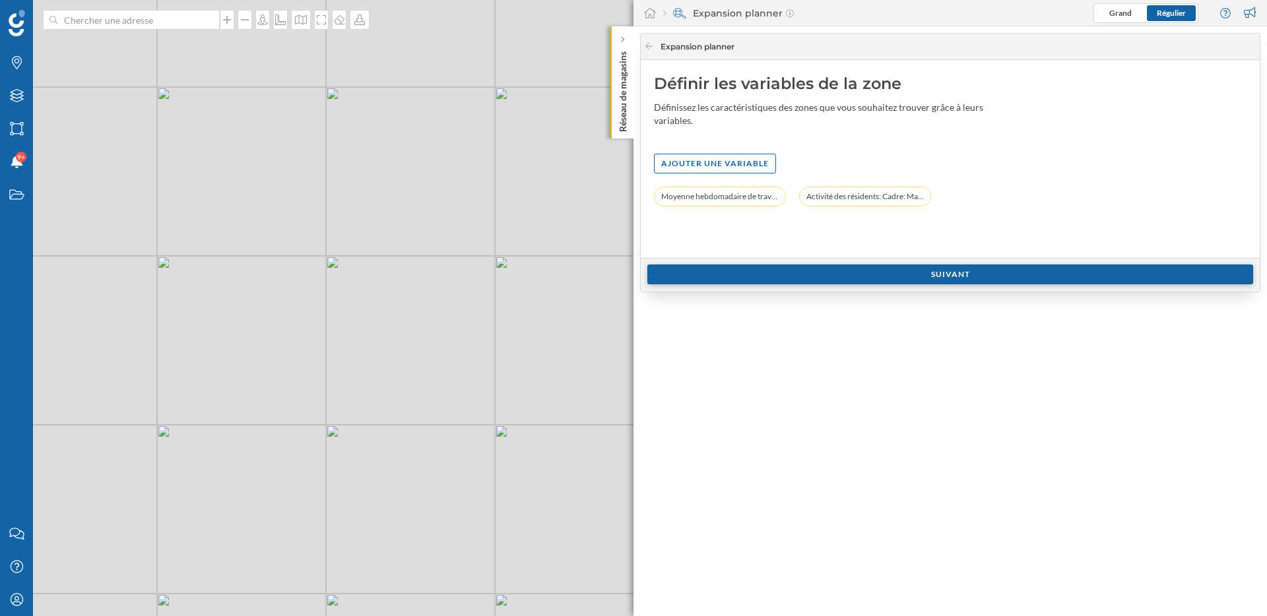
click at [951, 266] on div "Suivant" at bounding box center [950, 275] width 606 height 20
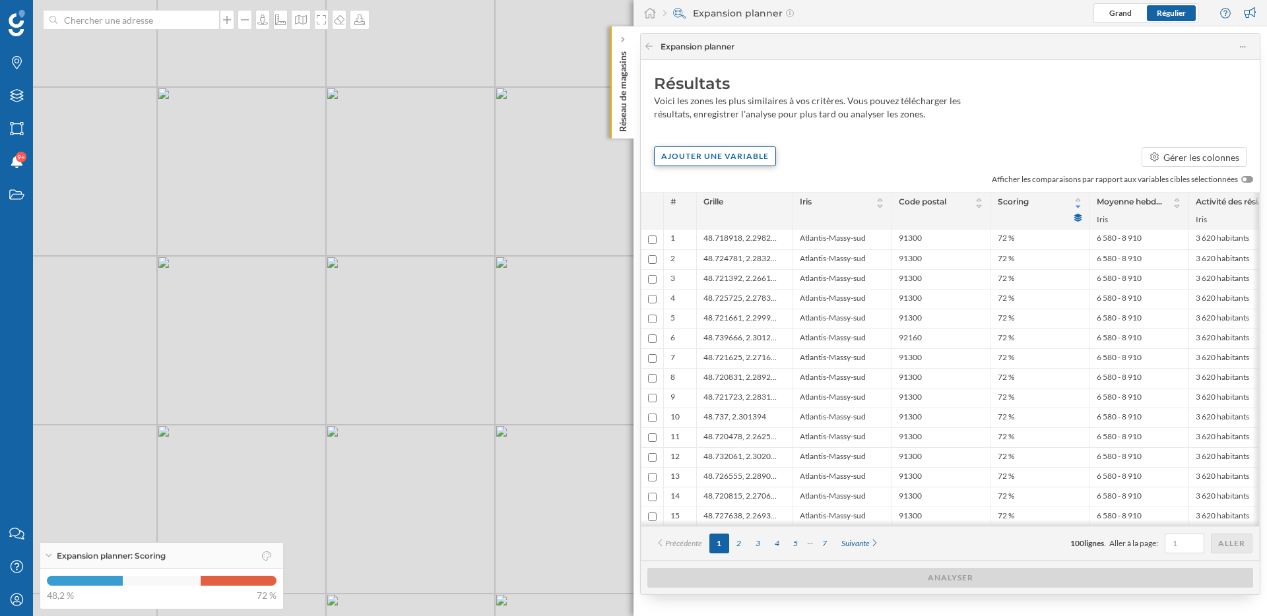
click at [678, 163] on div "Ajouter une variable" at bounding box center [715, 157] width 122 height 20
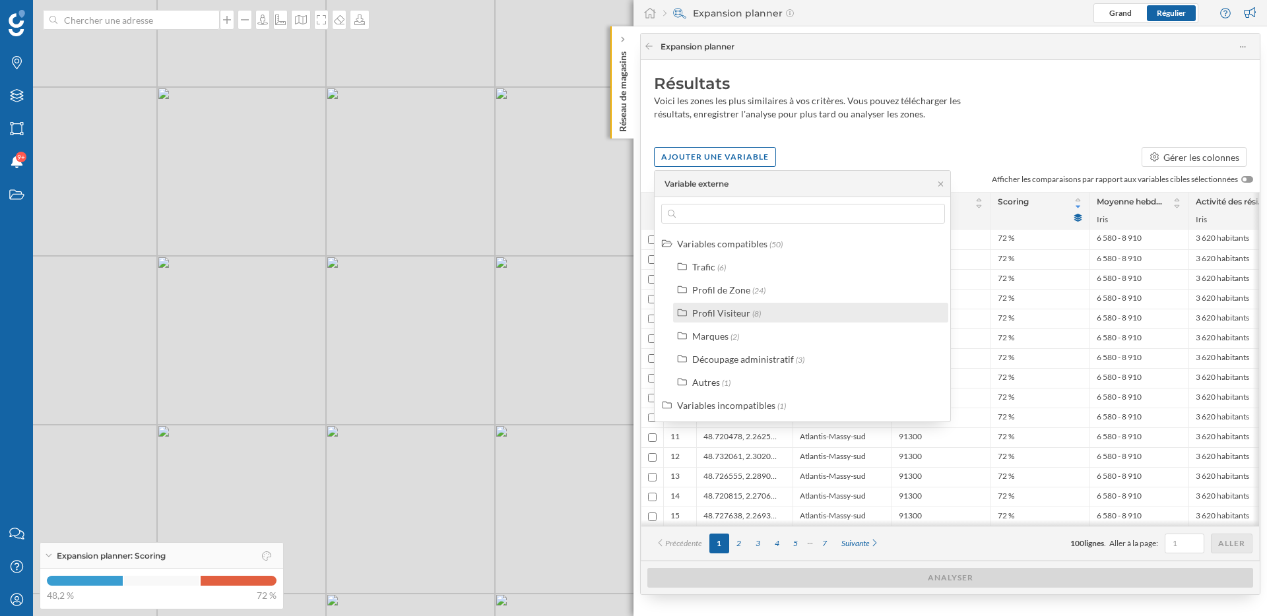
click at [722, 319] on label "Profil Visiteur (8)" at bounding box center [726, 313] width 69 height 14
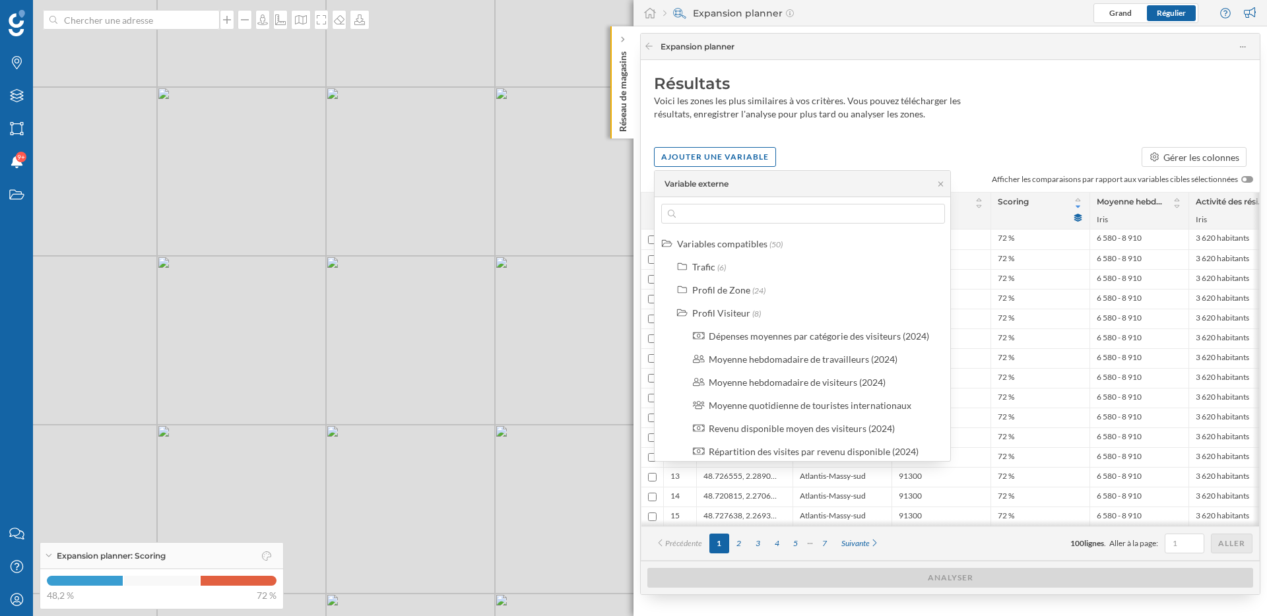
click at [847, 157] on div "Ajouter une variable Gérer les colonnes" at bounding box center [950, 157] width 619 height 20
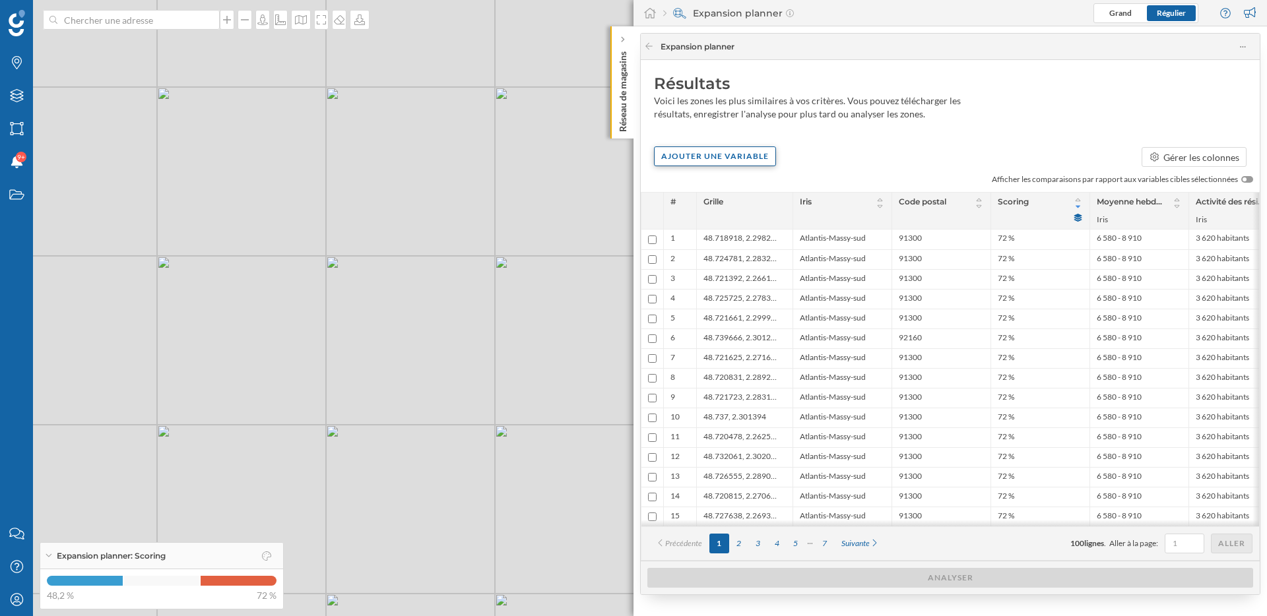
click at [720, 156] on div "Ajouter une variable" at bounding box center [715, 157] width 122 height 20
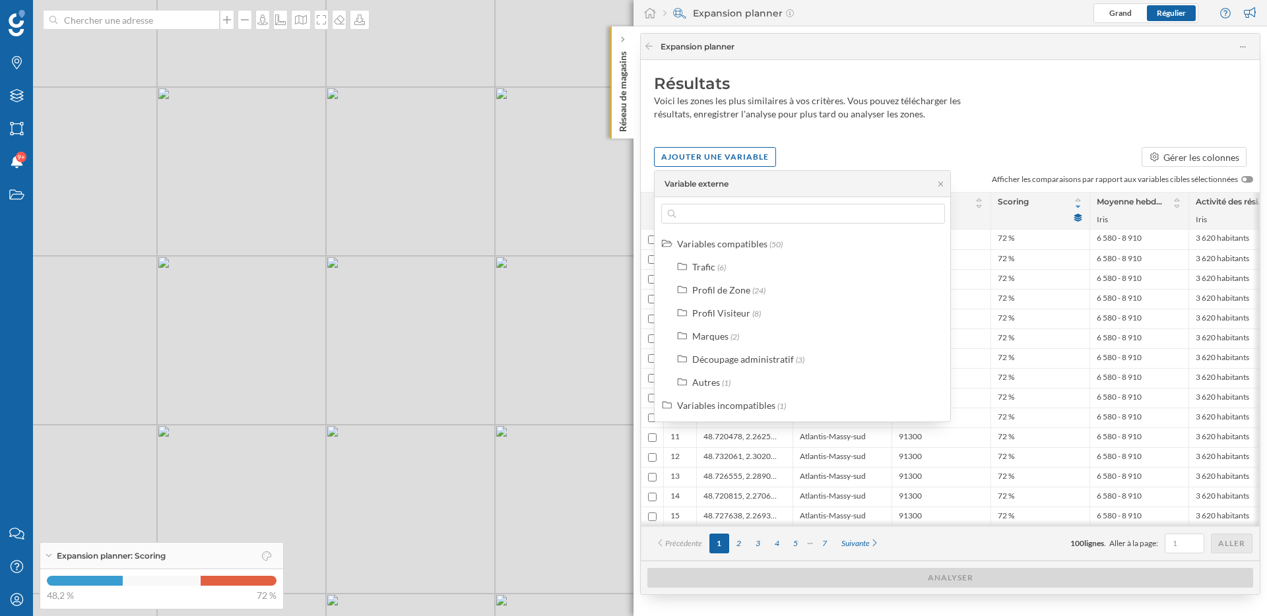
click at [861, 155] on div "Ajouter une variable Gérer les colonnes" at bounding box center [950, 157] width 619 height 20
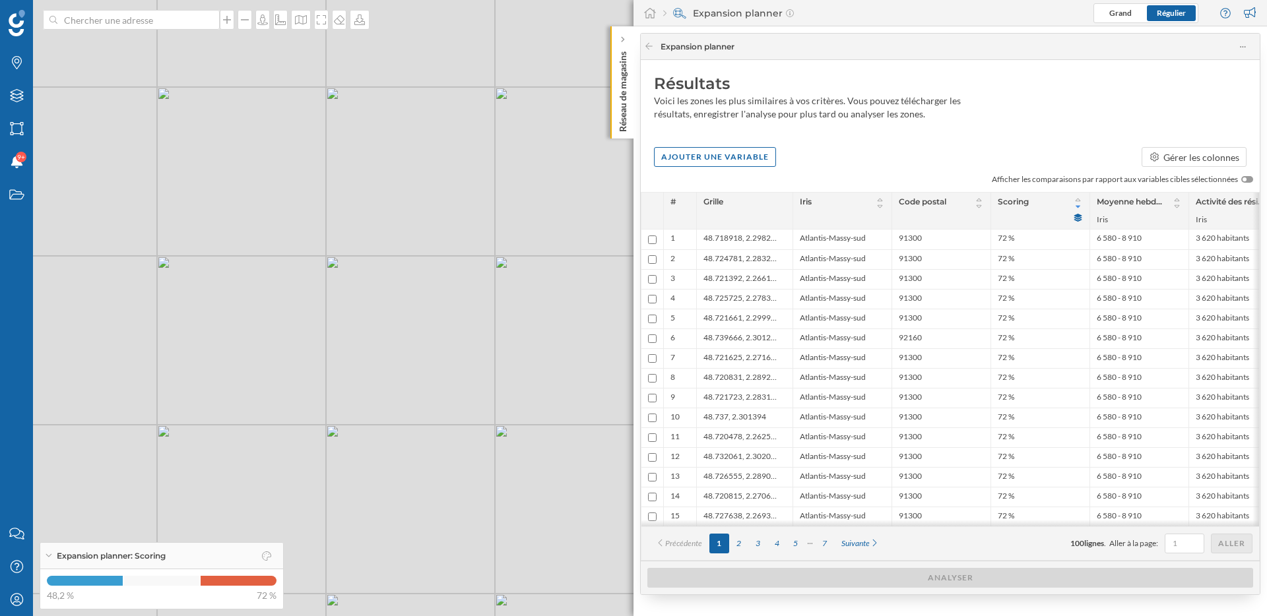
click at [882, 164] on div "Ajouter une variable Gérer les colonnes" at bounding box center [950, 157] width 619 height 20
drag, startPoint x: 492, startPoint y: 449, endPoint x: 444, endPoint y: 382, distance: 83.2
click at [444, 382] on div "© Mapbox © OpenStreetMap Improve this map" at bounding box center [633, 308] width 1267 height 616
drag, startPoint x: 494, startPoint y: 494, endPoint x: 407, endPoint y: 372, distance: 150.5
click at [407, 372] on div "© Mapbox © OpenStreetMap Improve this map" at bounding box center [633, 308] width 1267 height 616
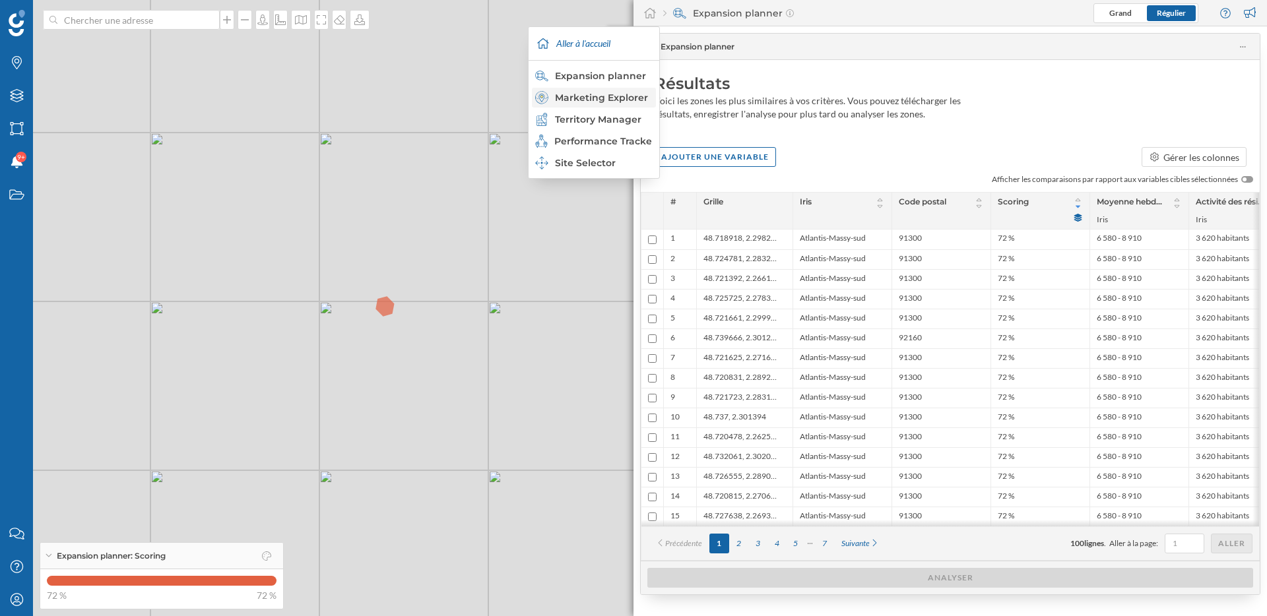
click at [612, 99] on div "Marketing Explorer" at bounding box center [593, 97] width 116 height 13
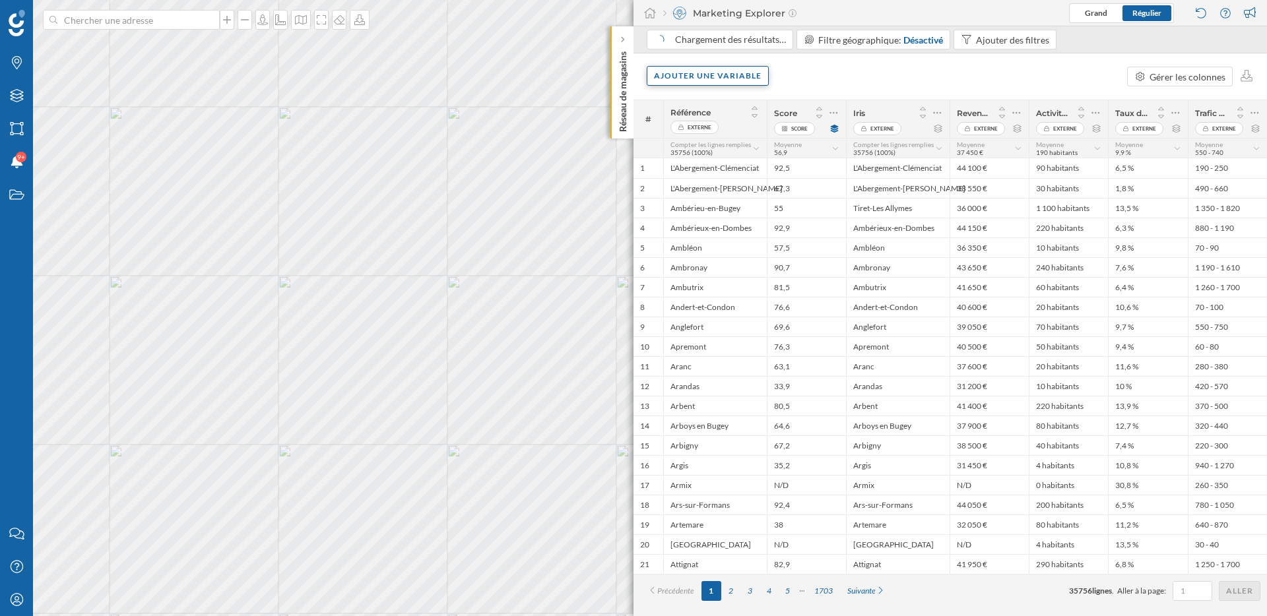
click at [692, 80] on div "Ajouter une variable" at bounding box center [708, 76] width 122 height 20
click at [690, 133] on div "Variable externe" at bounding box center [719, 130] width 131 height 14
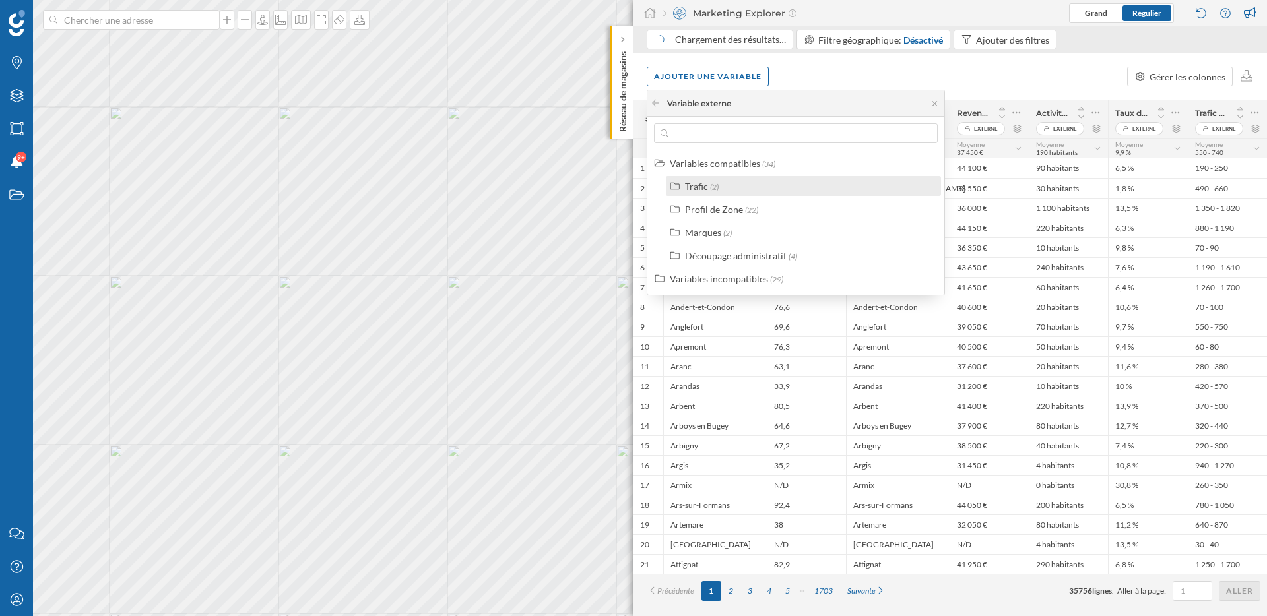
click at [704, 187] on div "Trafic" at bounding box center [696, 186] width 23 height 11
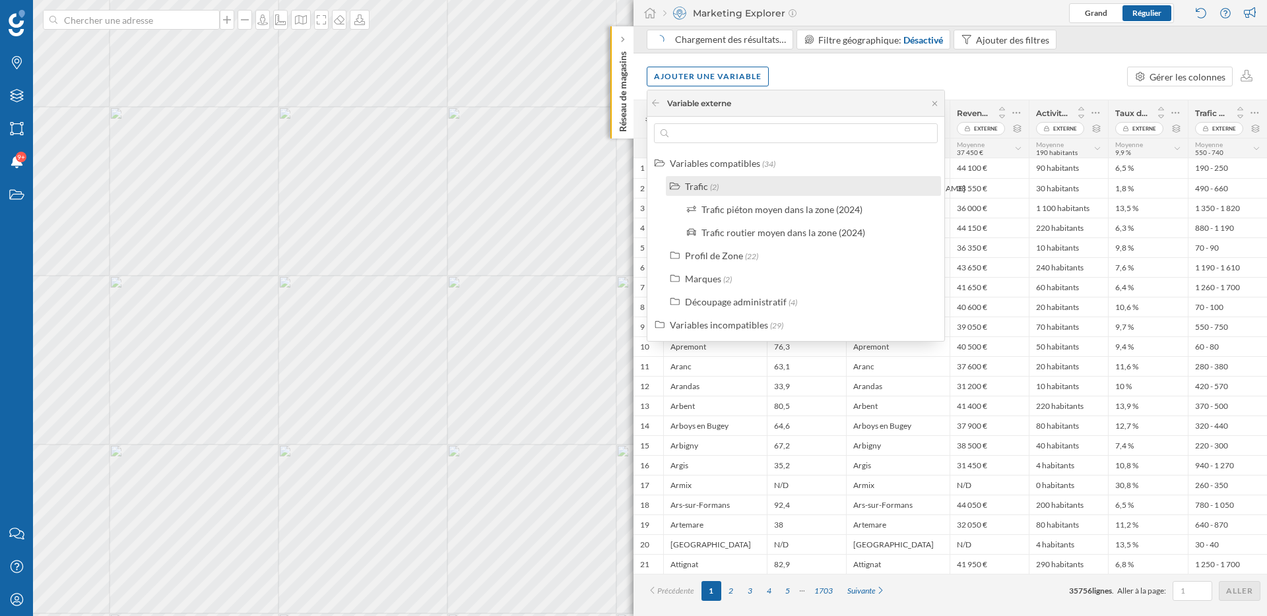
click at [704, 187] on div "Trafic" at bounding box center [696, 186] width 23 height 11
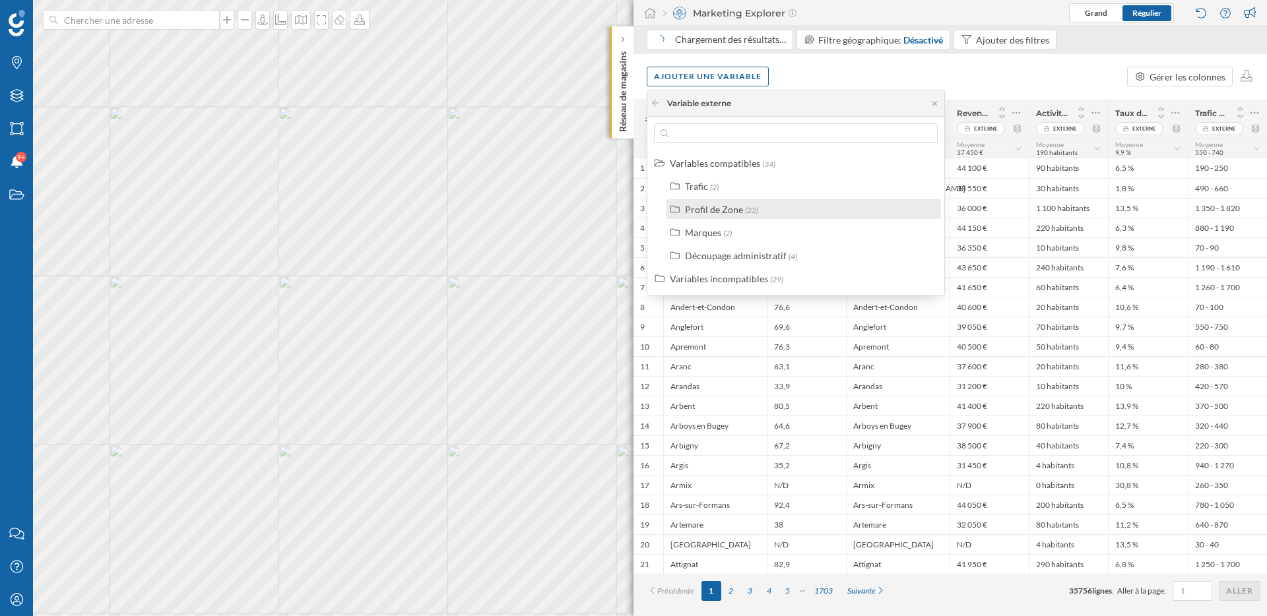
click at [717, 218] on div "Profil de Zone (22)" at bounding box center [803, 209] width 275 height 20
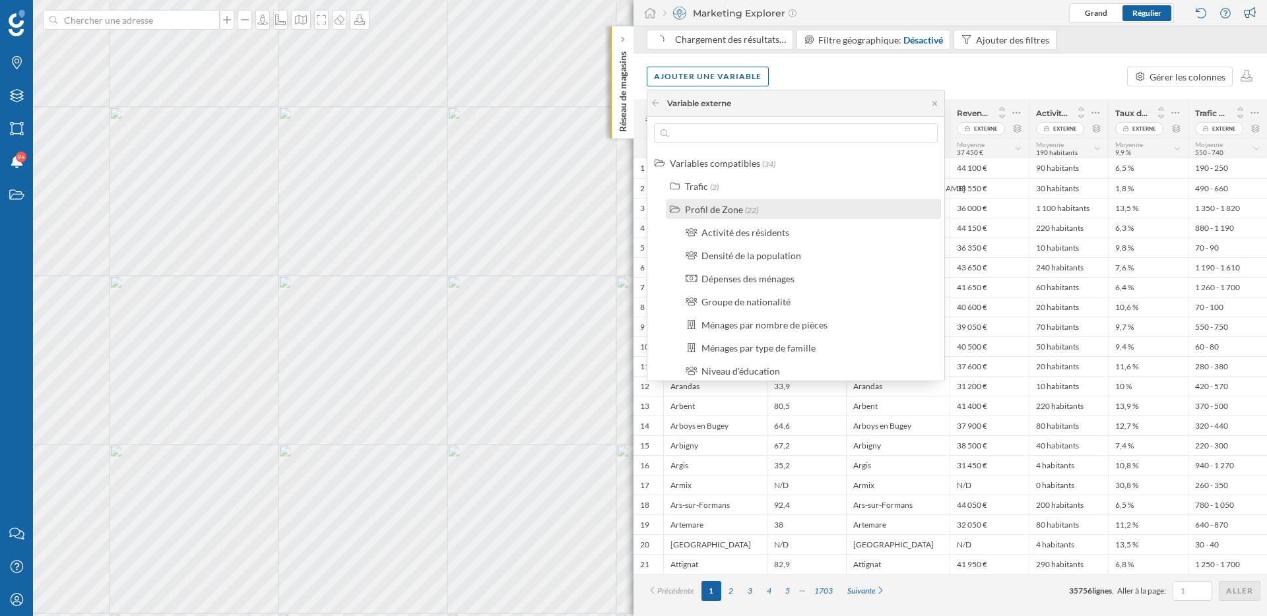
click at [719, 213] on div "Profil de Zone" at bounding box center [714, 209] width 58 height 11
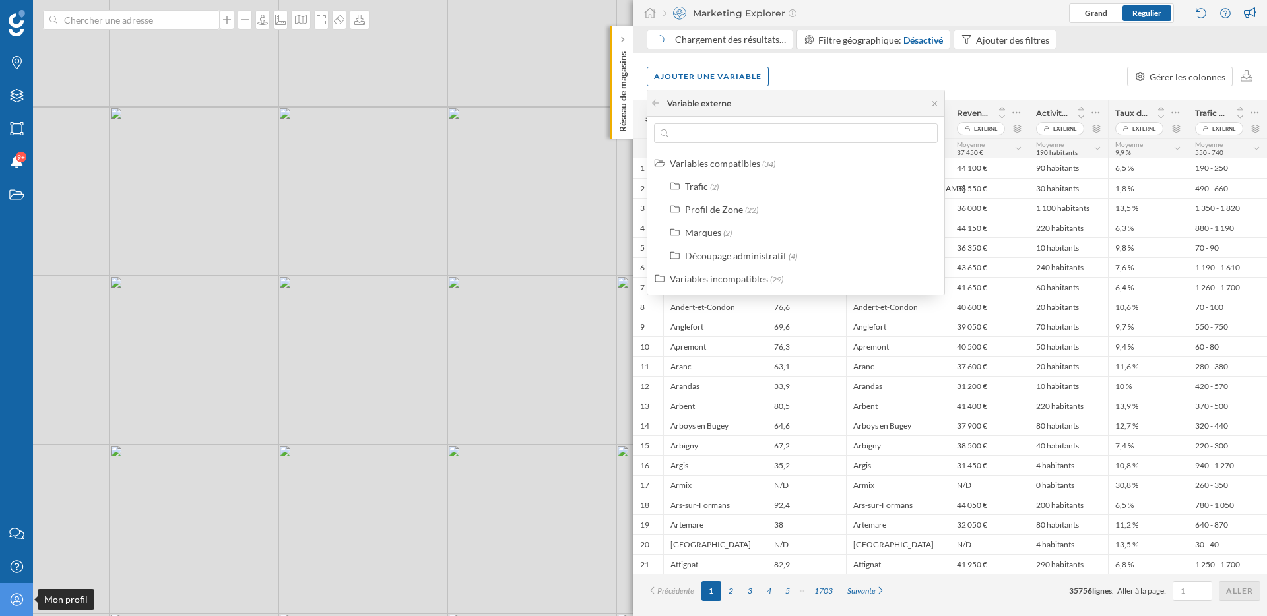
click at [15, 602] on icon at bounding box center [16, 599] width 13 height 13
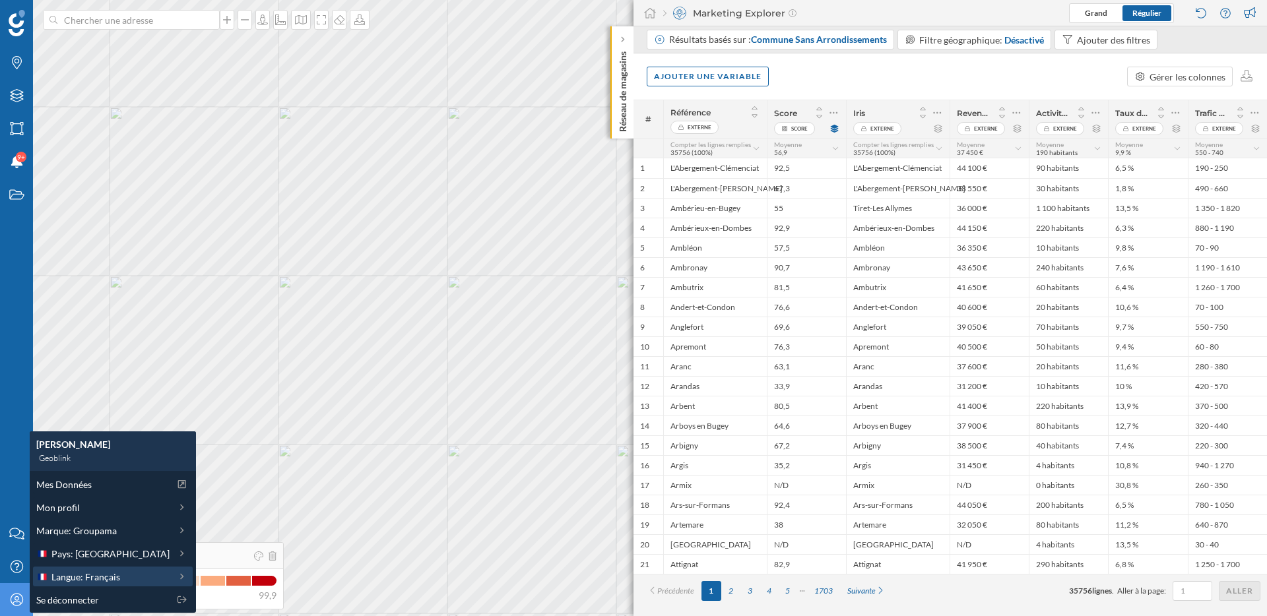
click at [94, 576] on span "Langue: Français" at bounding box center [85, 577] width 69 height 14
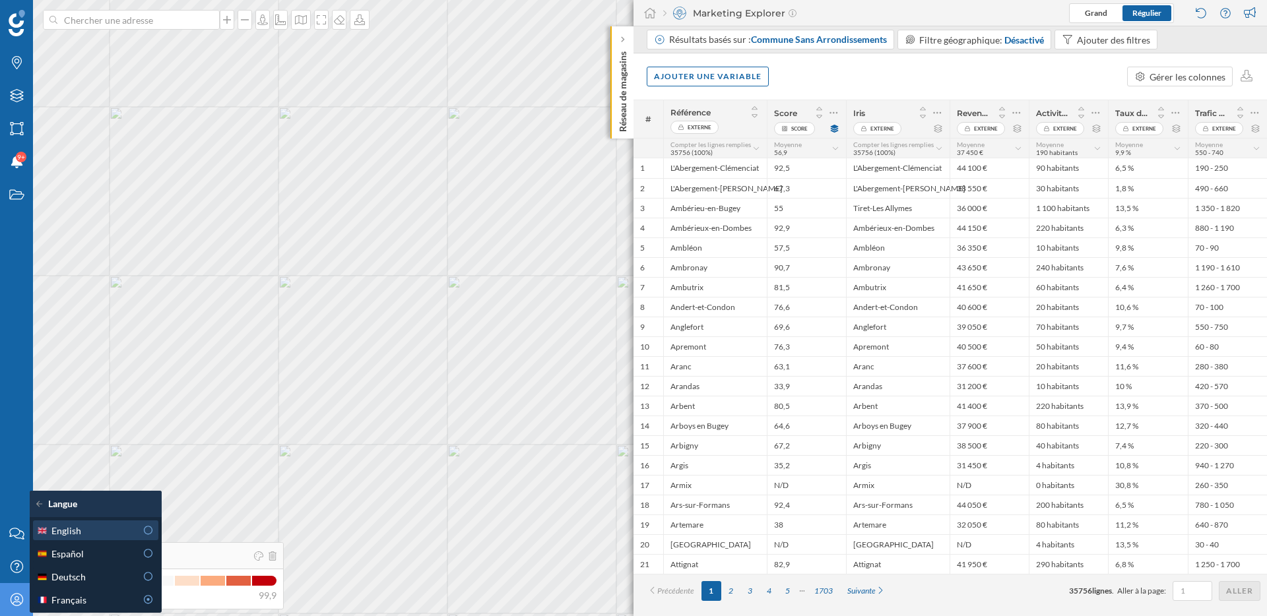
click at [109, 527] on div "English" at bounding box center [86, 531] width 100 height 14
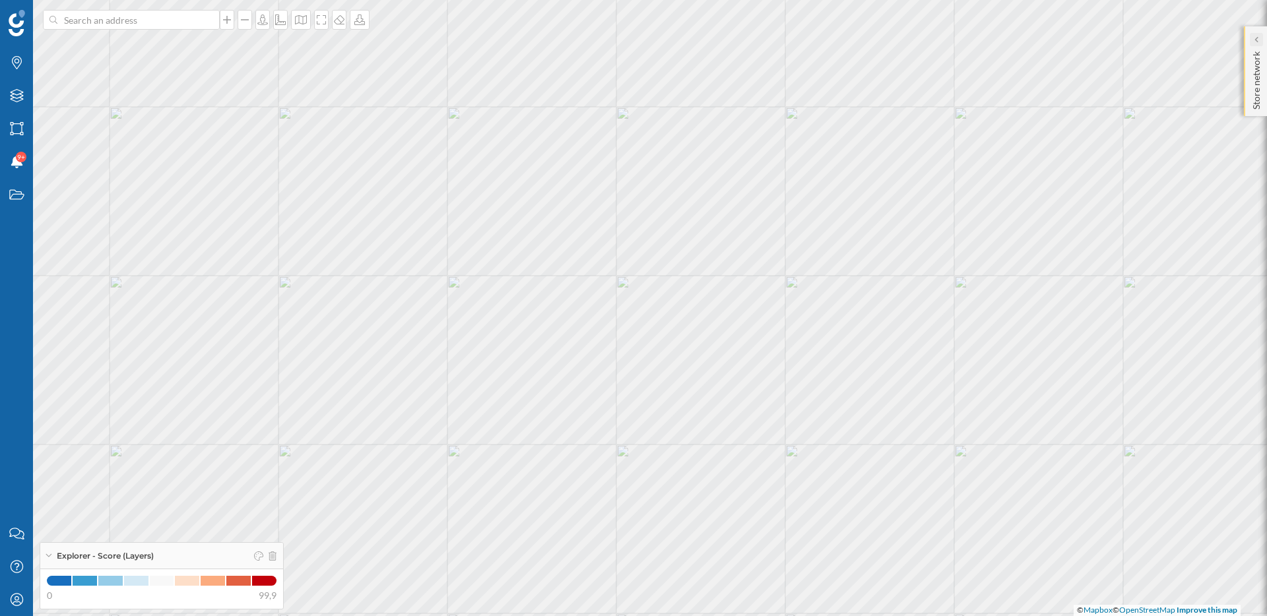
click at [1254, 37] on icon at bounding box center [1256, 39] width 4 height 7
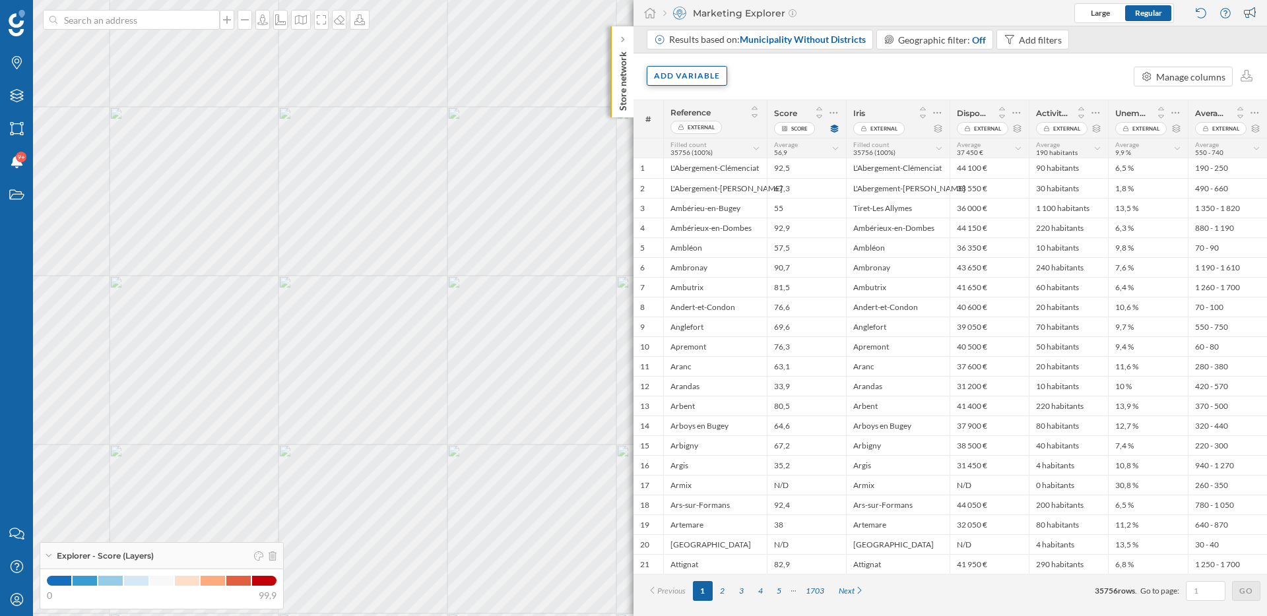
click at [698, 82] on div "Add variable" at bounding box center [687, 76] width 81 height 20
click at [703, 133] on div "External variables" at bounding box center [719, 130] width 131 height 14
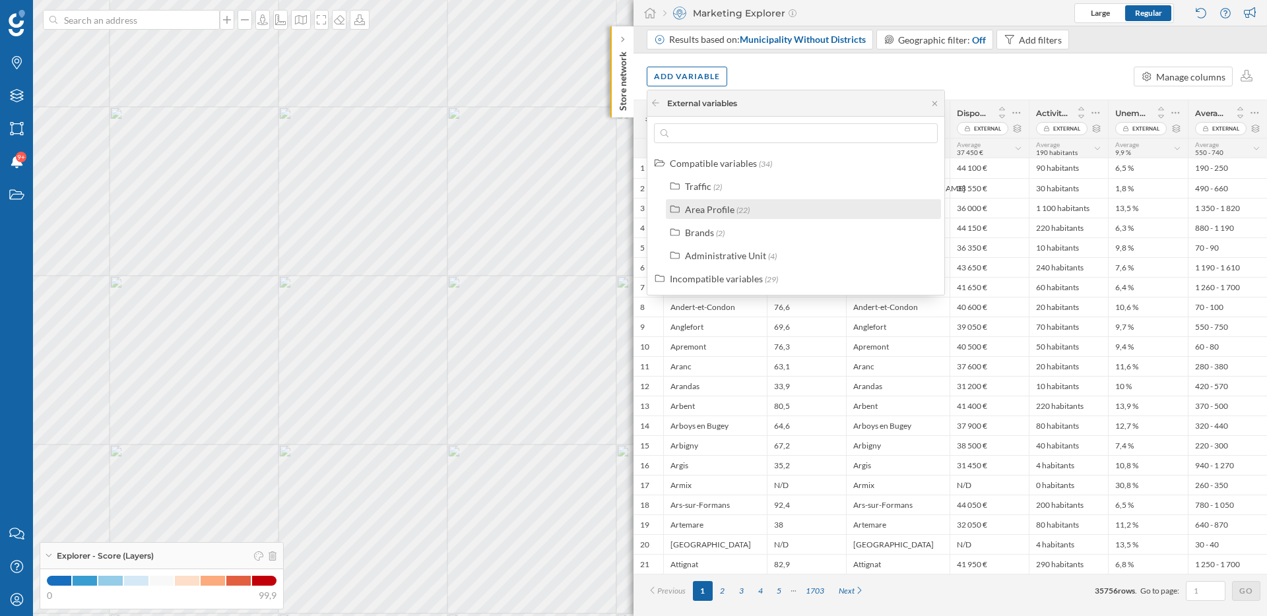
click at [706, 209] on div "Area Profile" at bounding box center [709, 209] width 49 height 11
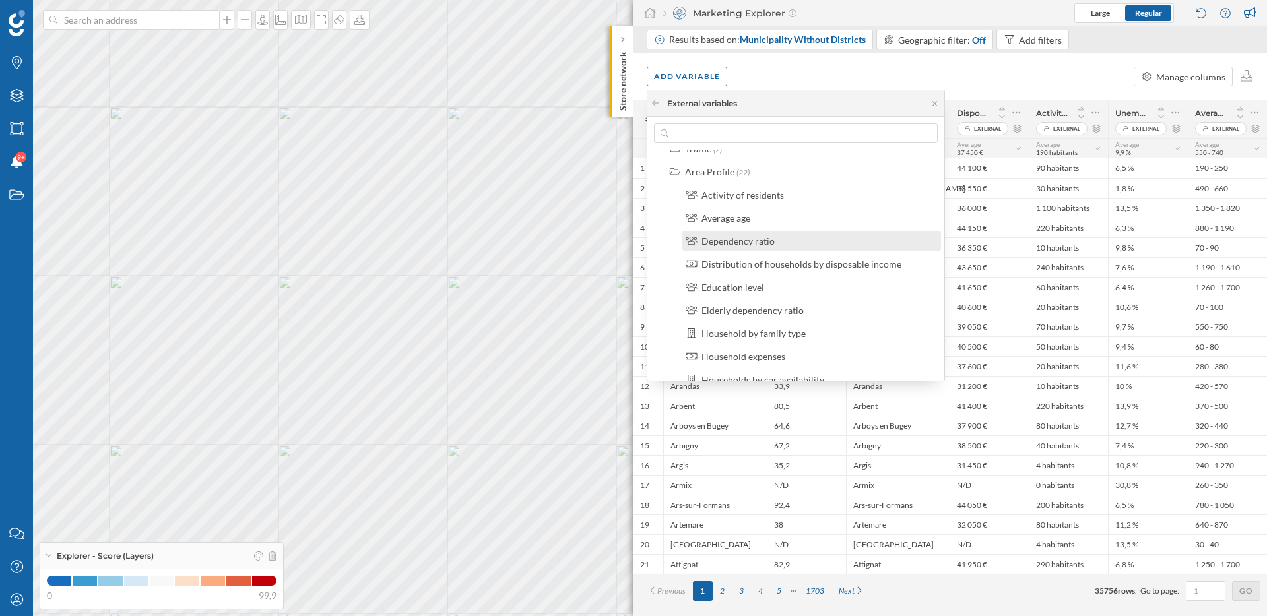
scroll to position [0, 0]
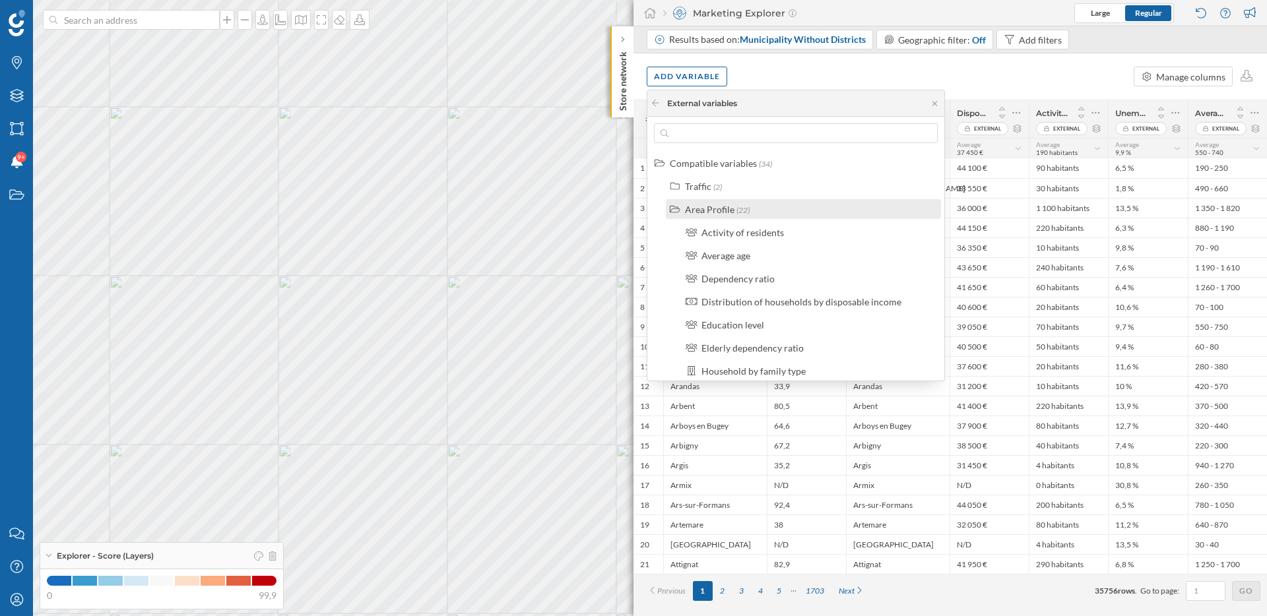
click at [718, 210] on div "Area Profile" at bounding box center [709, 209] width 49 height 11
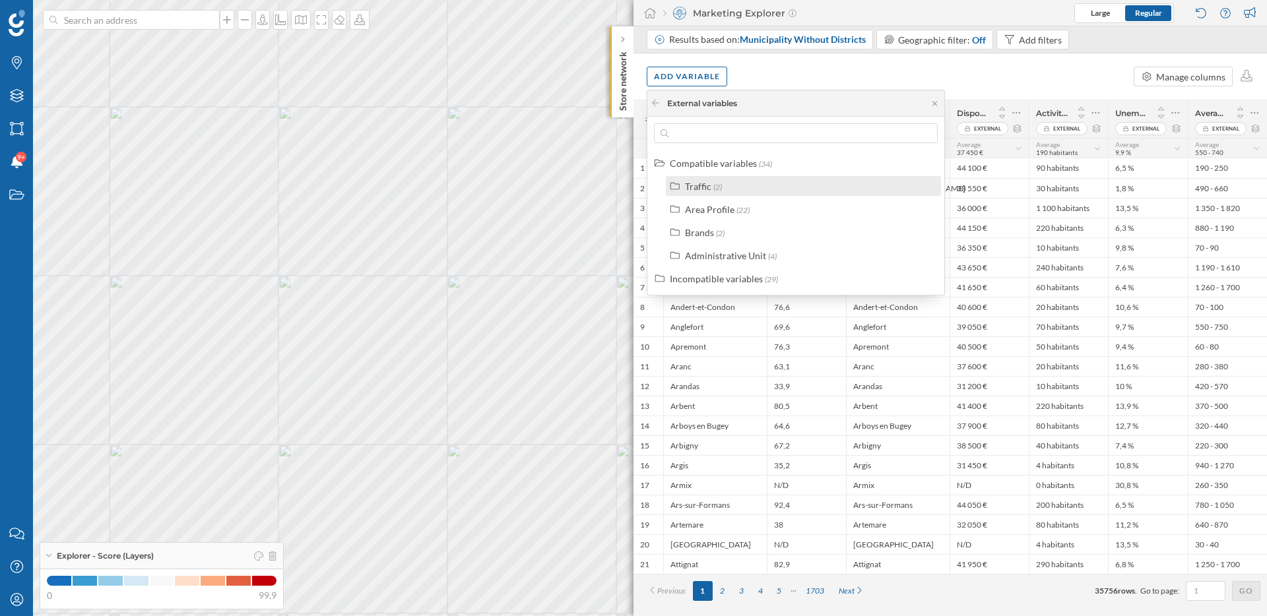
click at [702, 189] on div "Traffic" at bounding box center [698, 186] width 26 height 11
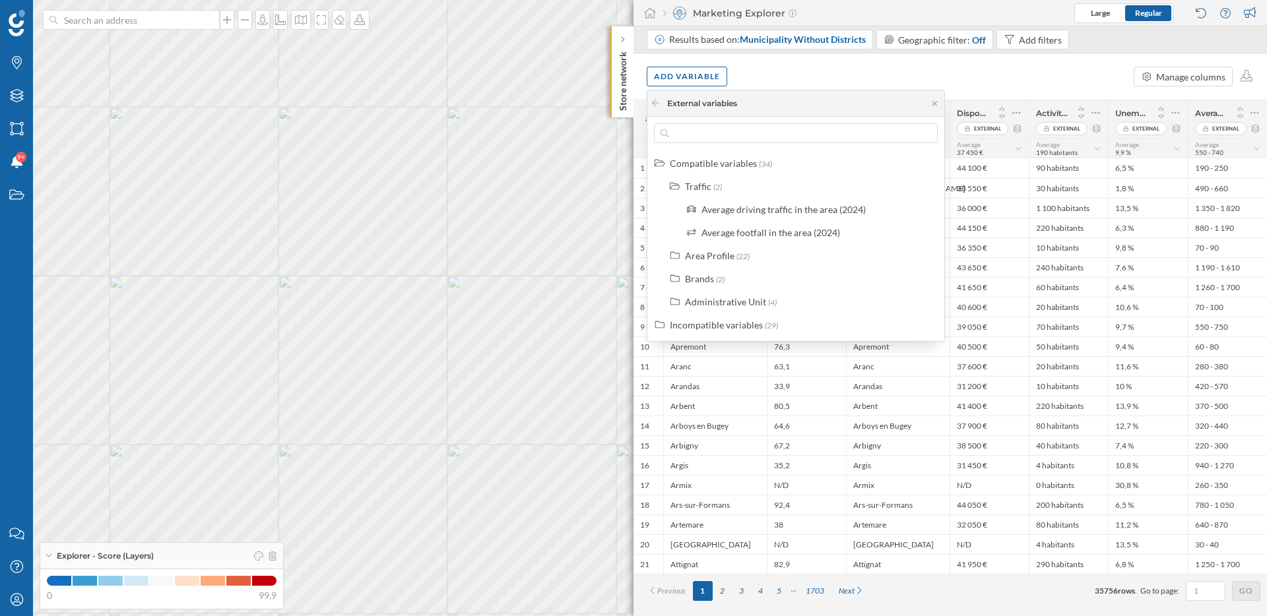
click at [785, 75] on div "Add variable Manage columns" at bounding box center [951, 76] width 634 height 46
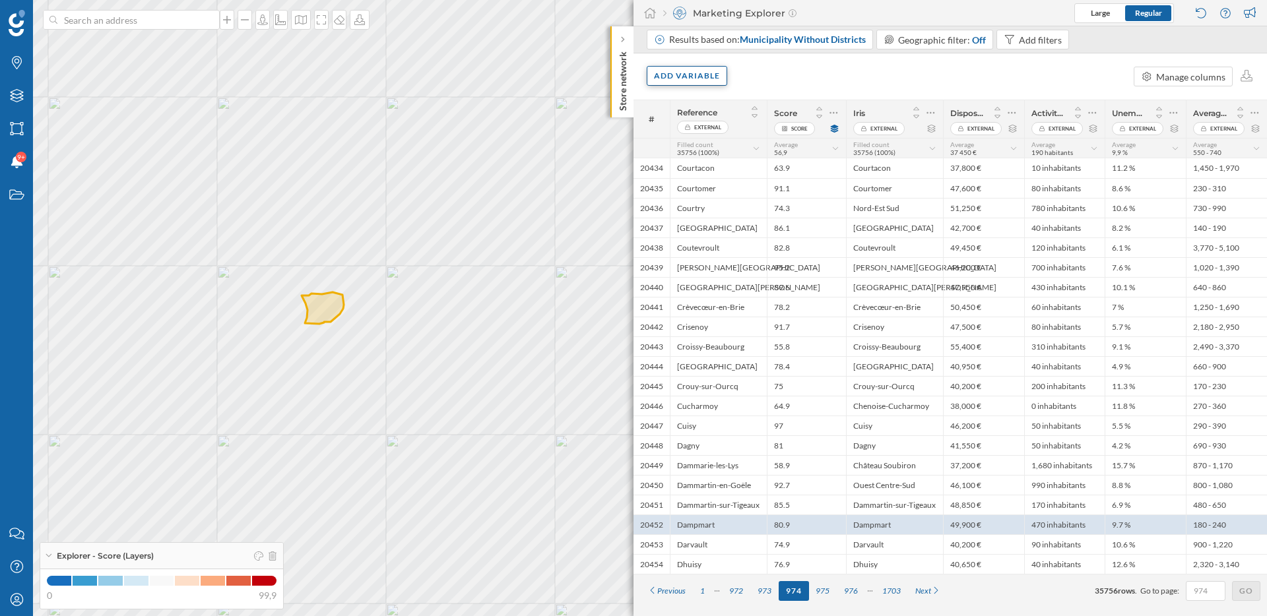
click at [692, 75] on div "Add variable" at bounding box center [687, 76] width 81 height 20
click at [704, 129] on div "External variables" at bounding box center [719, 130] width 131 height 14
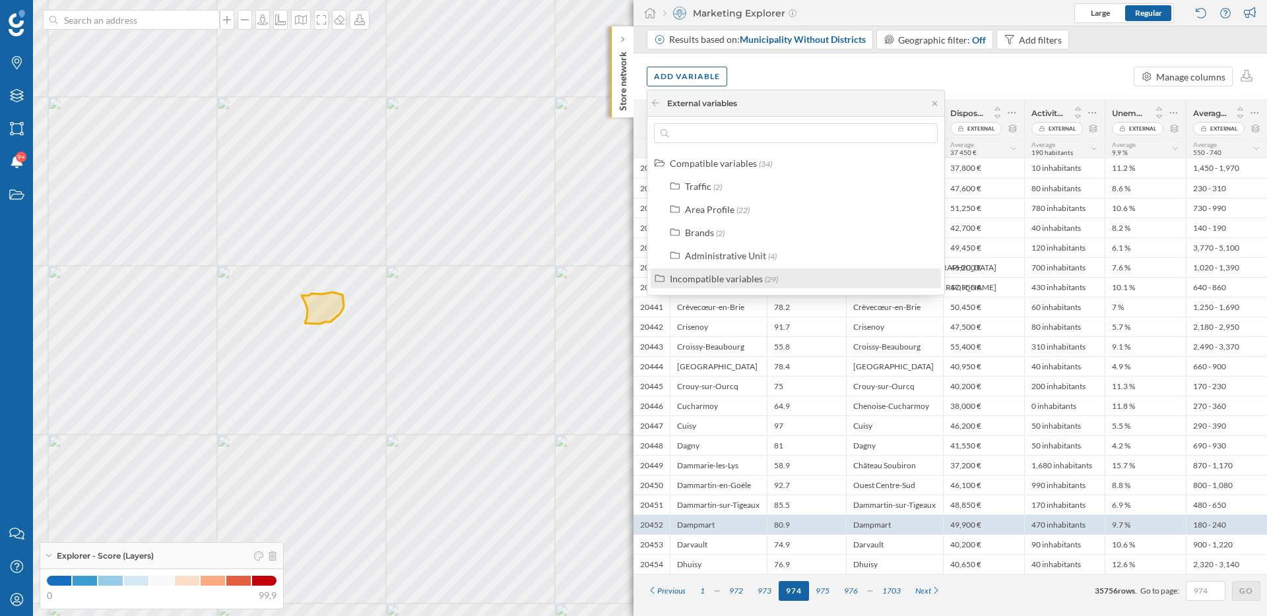
click at [742, 277] on div "Incompatible variables" at bounding box center [716, 278] width 93 height 11
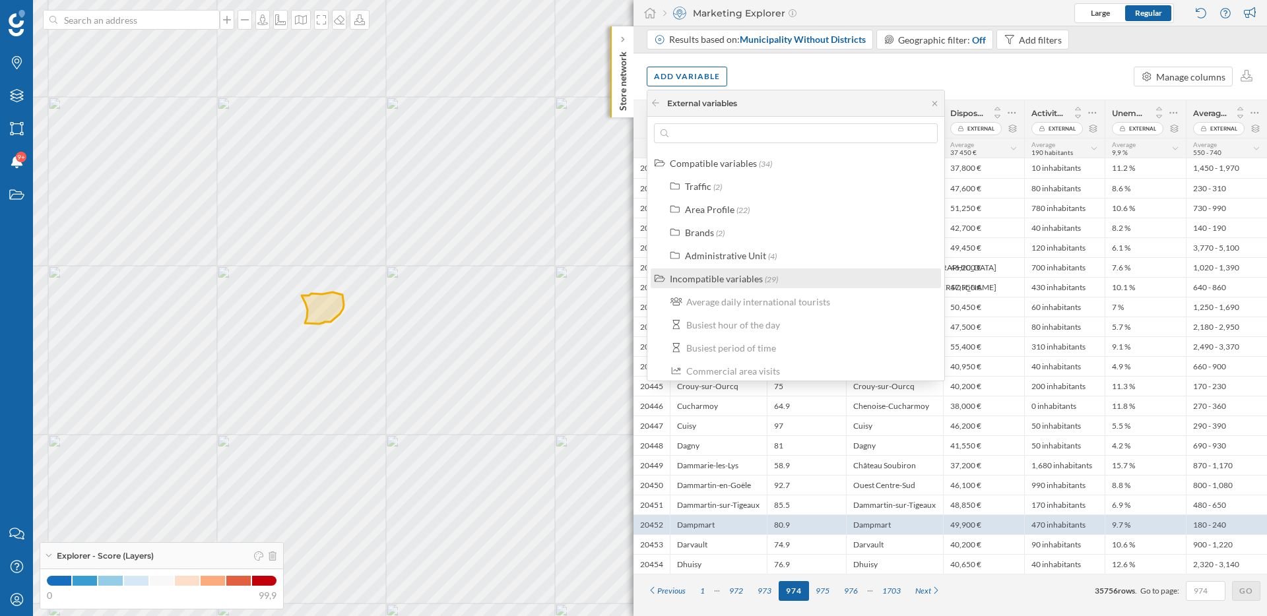
click at [725, 279] on div "Incompatible variables" at bounding box center [716, 278] width 93 height 11
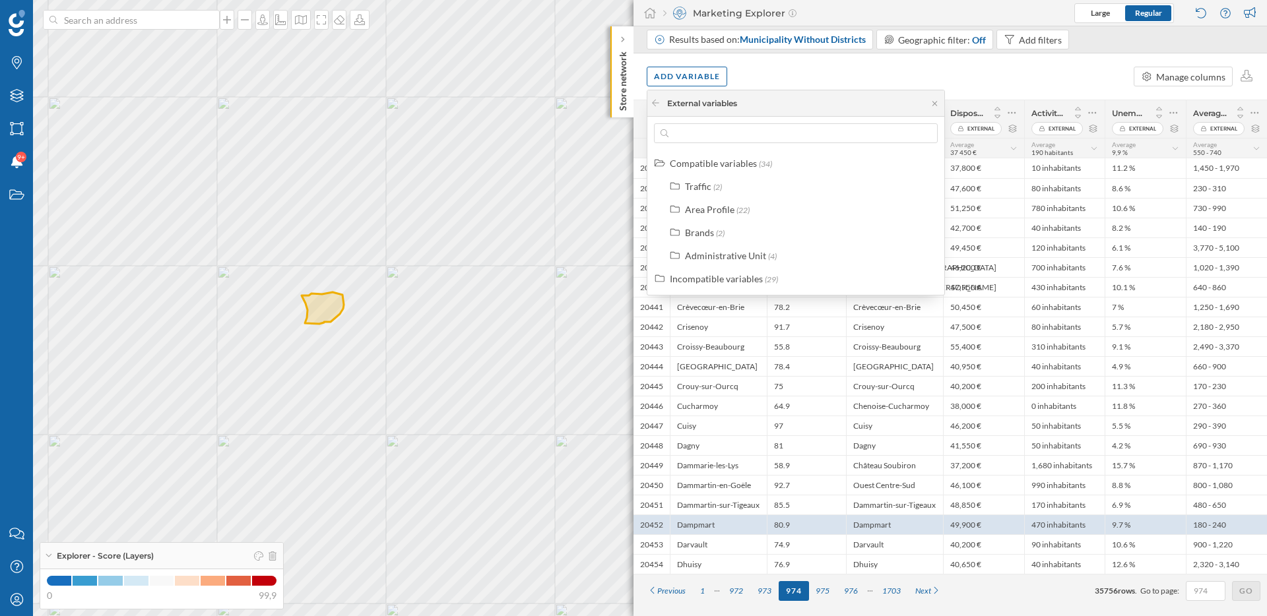
click at [919, 88] on div "Add variable Manage columns" at bounding box center [951, 76] width 634 height 46
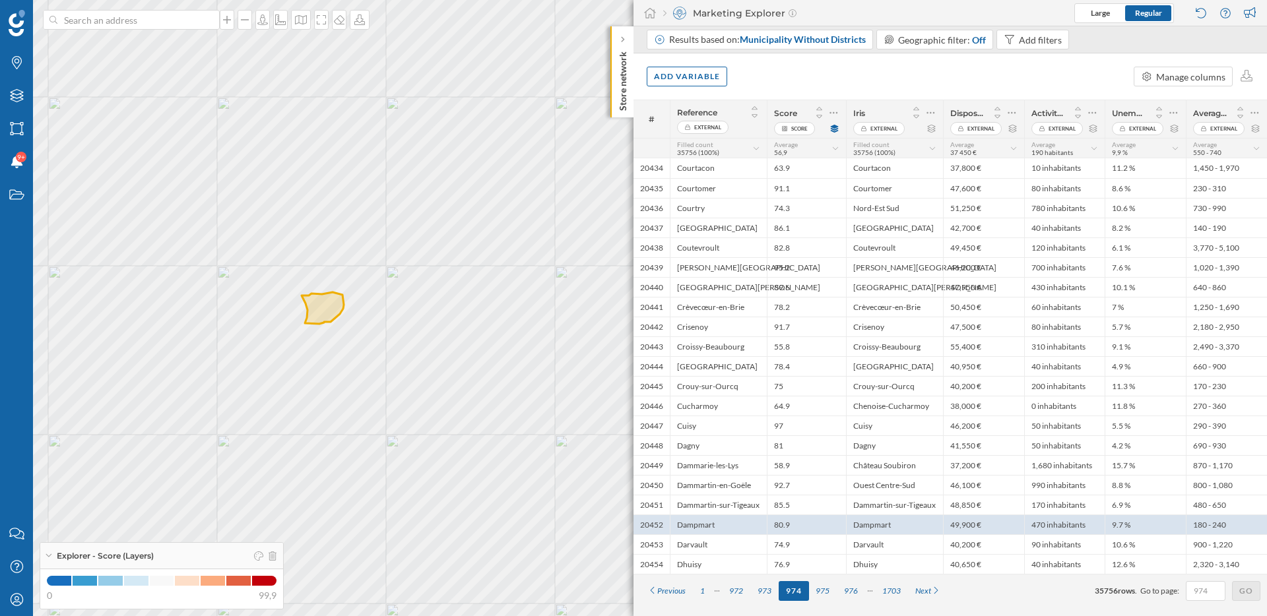
click at [818, 50] on div "Results based on: Municipality Without Districts Geographic filter: Off Add fil…" at bounding box center [861, 41] width 428 height 23
click at [816, 42] on span "Municipality Without Districts" at bounding box center [803, 39] width 126 height 11
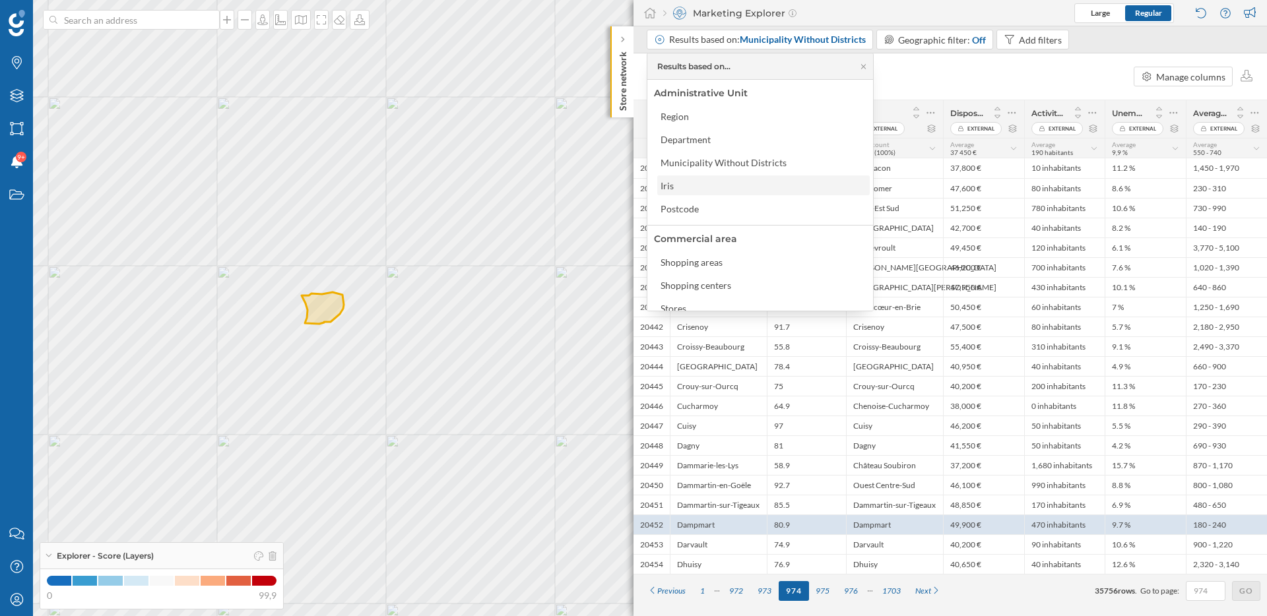
click at [710, 185] on div "Iris" at bounding box center [763, 186] width 205 height 14
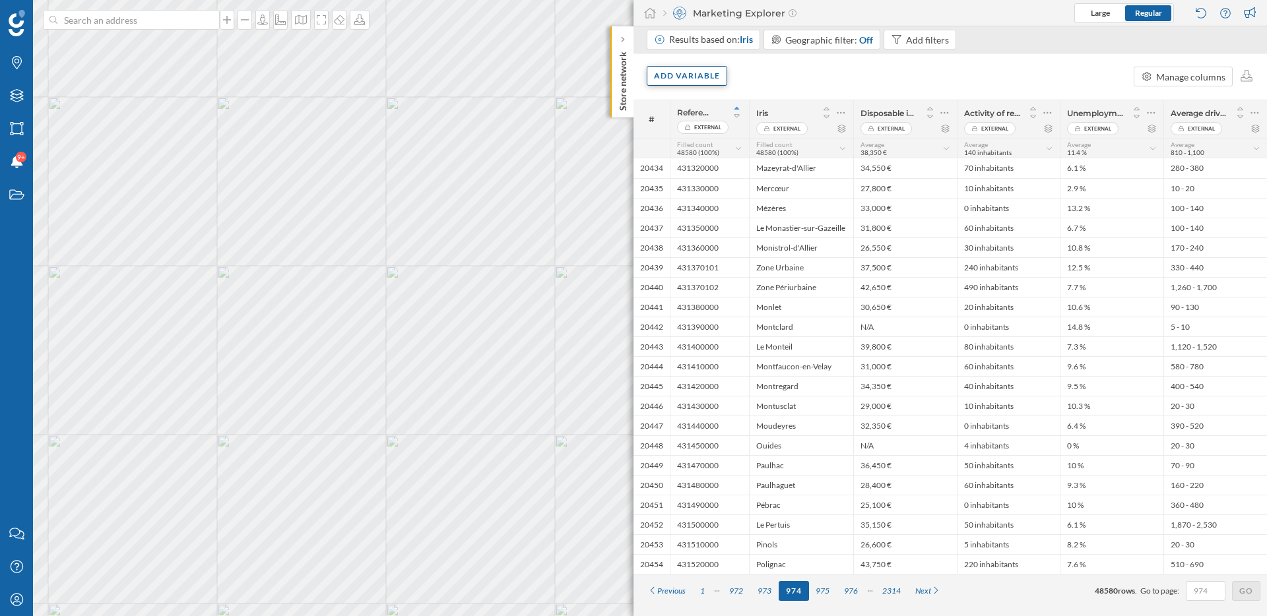
click at [698, 71] on div "Add variable" at bounding box center [687, 76] width 81 height 20
click at [735, 141] on div "Add variable External variables Internal variables Formula Score" at bounding box center [729, 156] width 165 height 133
click at [713, 129] on div "External variables" at bounding box center [719, 130] width 131 height 14
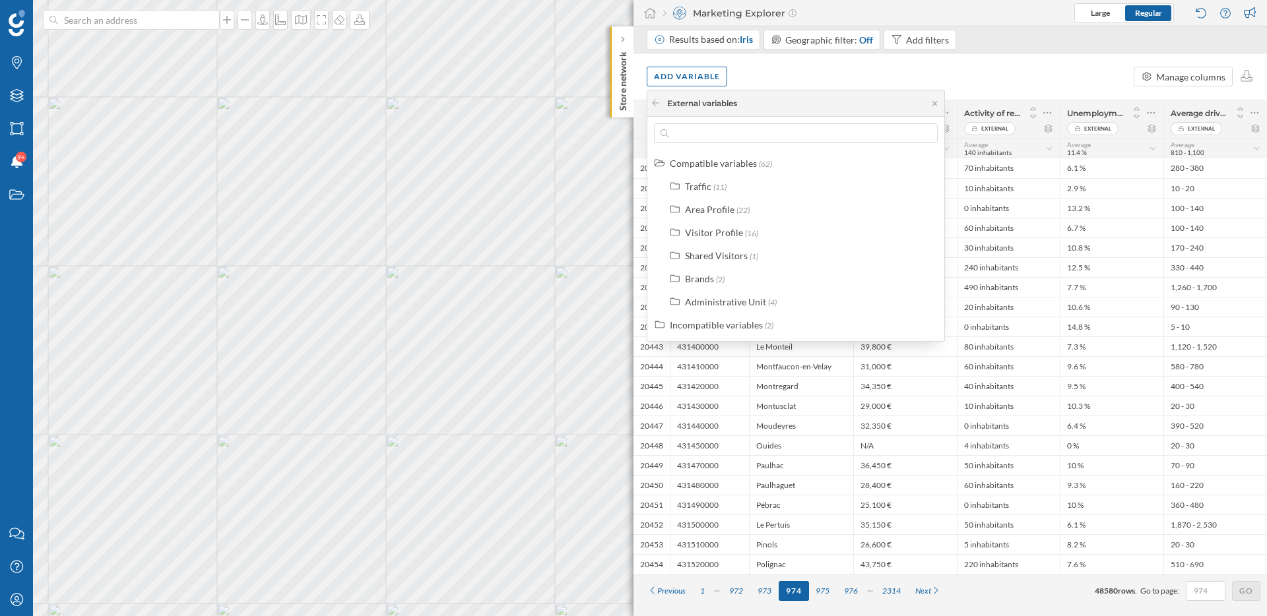
click at [781, 51] on div "Results based on: Iris Geographic filter: Off Add filters" at bounding box center [804, 41] width 315 height 23
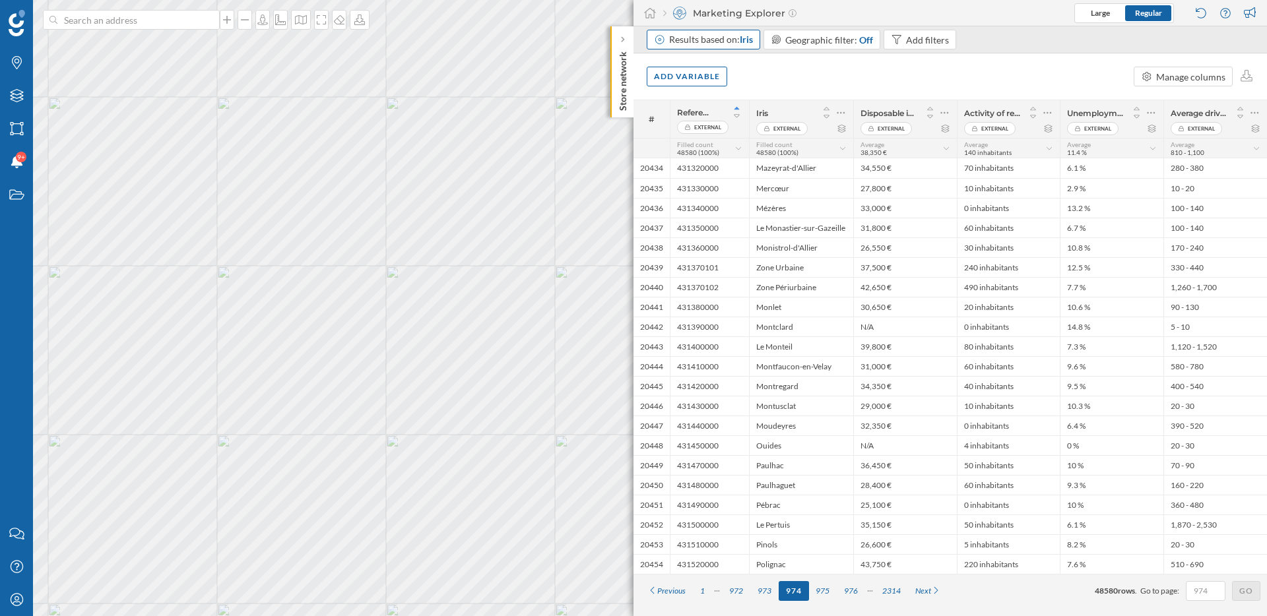
click at [744, 47] on div "Results based on: Iris" at bounding box center [704, 40] width 114 height 20
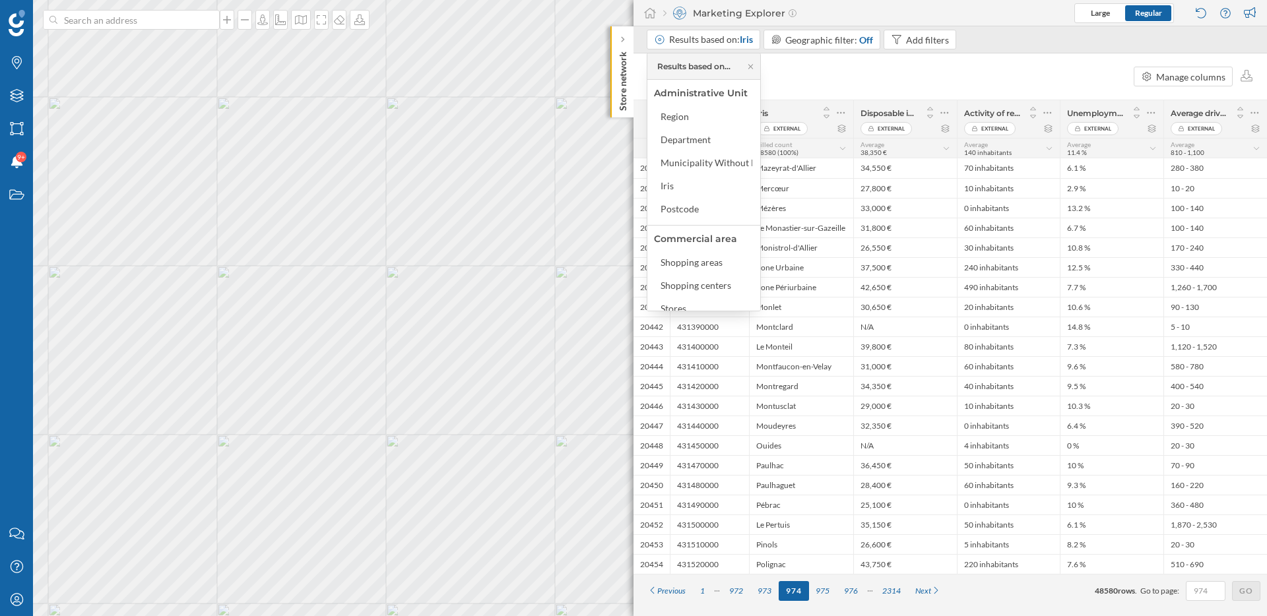
click at [787, 79] on div "Add variable Manage columns" at bounding box center [951, 76] width 634 height 46
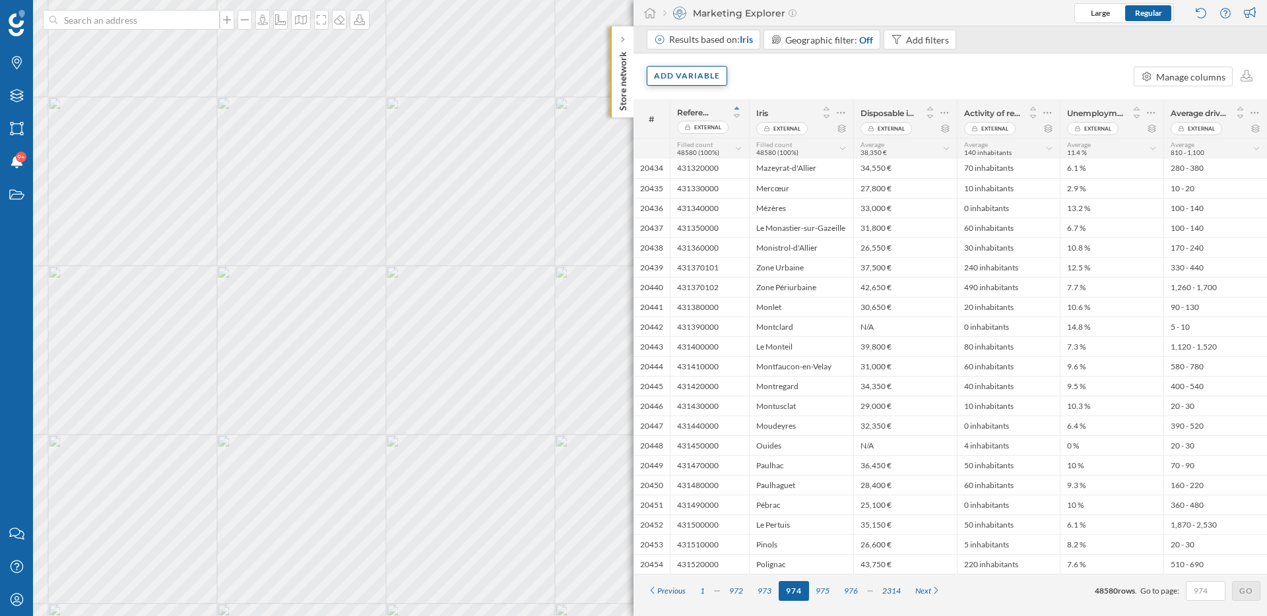
click at [704, 82] on div "Add variable" at bounding box center [687, 76] width 81 height 20
click at [707, 137] on div "External variables" at bounding box center [729, 130] width 157 height 20
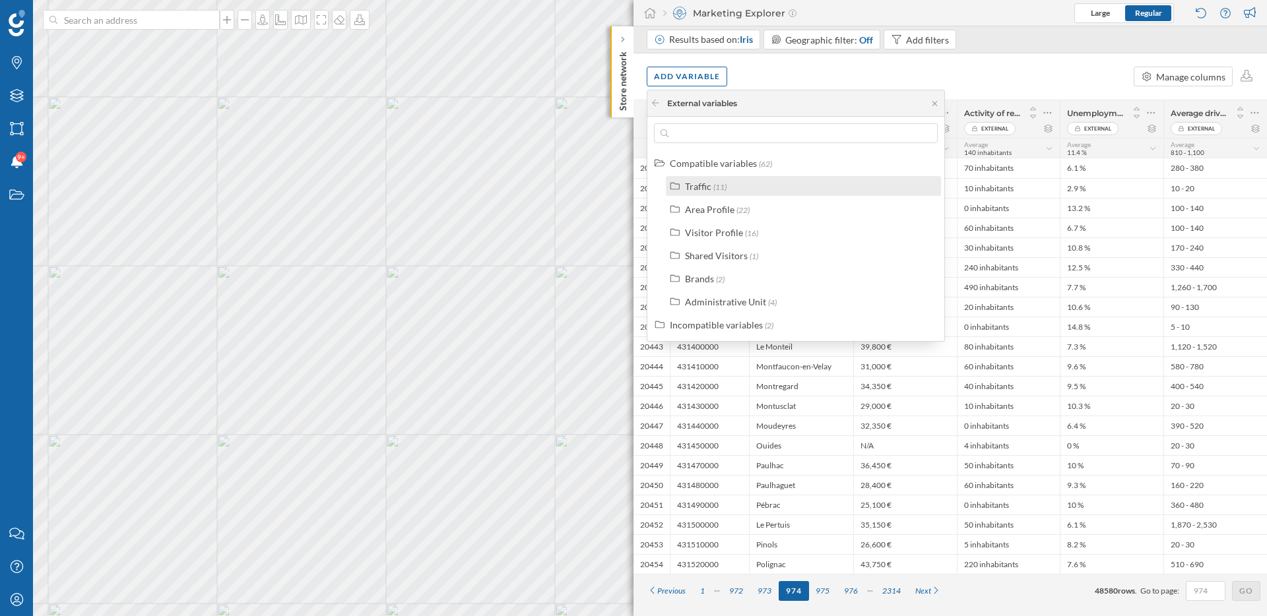
click at [702, 192] on label "Traffic (11)" at bounding box center [706, 187] width 42 height 14
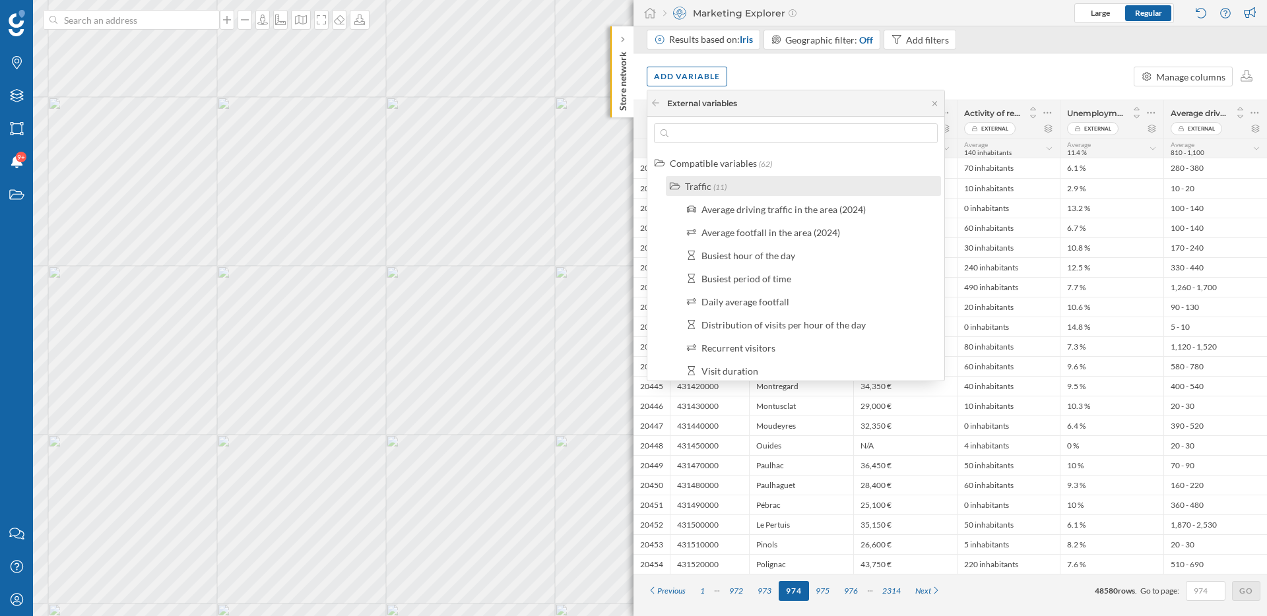
click at [702, 183] on div "Traffic" at bounding box center [698, 186] width 26 height 11
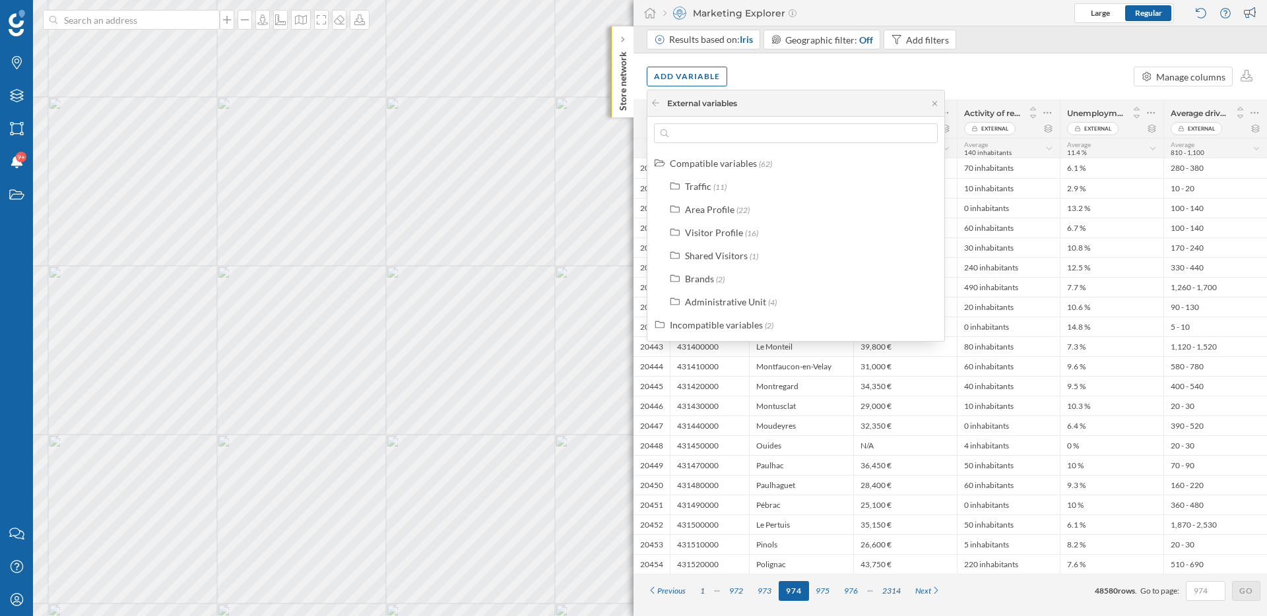
click at [795, 68] on div "Add variable Manage columns" at bounding box center [951, 76] width 634 height 46
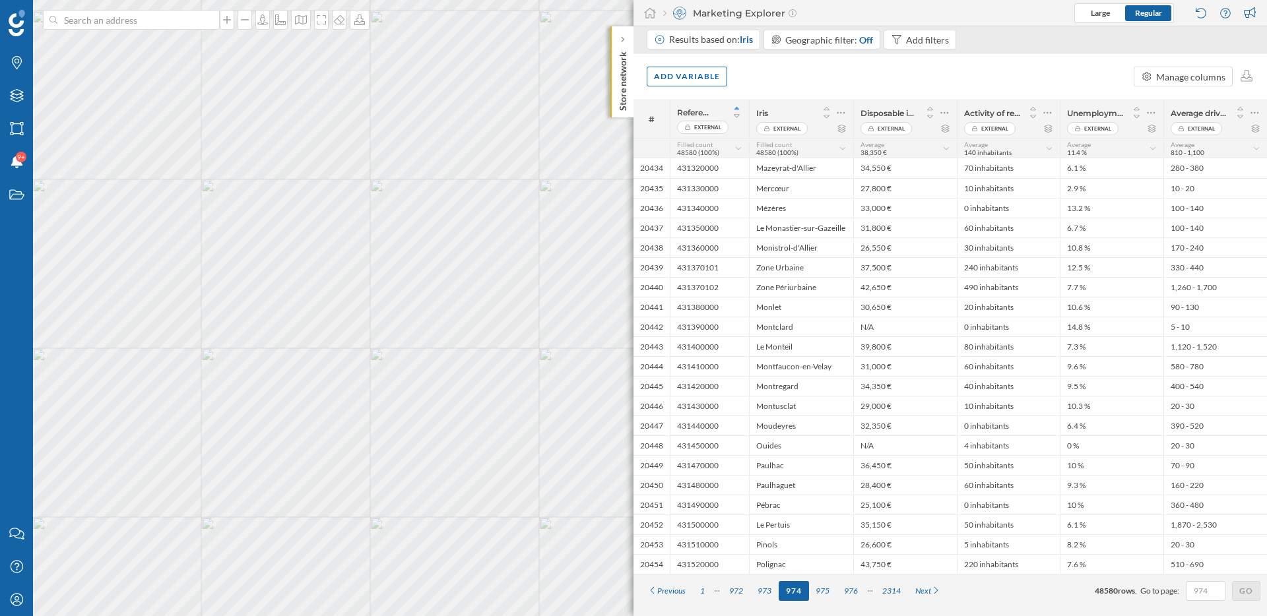
drag, startPoint x: 691, startPoint y: 12, endPoint x: 836, endPoint y: 12, distance: 145.2
click at [836, 12] on div "Marketing Explorer Large Regular" at bounding box center [951, 13] width 634 height 26
click at [835, 11] on div "Marketing Explorer Large Regular" at bounding box center [951, 13] width 634 height 26
click at [911, 71] on div "Add variable Manage columns" at bounding box center [951, 76] width 634 height 46
click at [693, 83] on div "Add variable" at bounding box center [687, 76] width 81 height 20
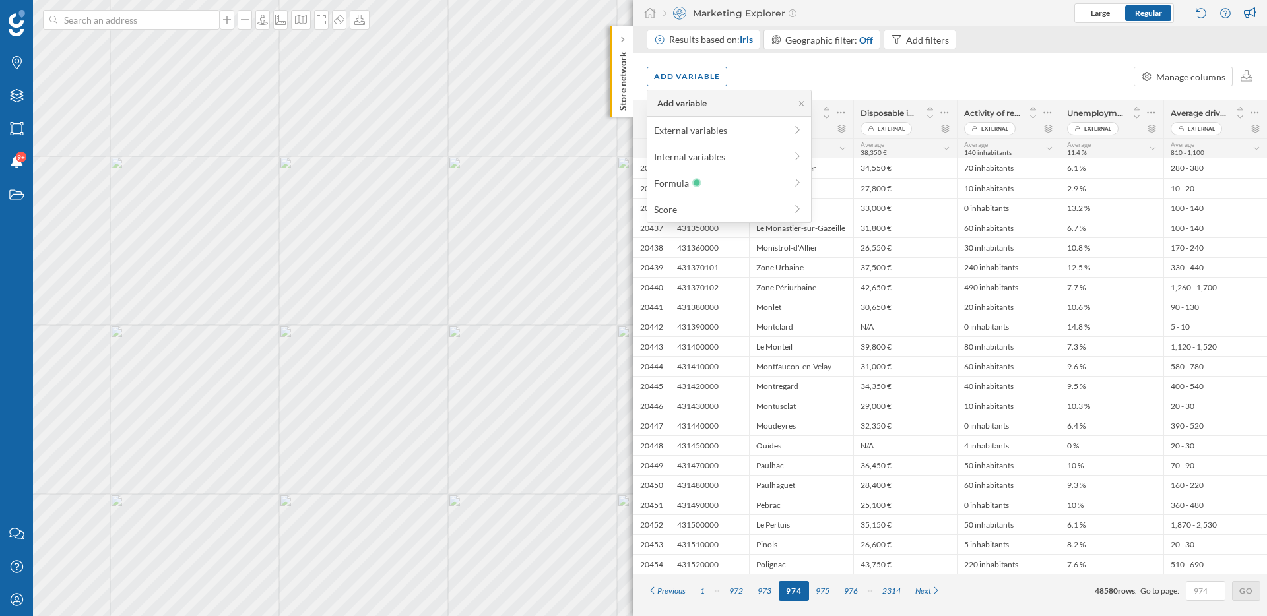
click at [772, 76] on div "Add variable Manage columns" at bounding box center [951, 76] width 634 height 46
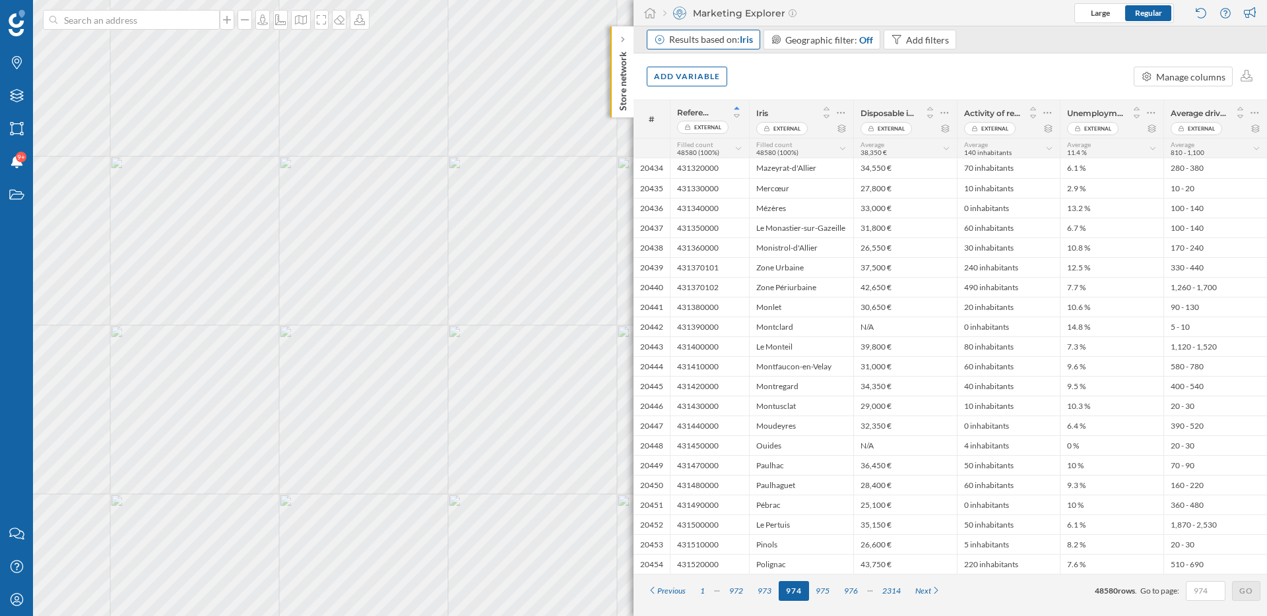
click at [697, 33] on div "Results based on: Iris" at bounding box center [711, 39] width 84 height 13
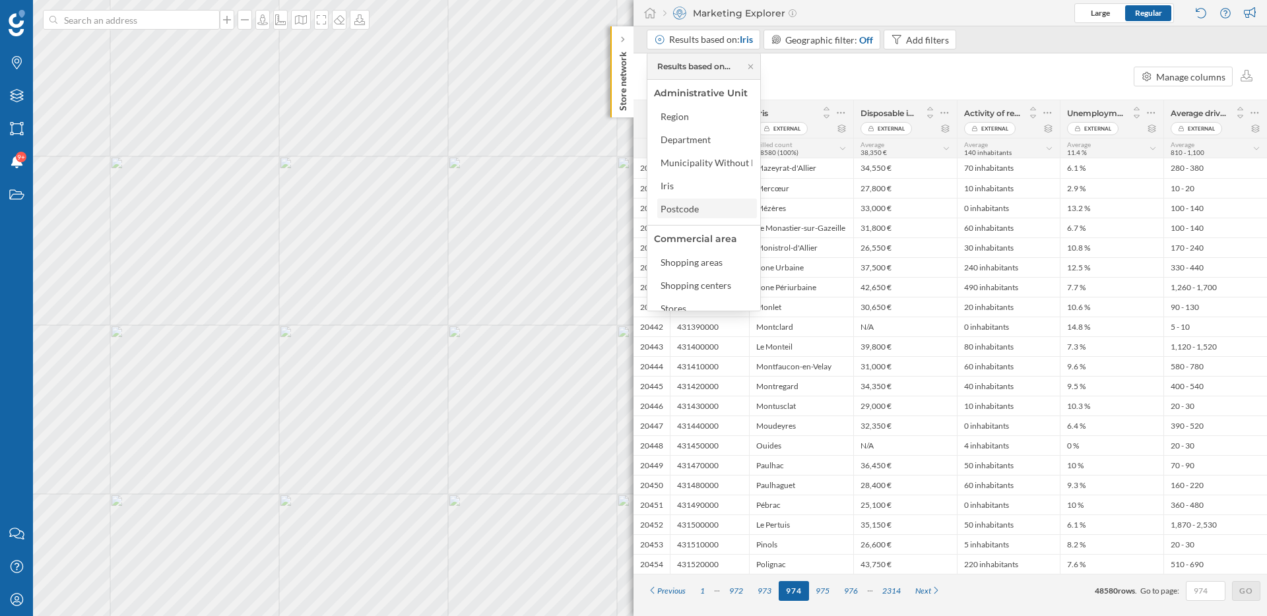
click at [694, 209] on div "Postcode" at bounding box center [680, 208] width 38 height 11
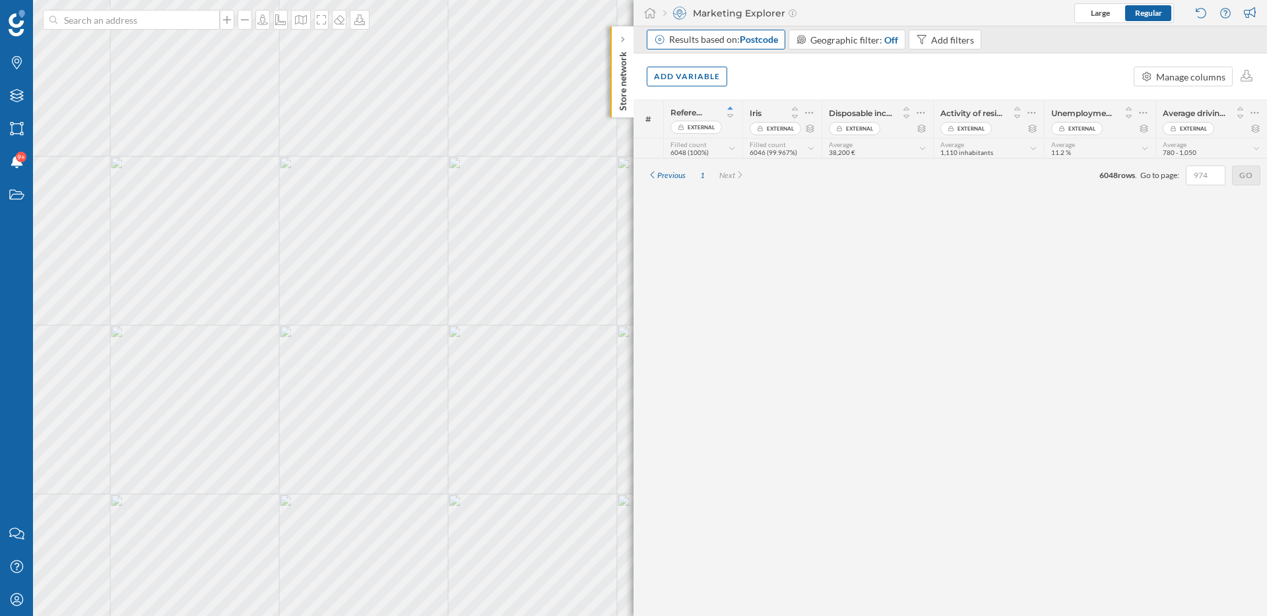
click at [757, 43] on span "Postcode" at bounding box center [759, 39] width 38 height 11
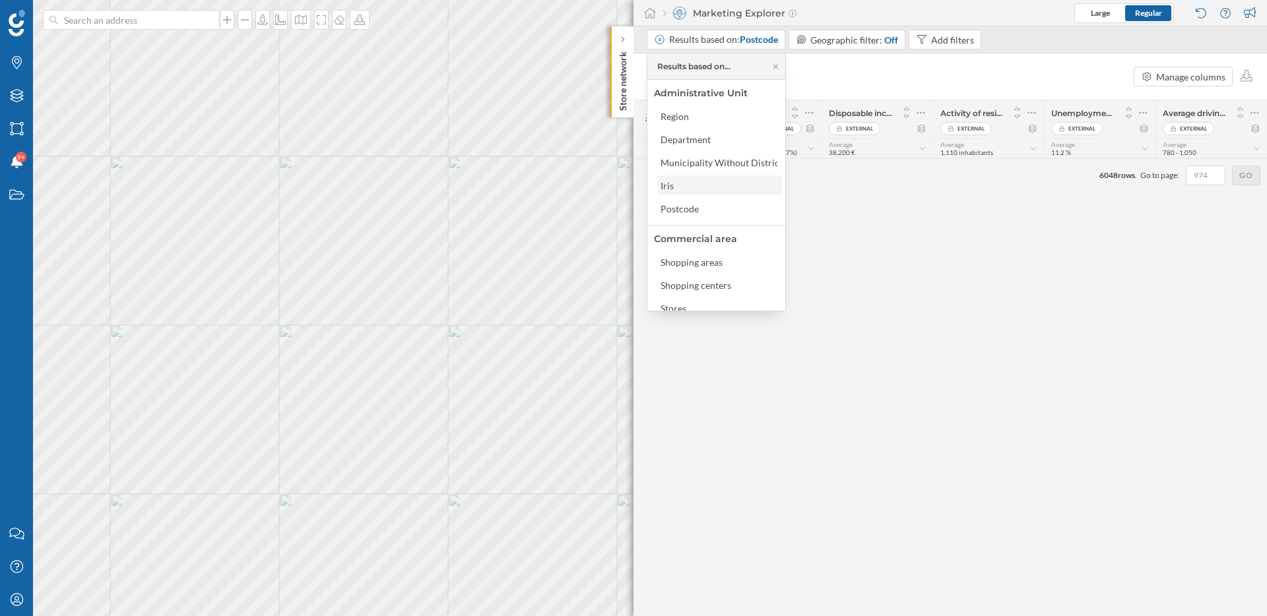
click at [733, 181] on div "Iris" at bounding box center [719, 186] width 117 height 14
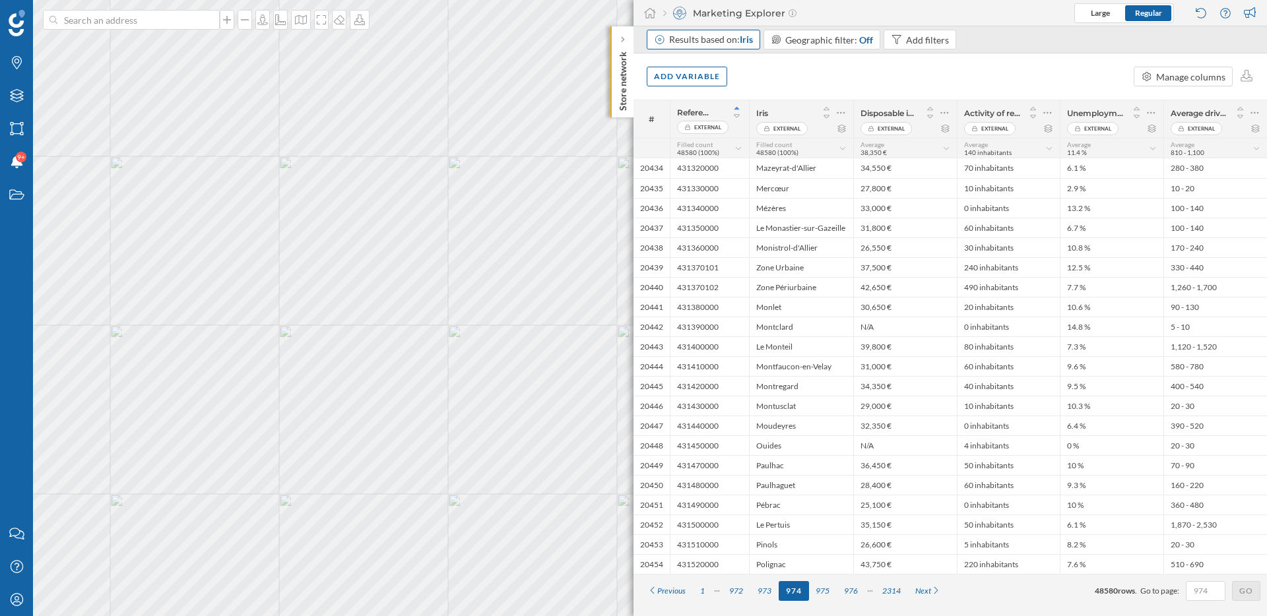
click at [729, 41] on div "Results based on: Iris" at bounding box center [711, 39] width 84 height 13
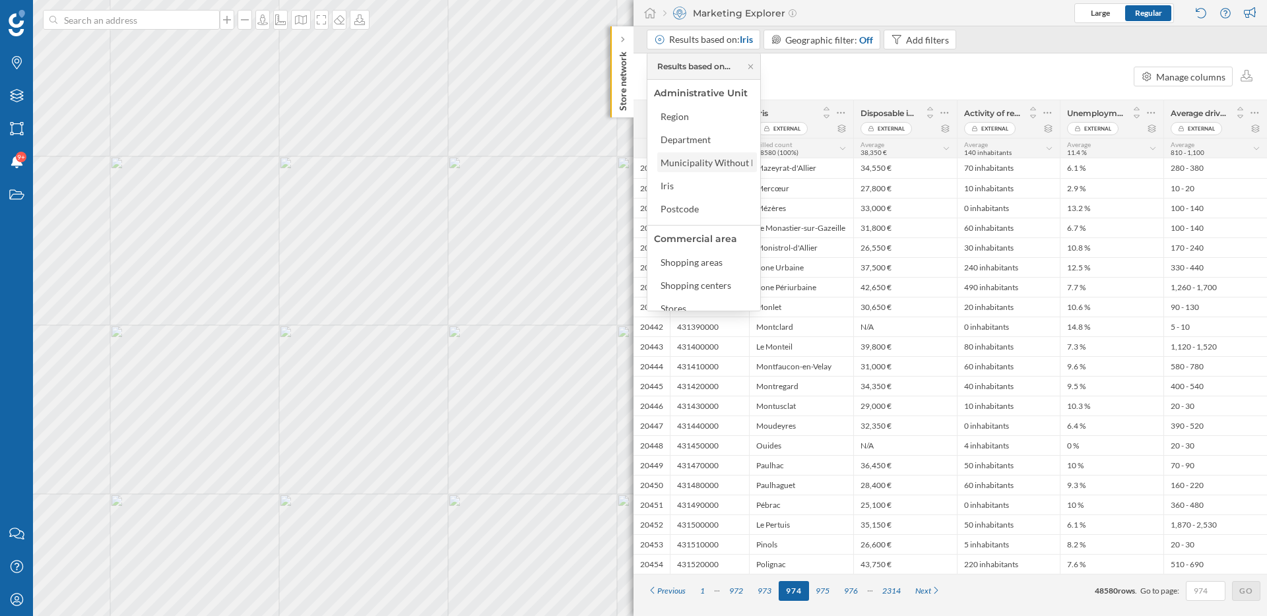
click at [732, 166] on div "Municipality Without Districts" at bounding box center [724, 162] width 126 height 11
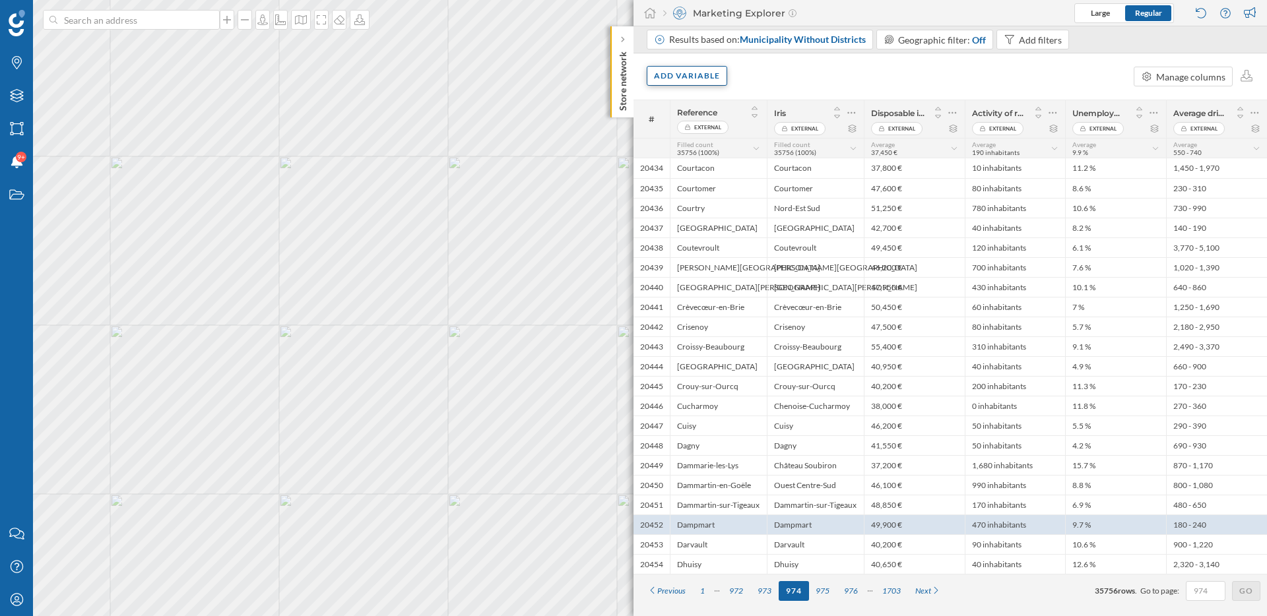
click at [707, 81] on div "Add variable" at bounding box center [687, 76] width 81 height 20
click at [715, 212] on div "Score" at bounding box center [719, 210] width 131 height 14
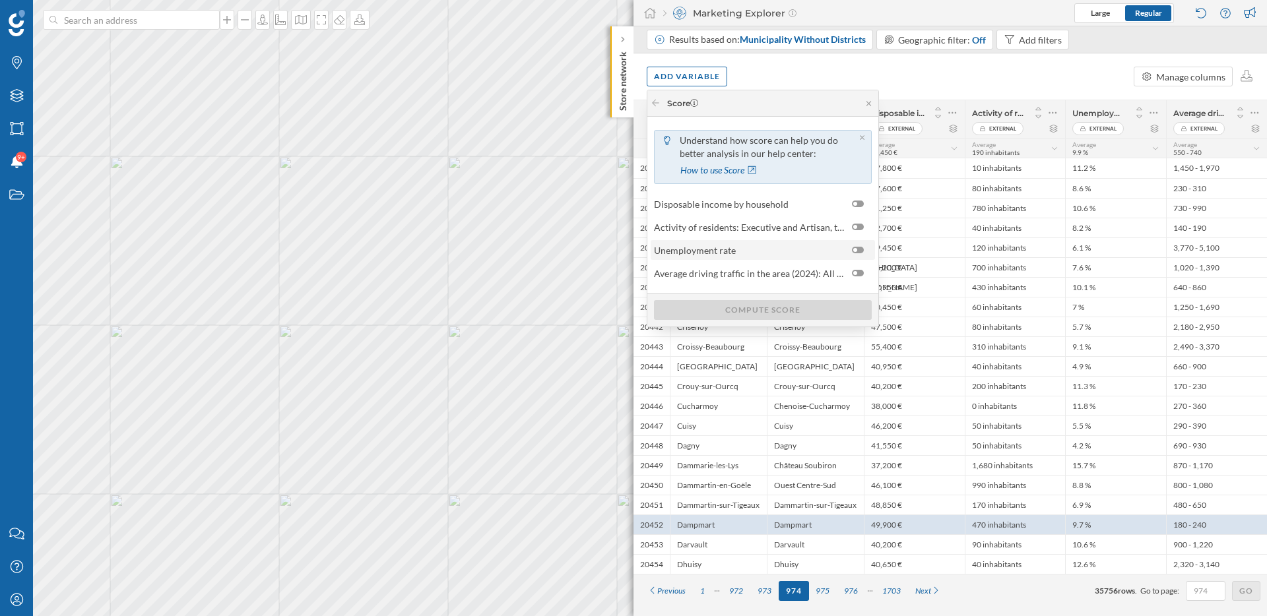
click at [722, 250] on span "Unemployment rate" at bounding box center [695, 251] width 82 height 14
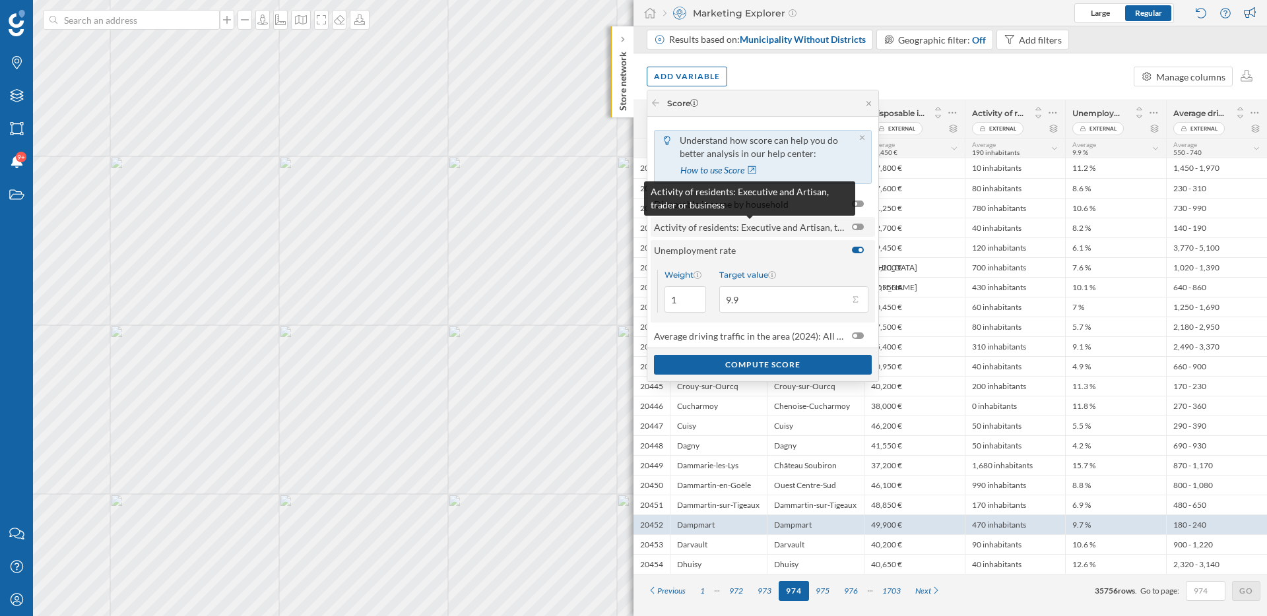
click at [713, 226] on span "Activity of residents: Executive and Artisan, trader or business" at bounding box center [749, 227] width 191 height 14
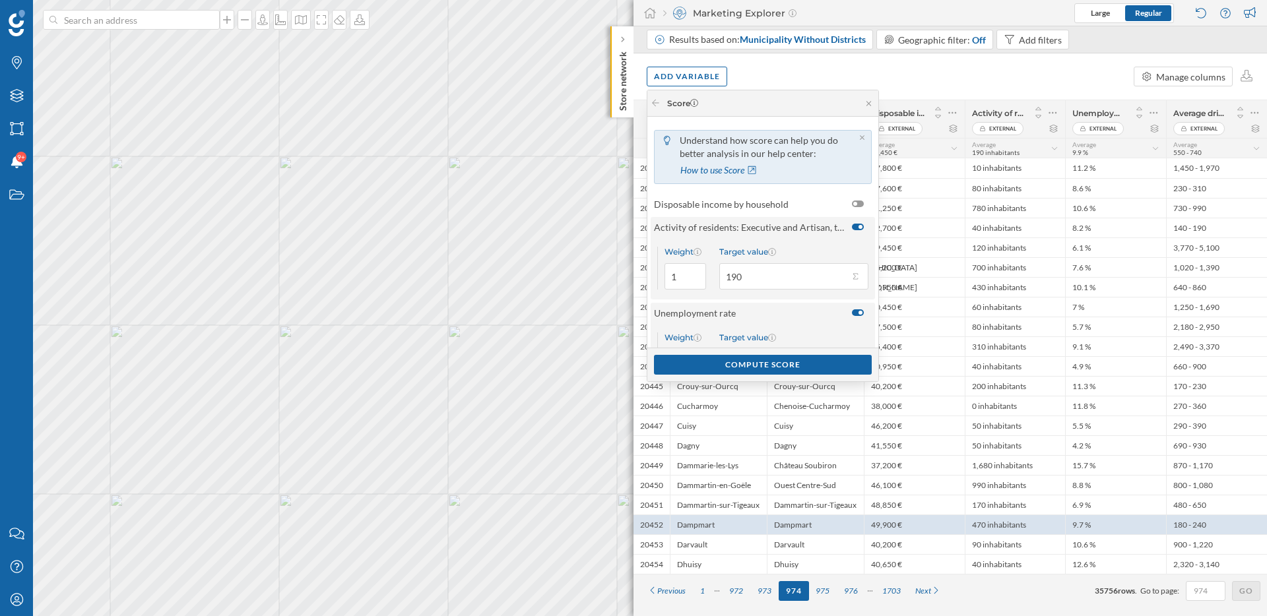
scroll to position [71, 0]
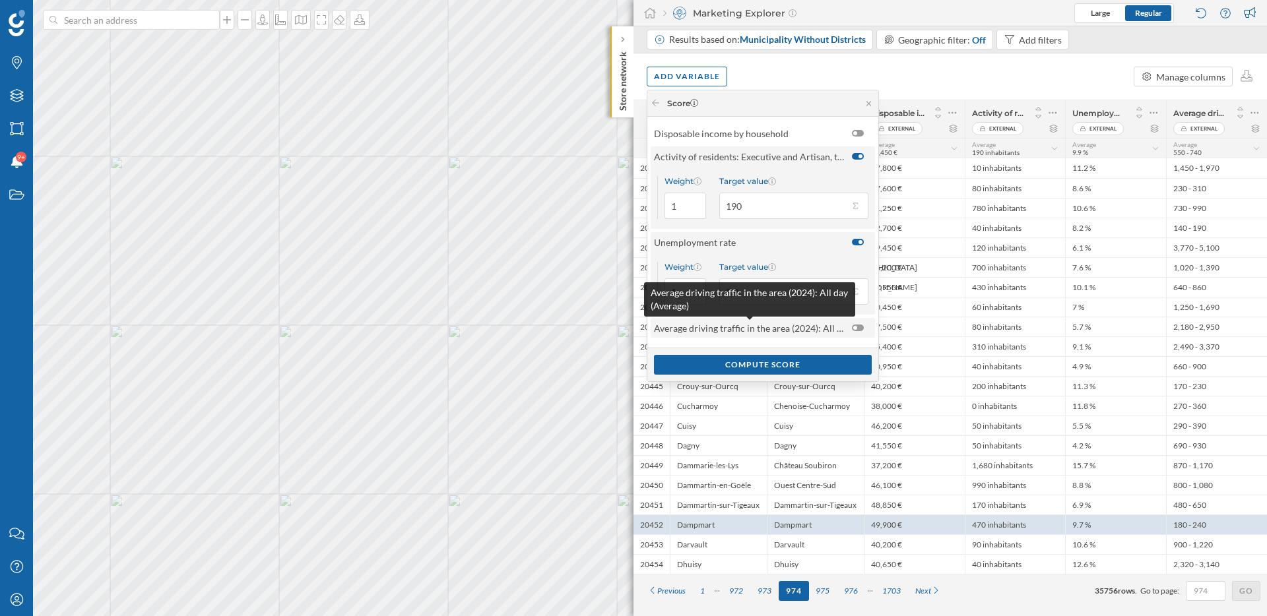
click at [781, 325] on span "Average driving traffic in the area (2024): All day (Average)" at bounding box center [749, 328] width 191 height 14
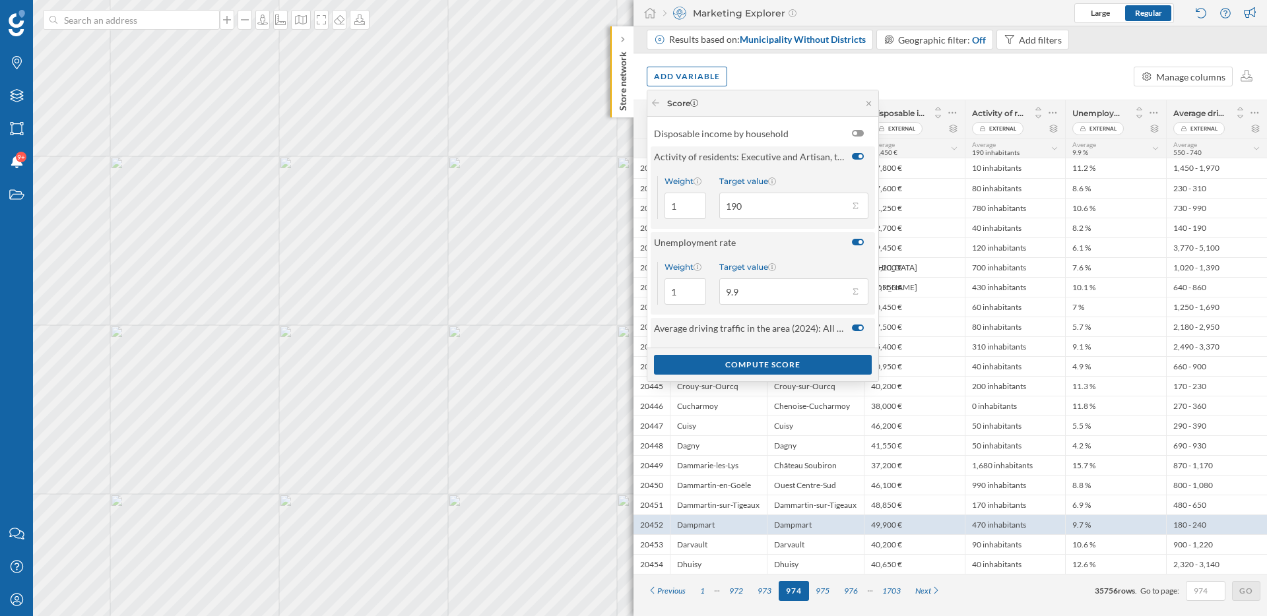
scroll to position [133, 0]
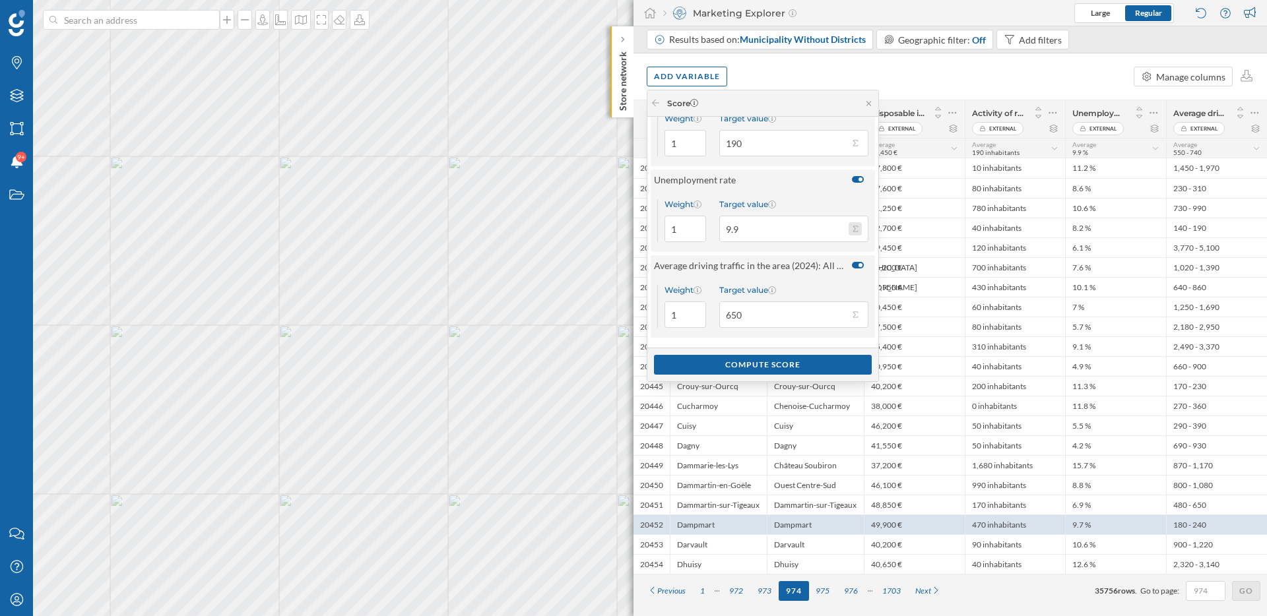
click at [857, 228] on button "Target value 9.9" at bounding box center [855, 228] width 13 height 13
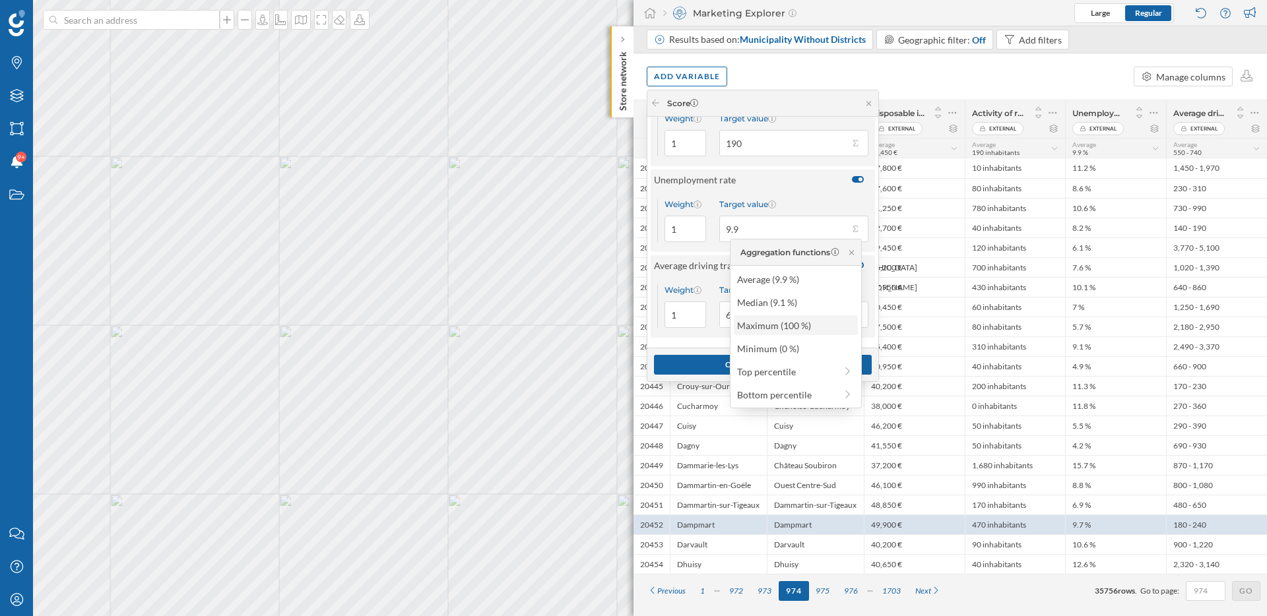
click at [808, 327] on div "Maximum (100 %)" at bounding box center [795, 326] width 116 height 14
type input "100"
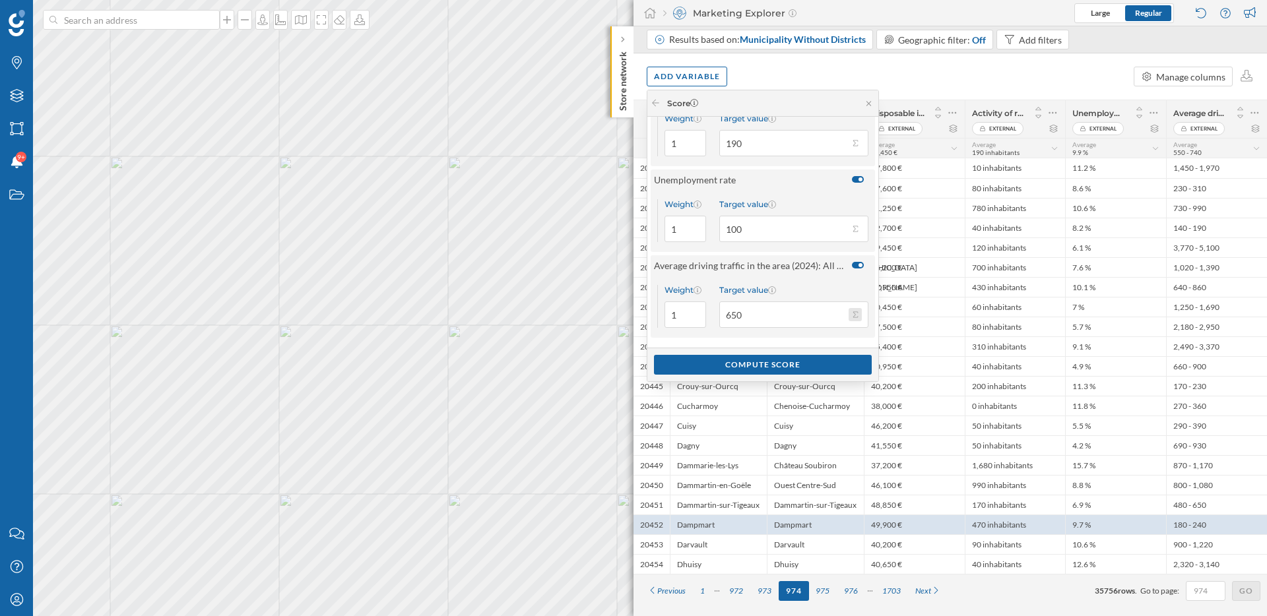
click at [859, 316] on button "Target value 650" at bounding box center [855, 314] width 13 height 13
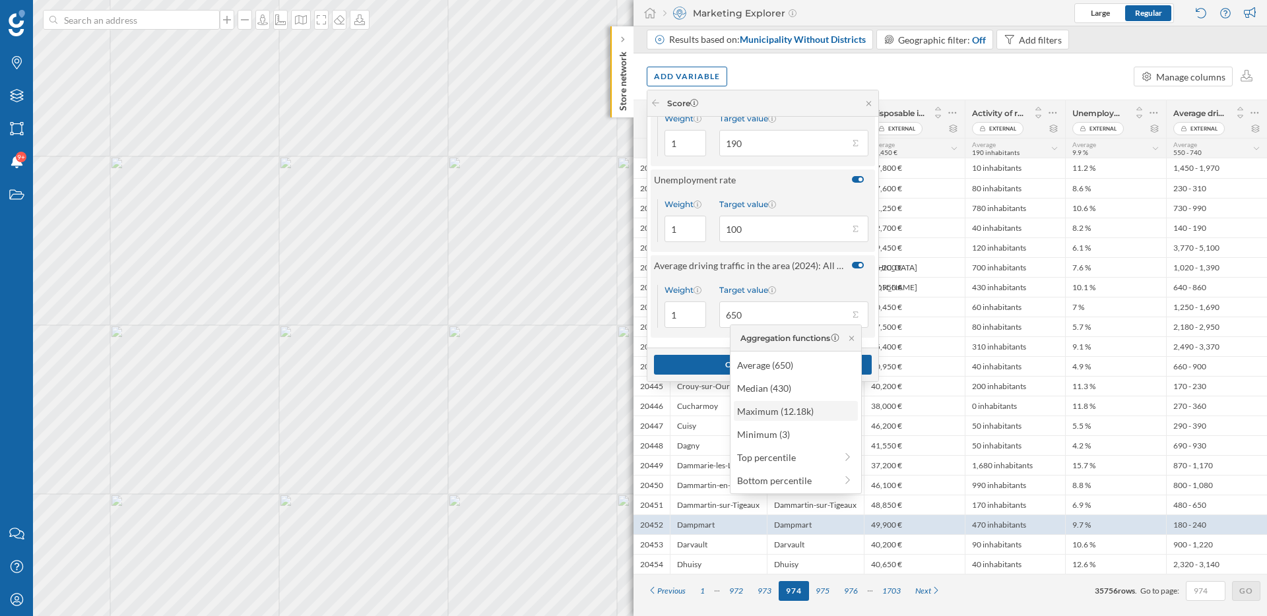
click at [810, 408] on div "Maximum (12.18k)" at bounding box center [795, 412] width 116 height 14
type input "12,180"
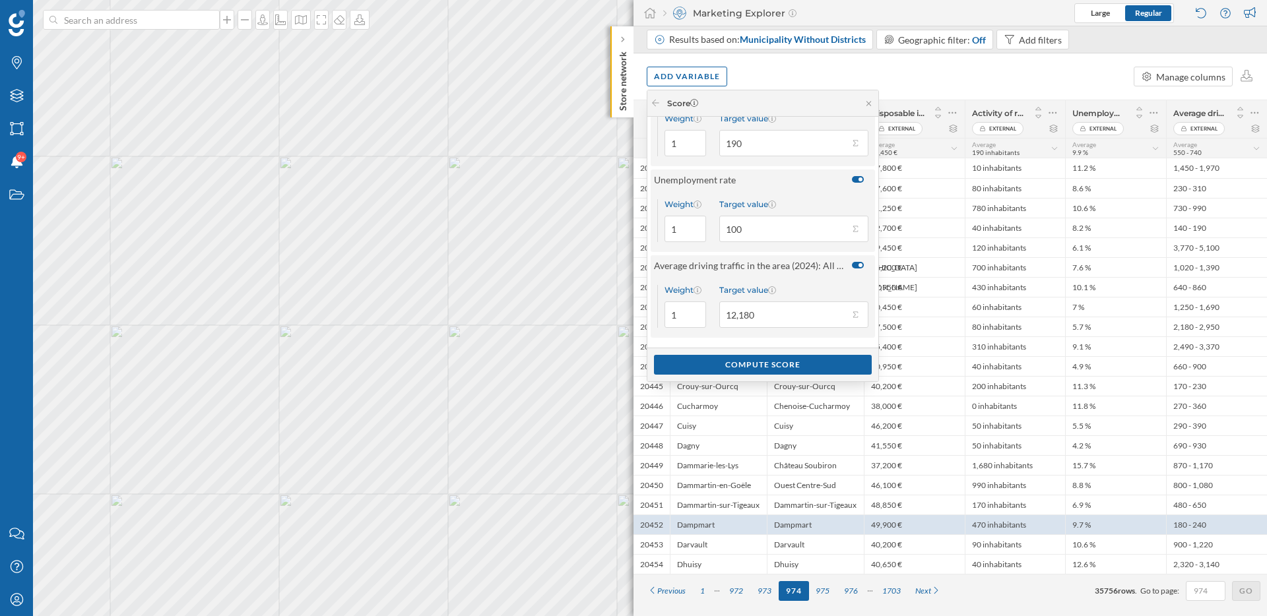
click at [804, 286] on div "Target value" at bounding box center [793, 290] width 149 height 10
click at [804, 302] on input "12,180" at bounding box center [783, 315] width 129 height 26
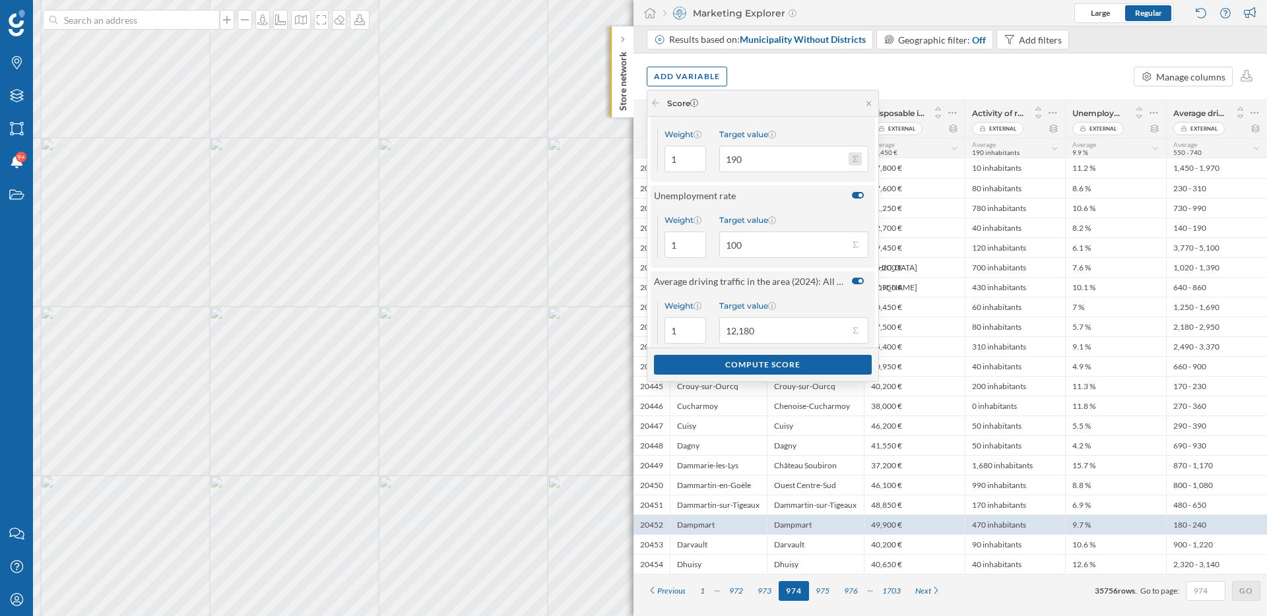
click at [853, 152] on button "Target value 190" at bounding box center [855, 158] width 13 height 13
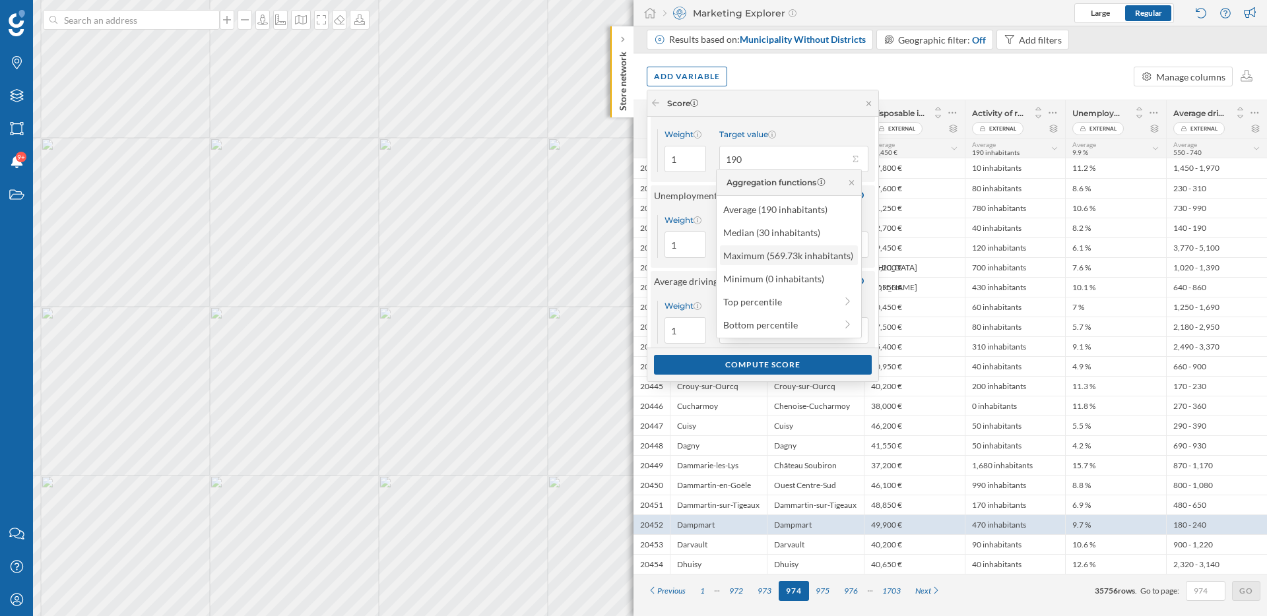
click at [792, 252] on div "Maximum (569.73k inhabitants)" at bounding box center [788, 256] width 130 height 14
type input "569,730"
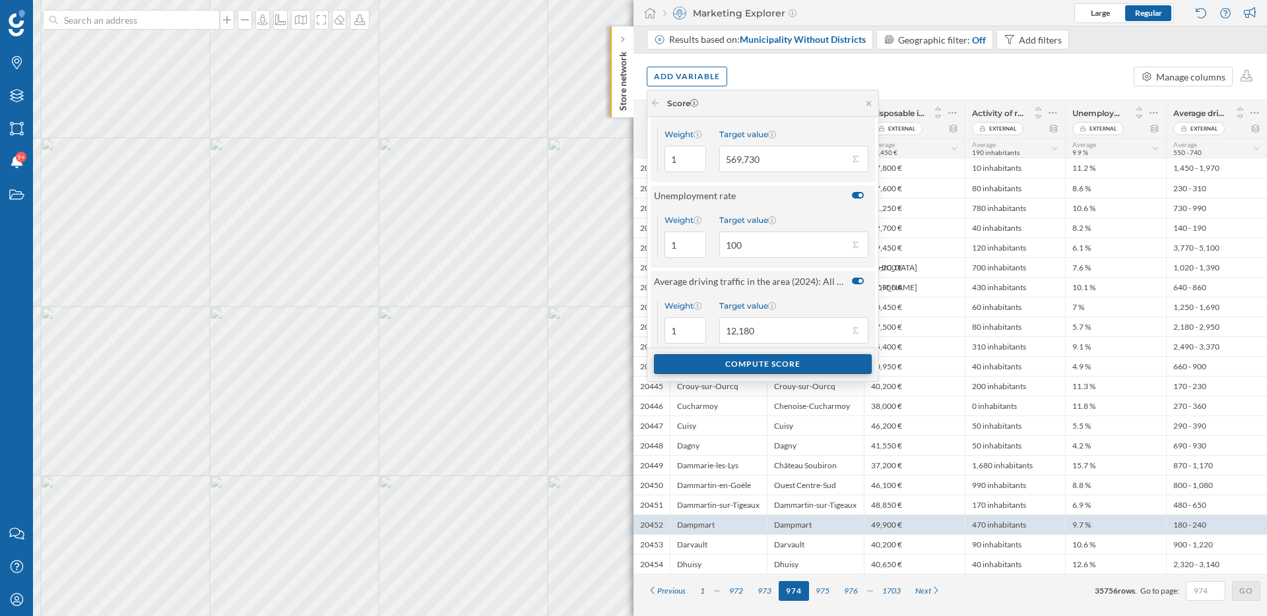
click at [806, 368] on div "Compute score" at bounding box center [763, 364] width 218 height 20
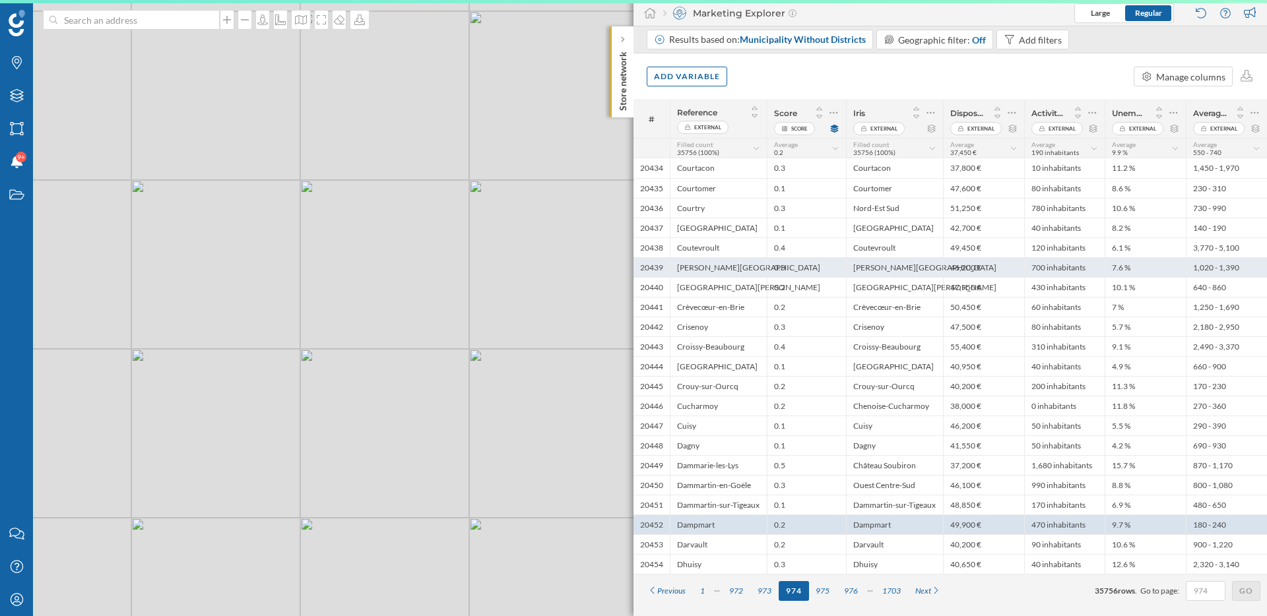
scroll to position [0, 0]
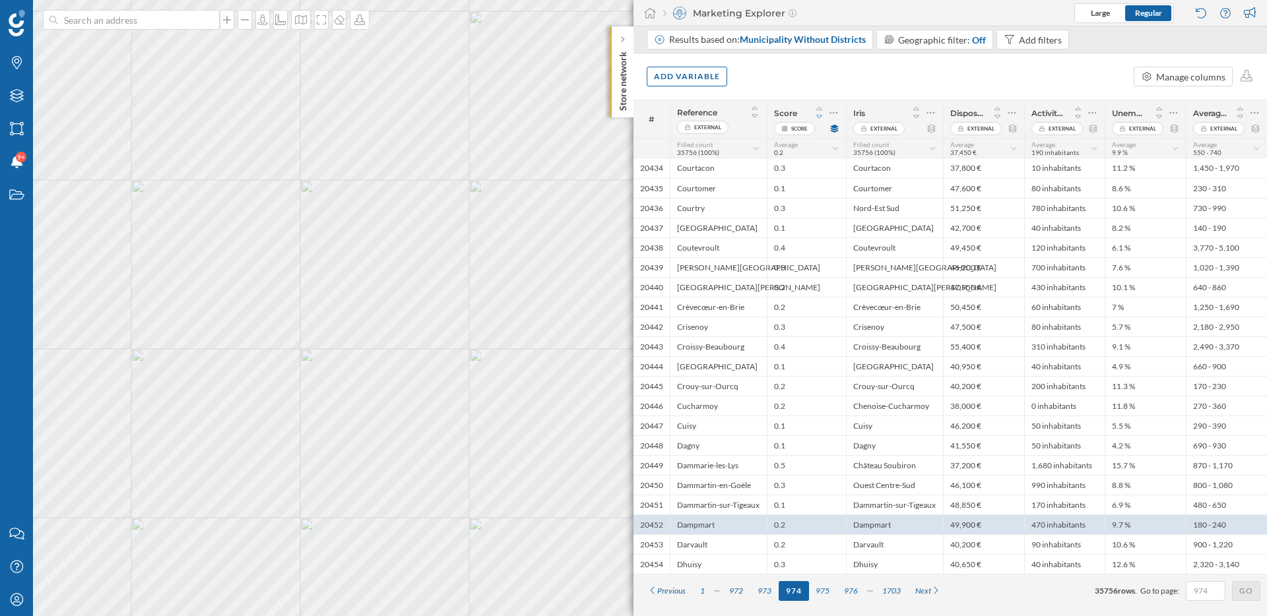
click at [818, 116] on icon at bounding box center [820, 116] width 12 height 9
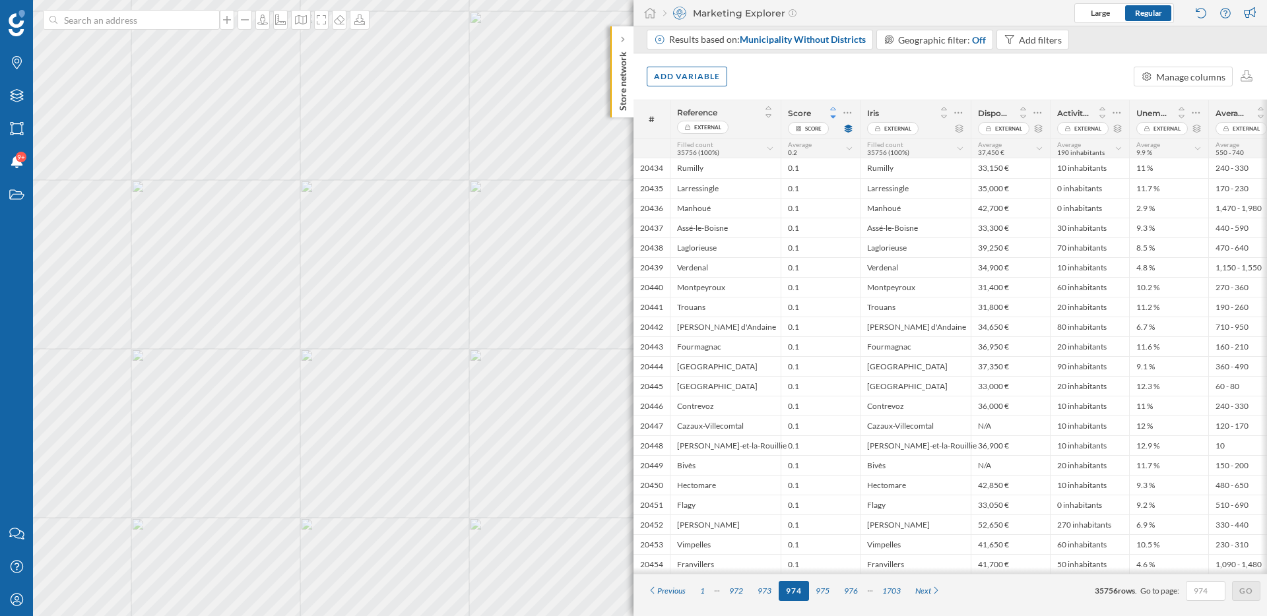
click at [834, 110] on icon at bounding box center [834, 108] width 12 height 9
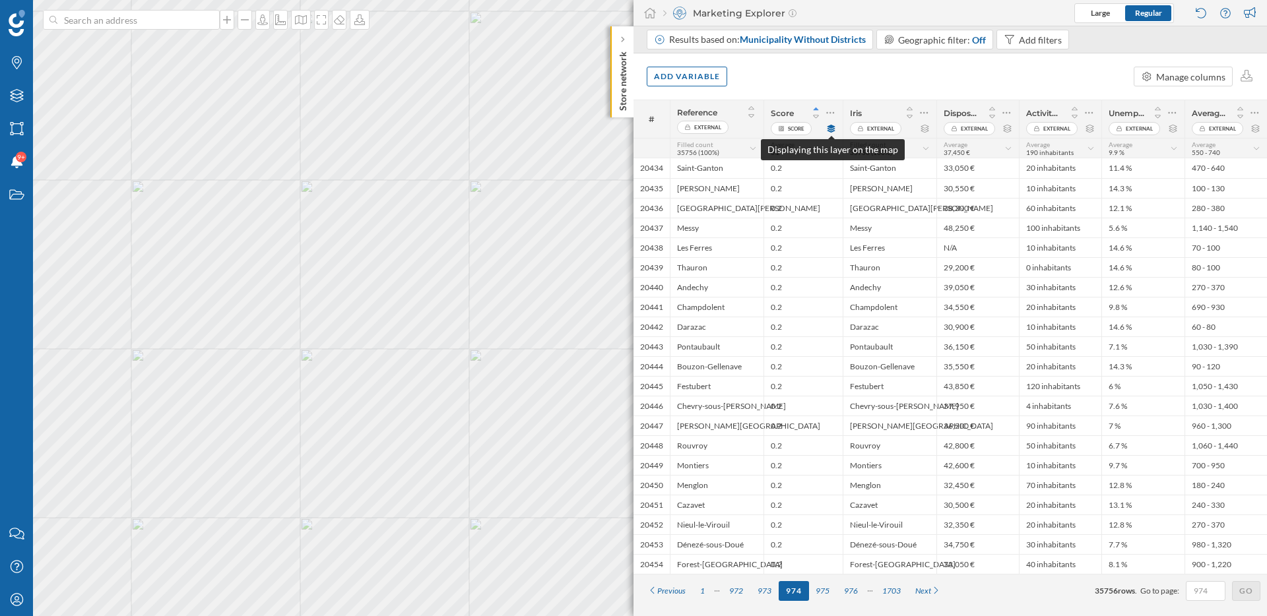
click at [833, 131] on icon at bounding box center [832, 129] width 8 height 8
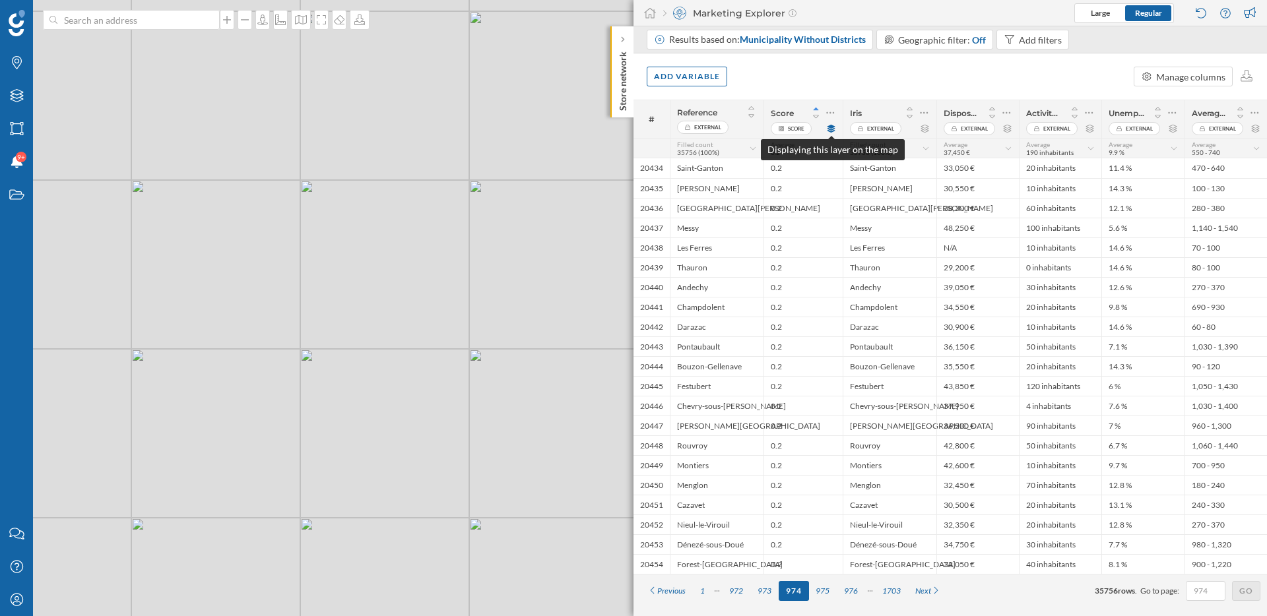
click at [833, 131] on icon at bounding box center [832, 129] width 8 height 8
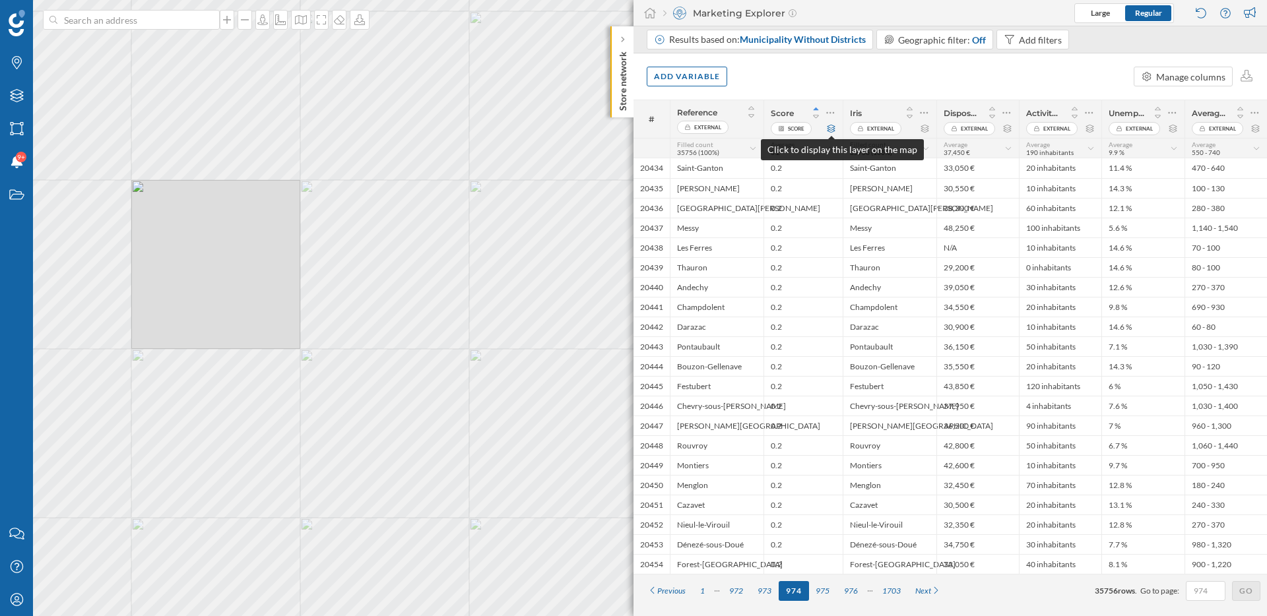
click at [833, 131] on icon at bounding box center [831, 129] width 10 height 8
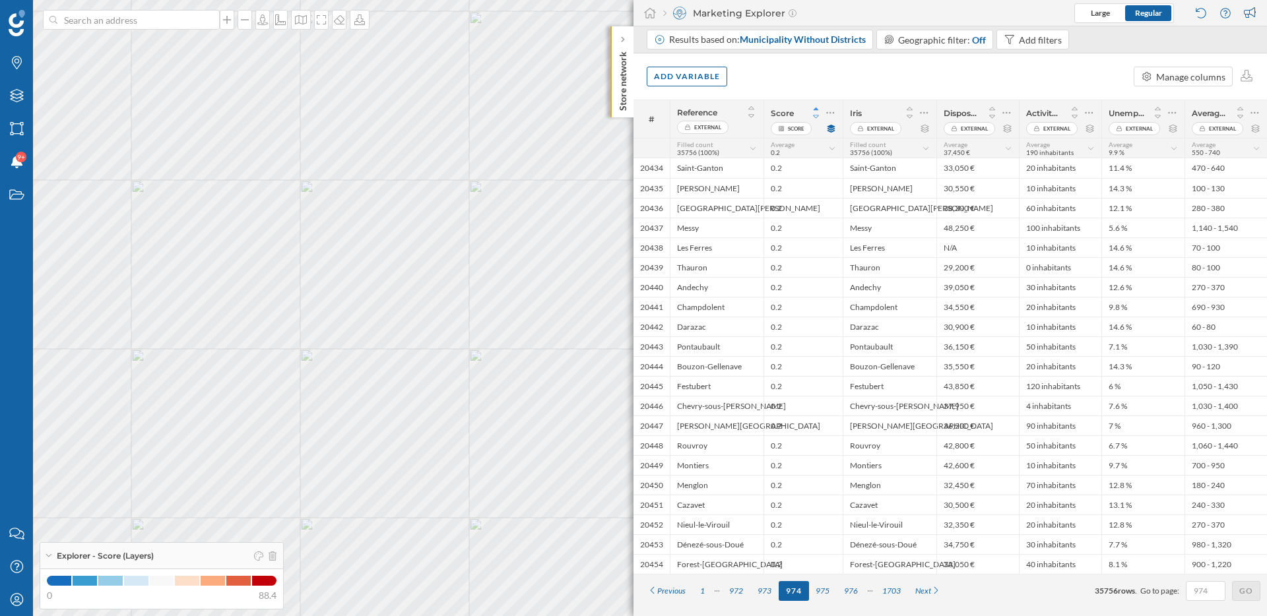
click at [816, 118] on icon at bounding box center [816, 116] width 12 height 9
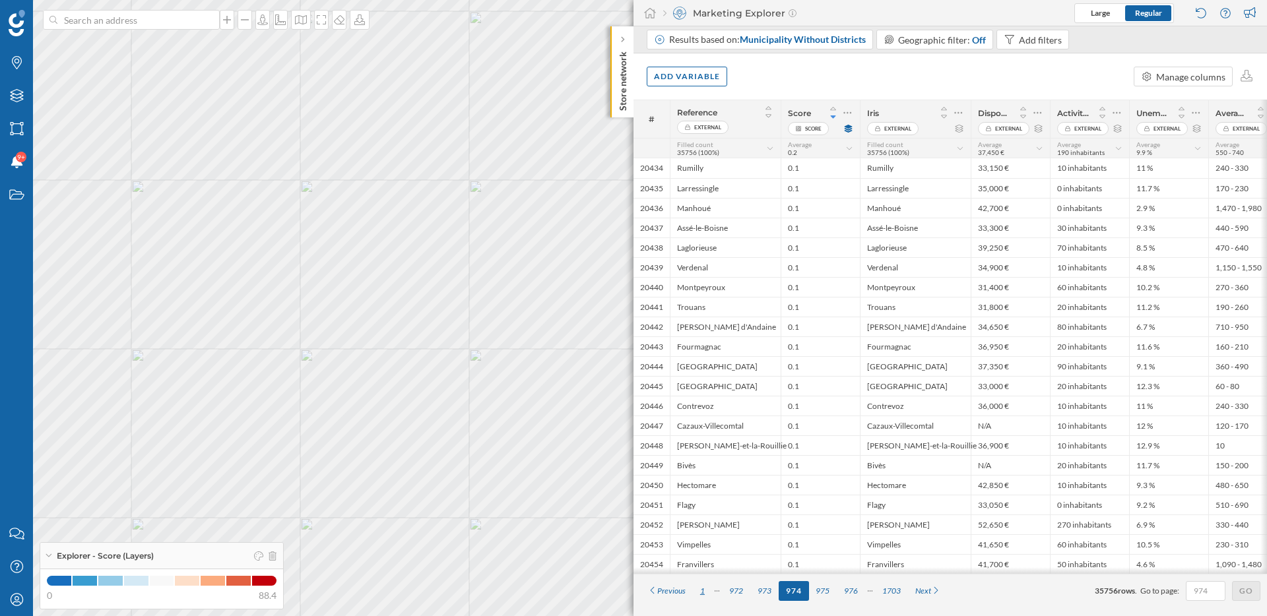
click at [706, 594] on div "1" at bounding box center [702, 591] width 19 height 20
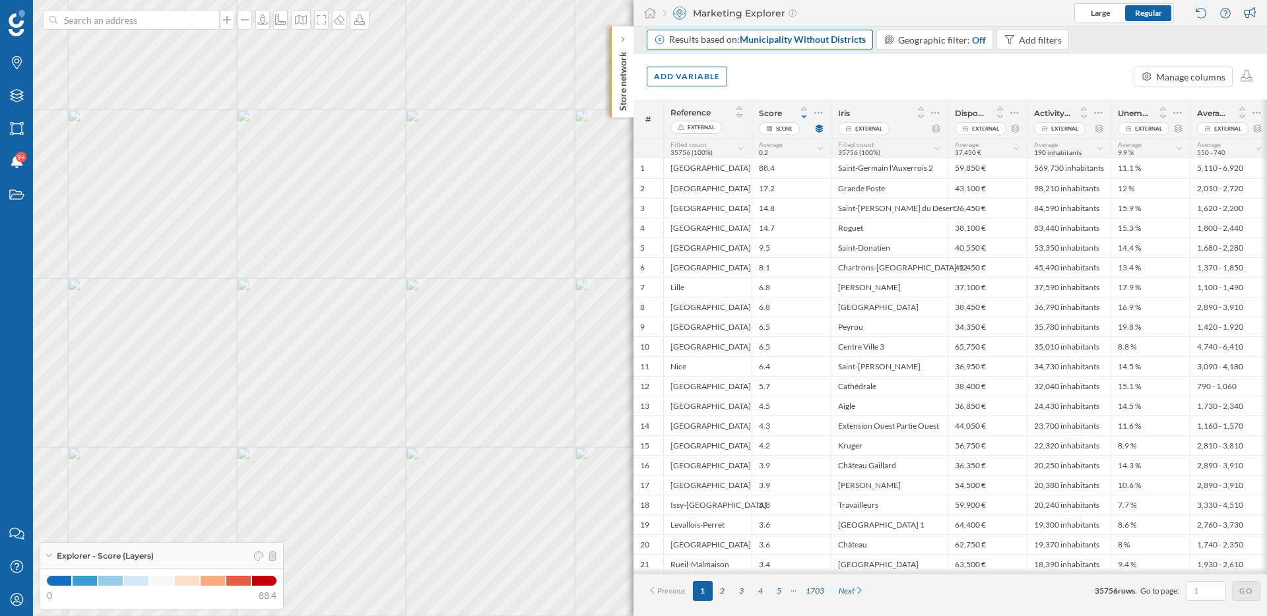
click at [795, 40] on span "Municipality Without Districts" at bounding box center [803, 39] width 126 height 11
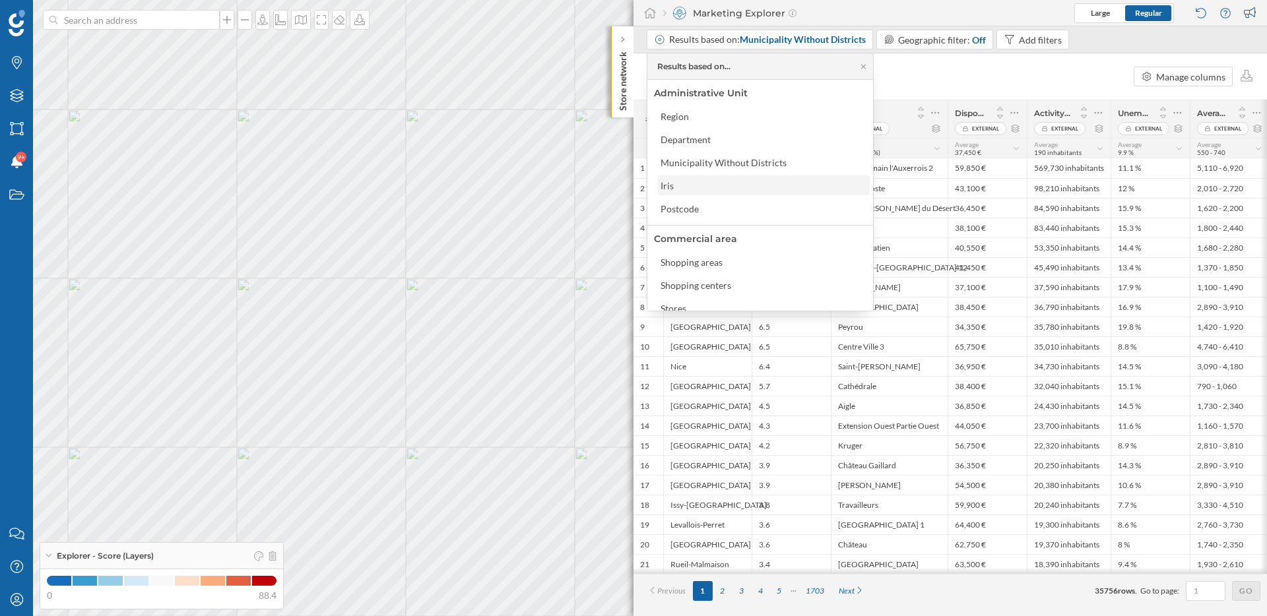
click at [701, 186] on div "Iris" at bounding box center [763, 186] width 205 height 14
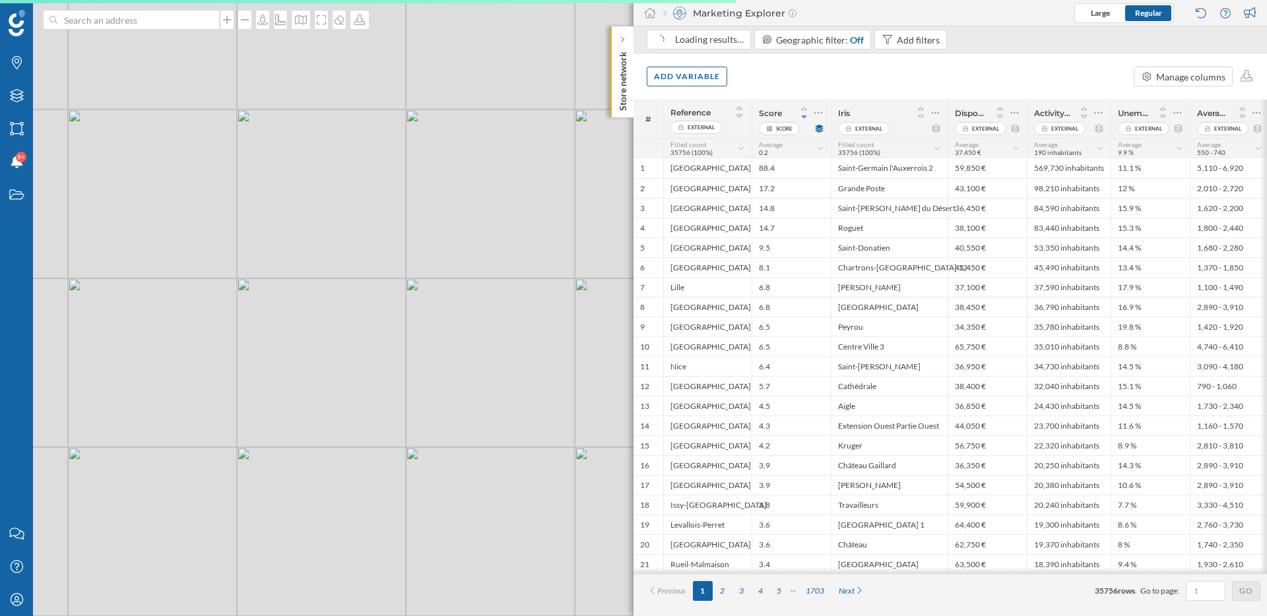
click at [533, 354] on div "© Mapbox © OpenStreetMap Improve this map" at bounding box center [633, 308] width 1267 height 616
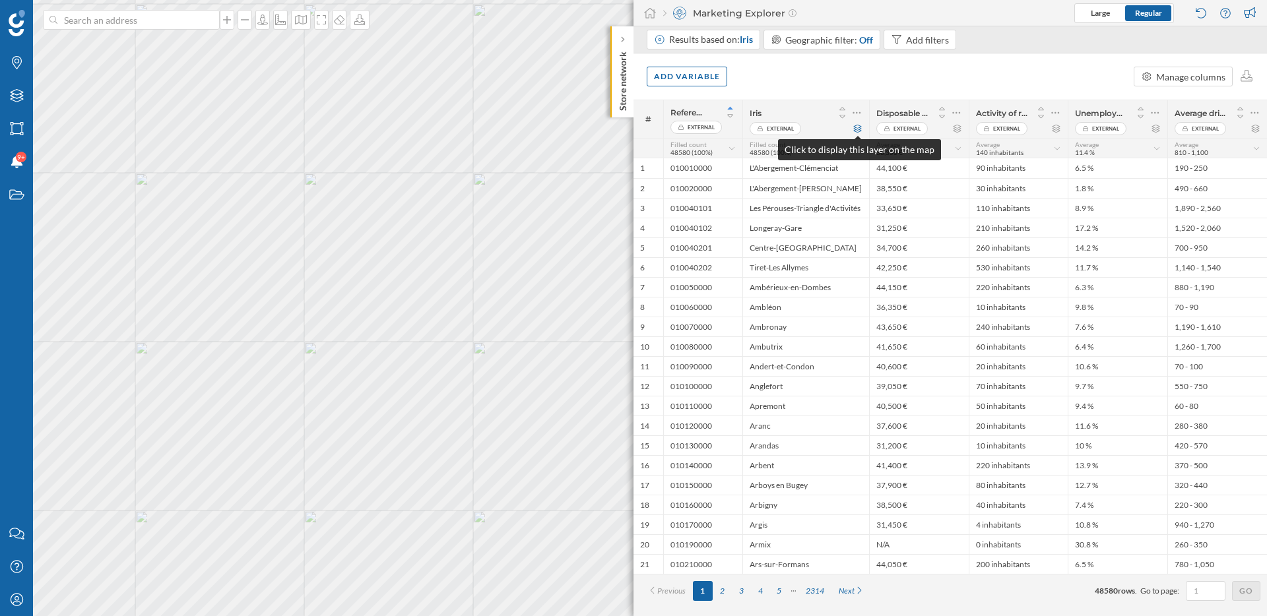
click at [857, 127] on icon at bounding box center [858, 129] width 10 height 8
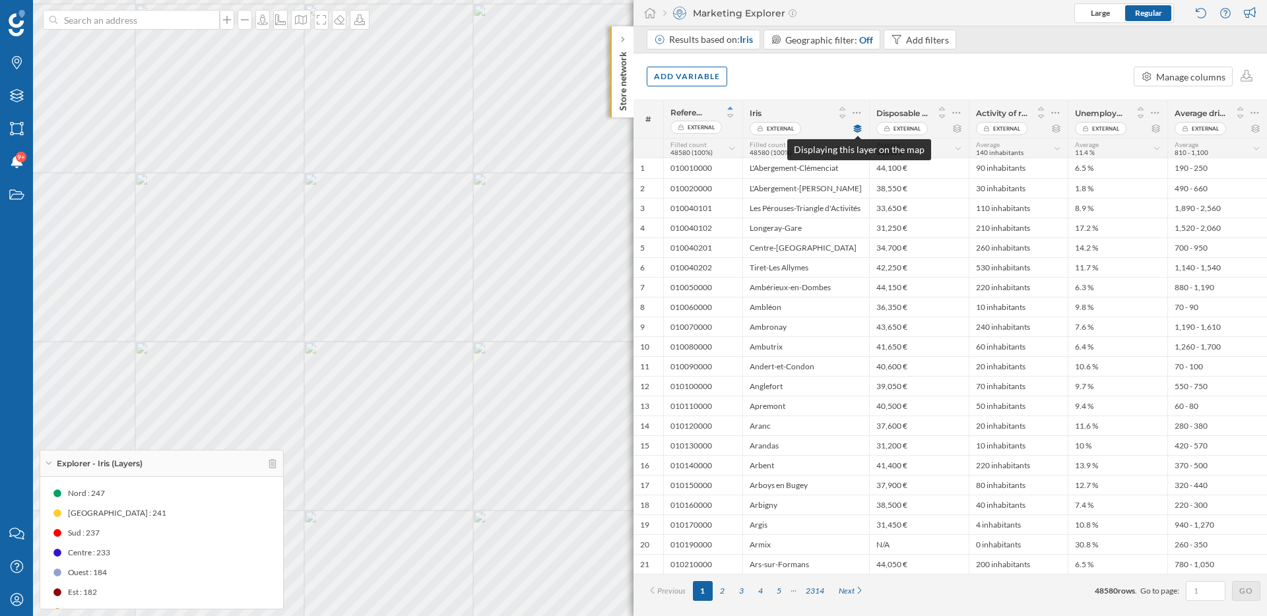
click at [861, 131] on icon at bounding box center [858, 129] width 10 height 8
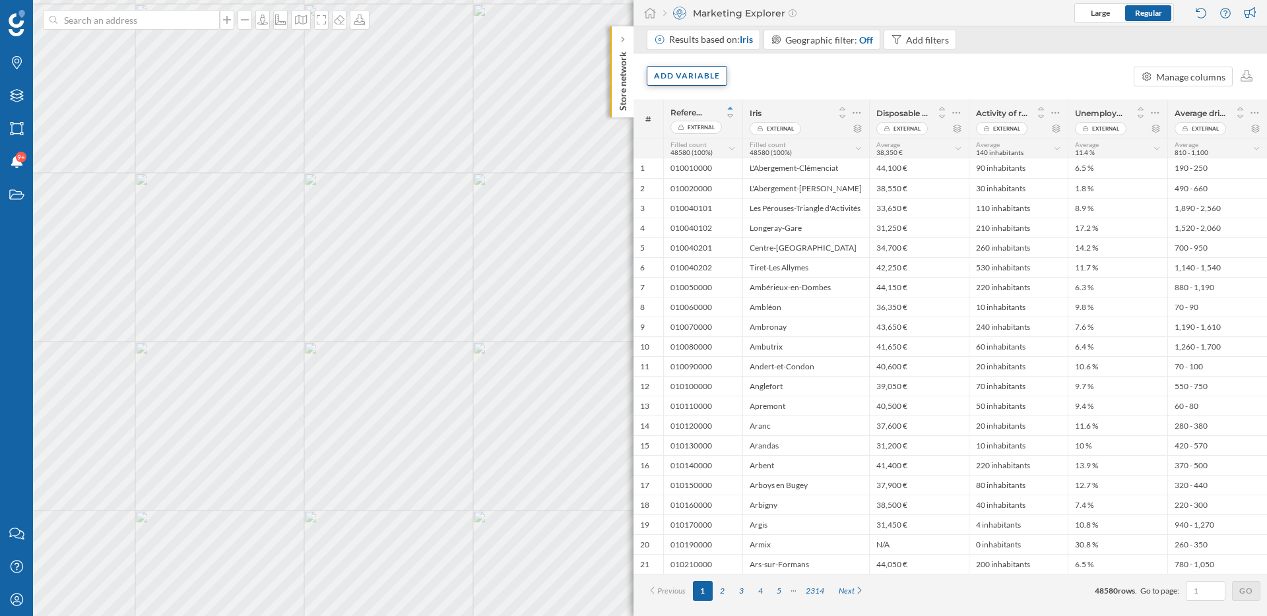
click at [715, 79] on div "Add variable" at bounding box center [687, 76] width 81 height 20
click at [759, 205] on div "Score" at bounding box center [719, 210] width 131 height 14
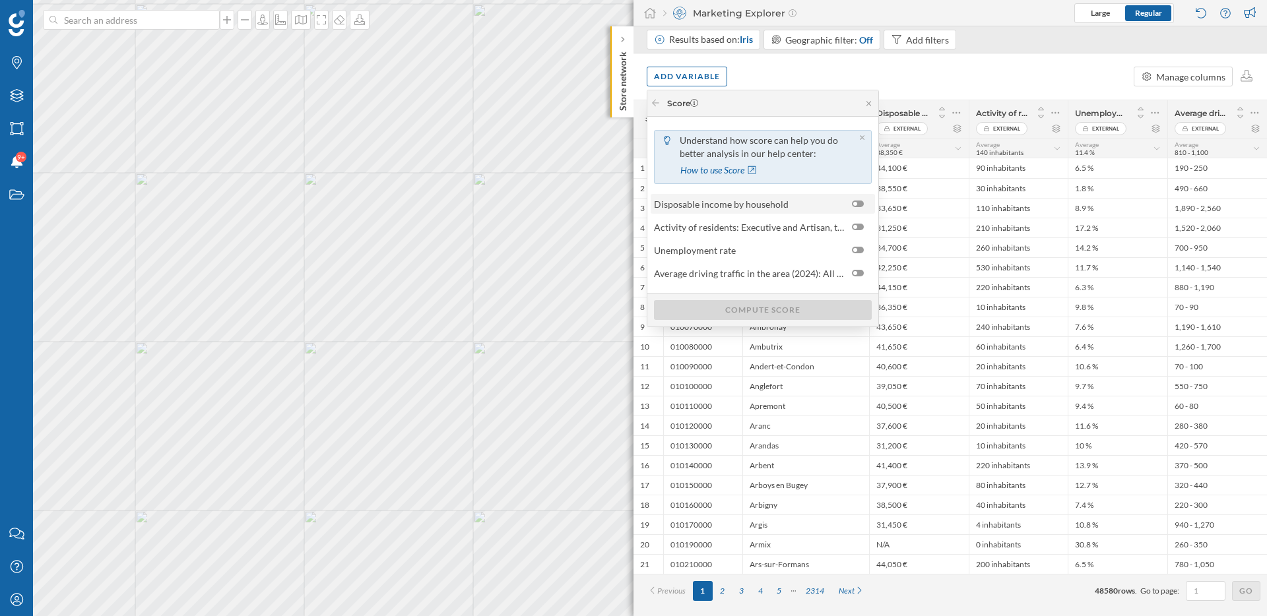
click at [762, 203] on span "Disposable income by household" at bounding box center [721, 204] width 135 height 14
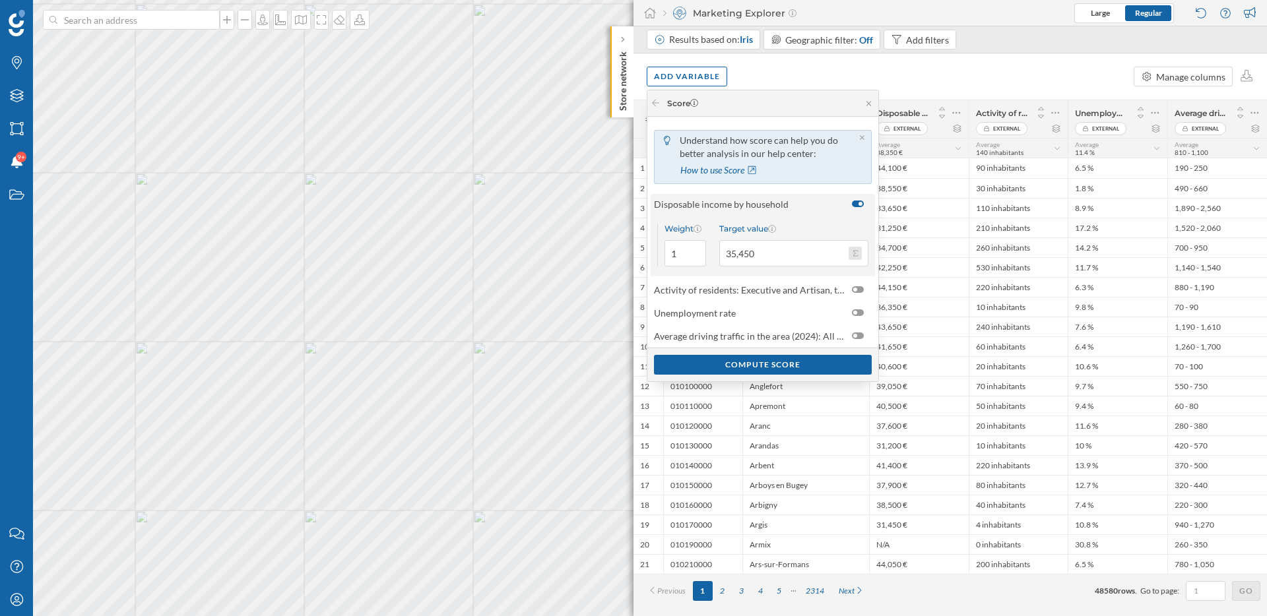
click at [860, 251] on button "Target value 35,450" at bounding box center [855, 253] width 13 height 13
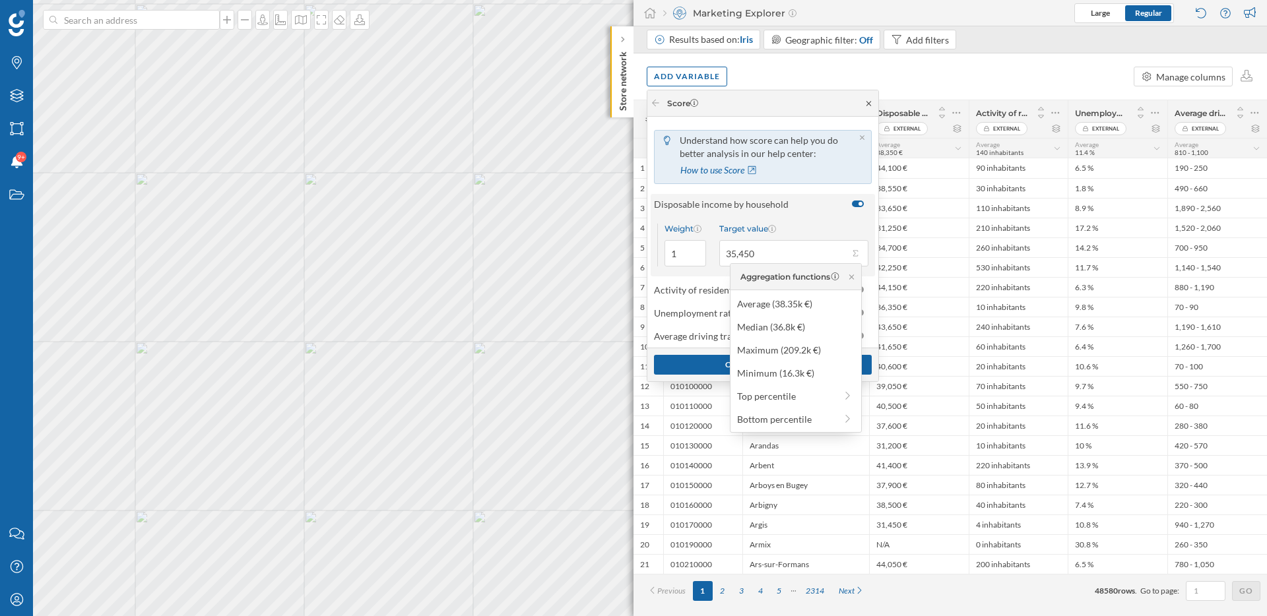
click at [871, 105] on icon at bounding box center [869, 104] width 10 height 8
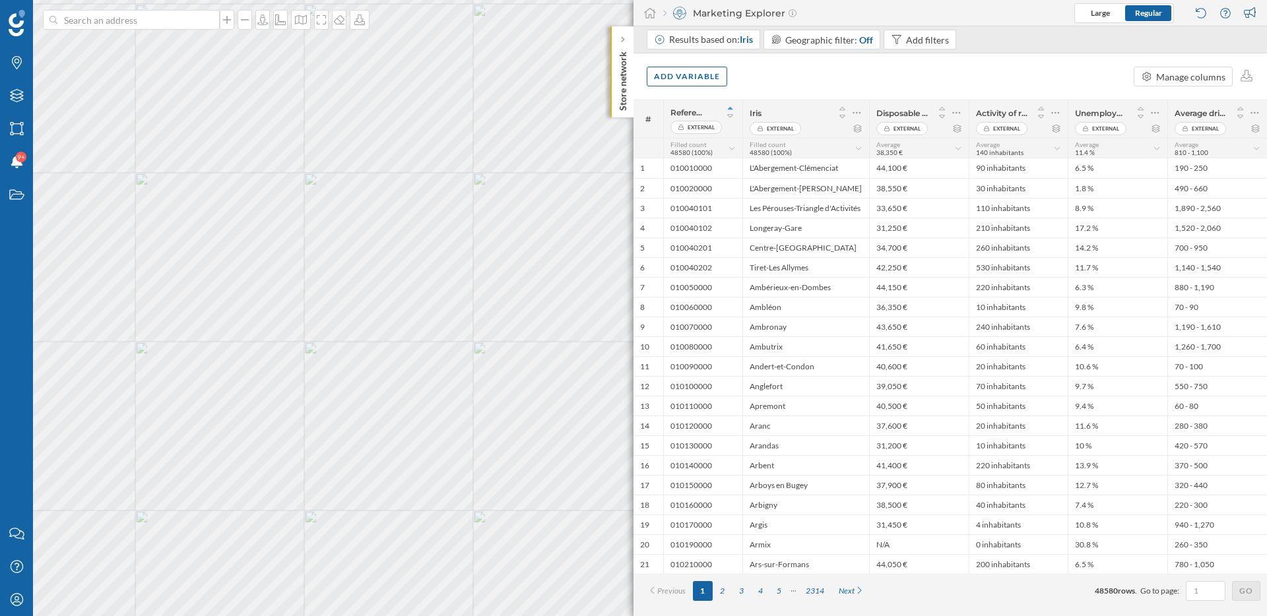
click at [864, 87] on div "Add variable Manage columns" at bounding box center [951, 76] width 634 height 46
click at [655, 13] on icon at bounding box center [649, 13] width 13 height 12
